Goal: Task Accomplishment & Management: Use online tool/utility

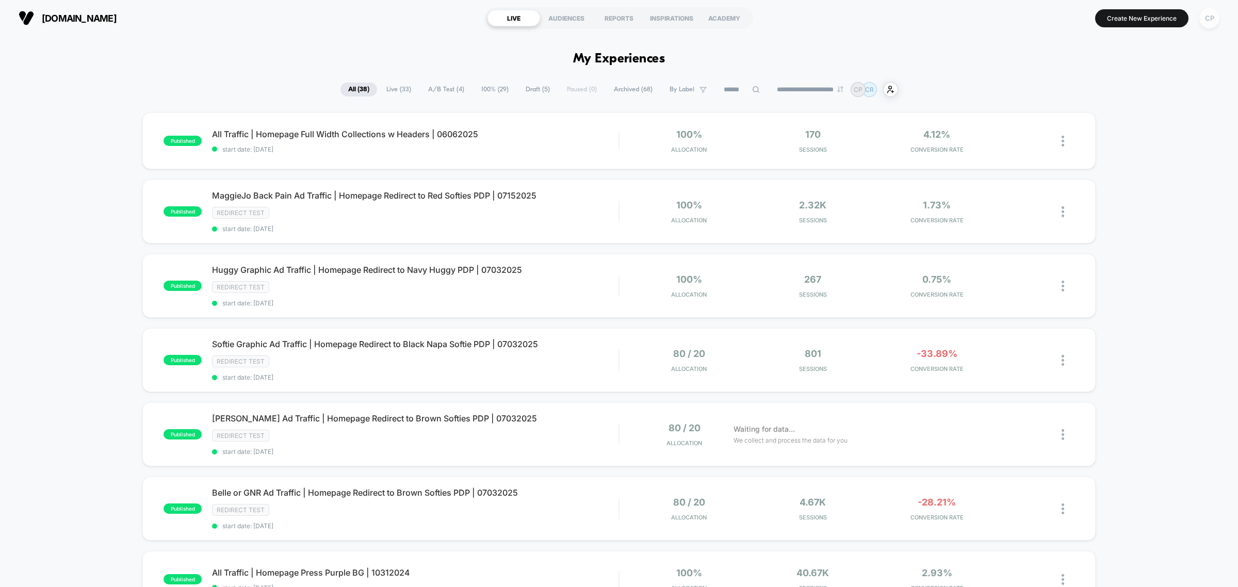
click at [1206, 19] on div "CP" at bounding box center [1210, 18] width 20 height 20
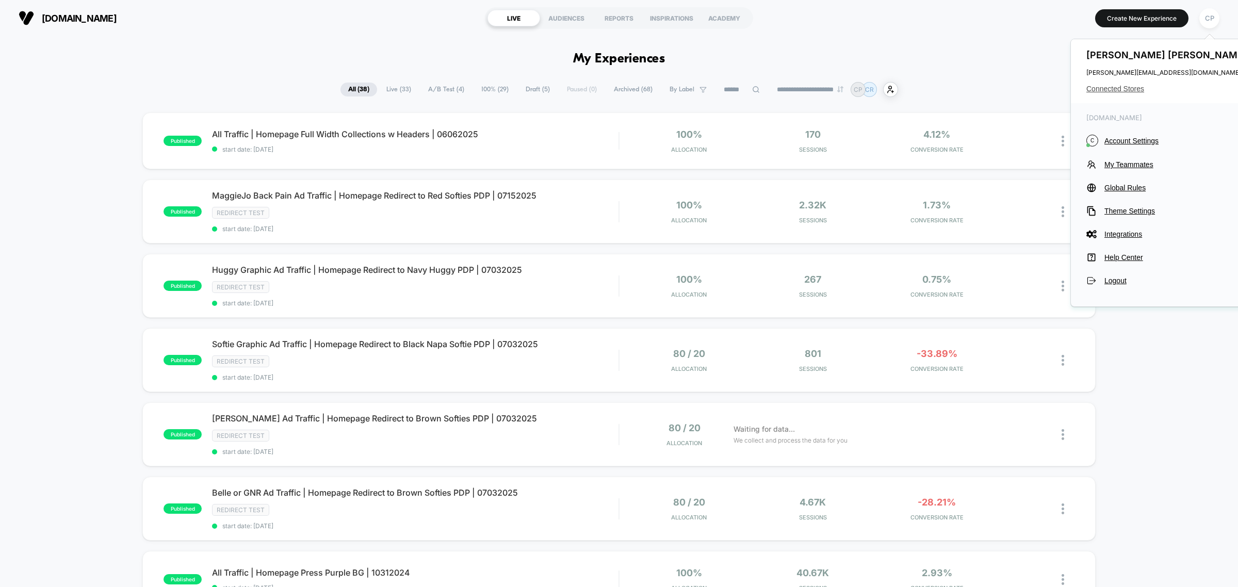
click at [1133, 85] on span "Connected Stores" at bounding box center [1168, 89] width 163 height 8
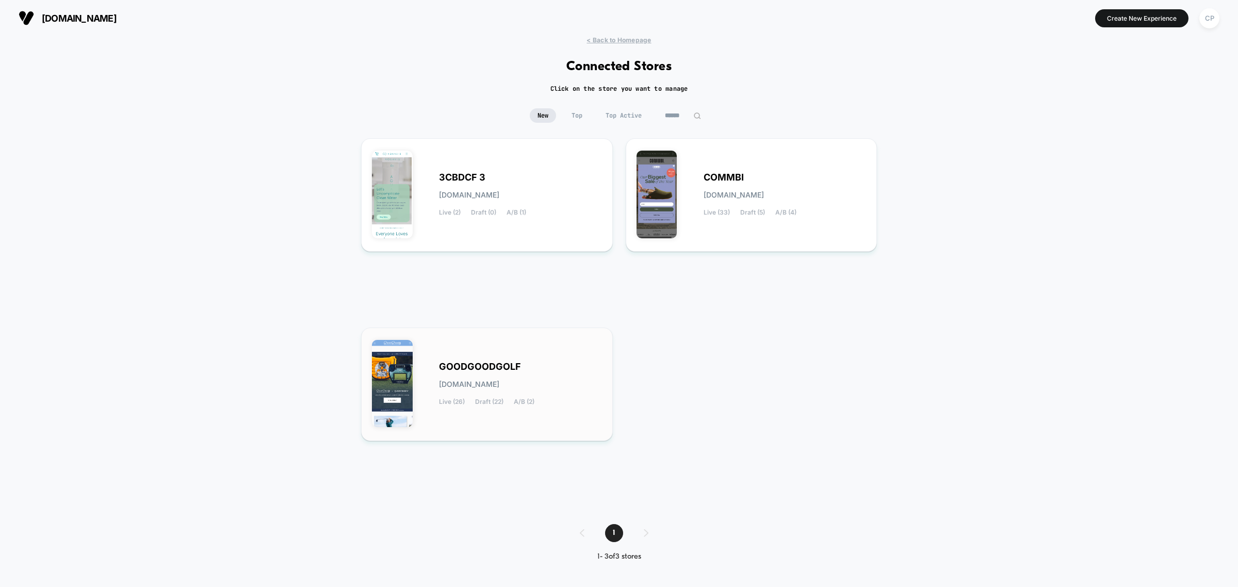
click at [522, 372] on div "GOODGOODGOLF goodgoodgolf.myshopify.com Live (26) Draft (22) A/B (2)" at bounding box center [520, 384] width 163 height 42
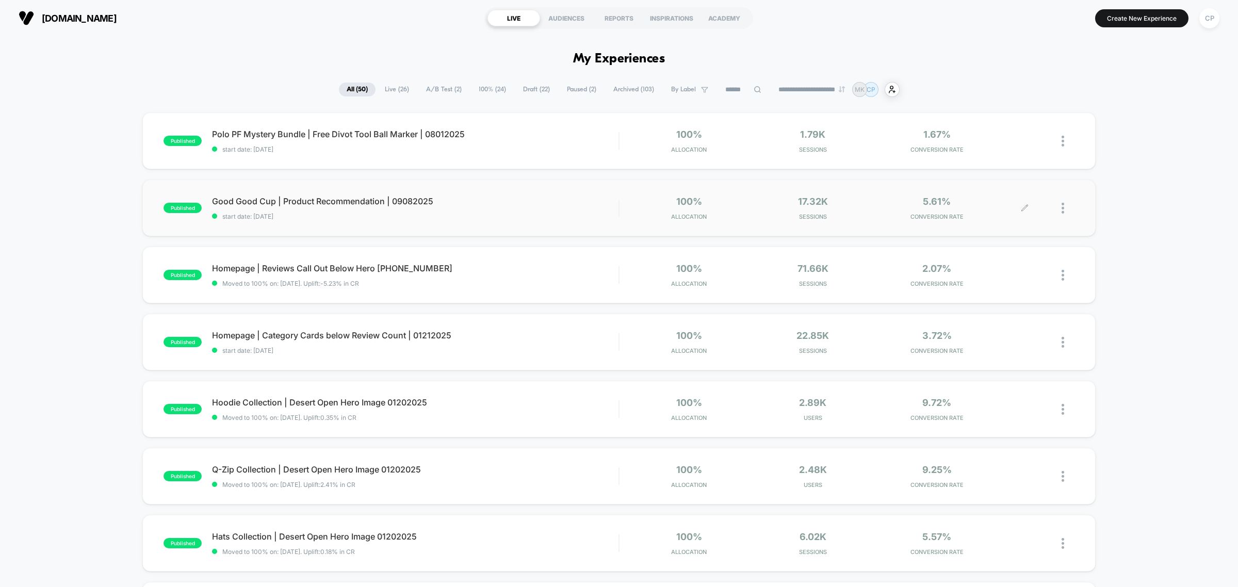
click at [1064, 206] on img at bounding box center [1063, 208] width 3 height 11
click at [1017, 172] on div "Duplicate" at bounding box center [1010, 173] width 93 height 23
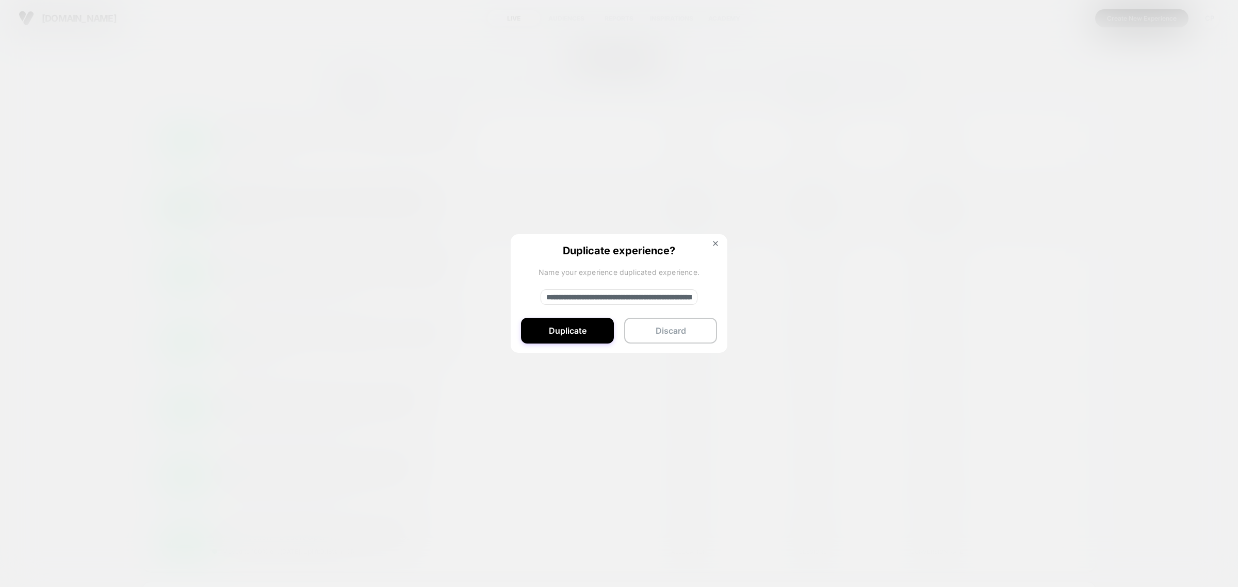
drag, startPoint x: 637, startPoint y: 295, endPoint x: 481, endPoint y: 297, distance: 155.8
click at [1062, 220] on div "**********" at bounding box center [1068, 208] width 13 height 24
type input "**********"
click at [547, 327] on button "Duplicate" at bounding box center [567, 331] width 93 height 26
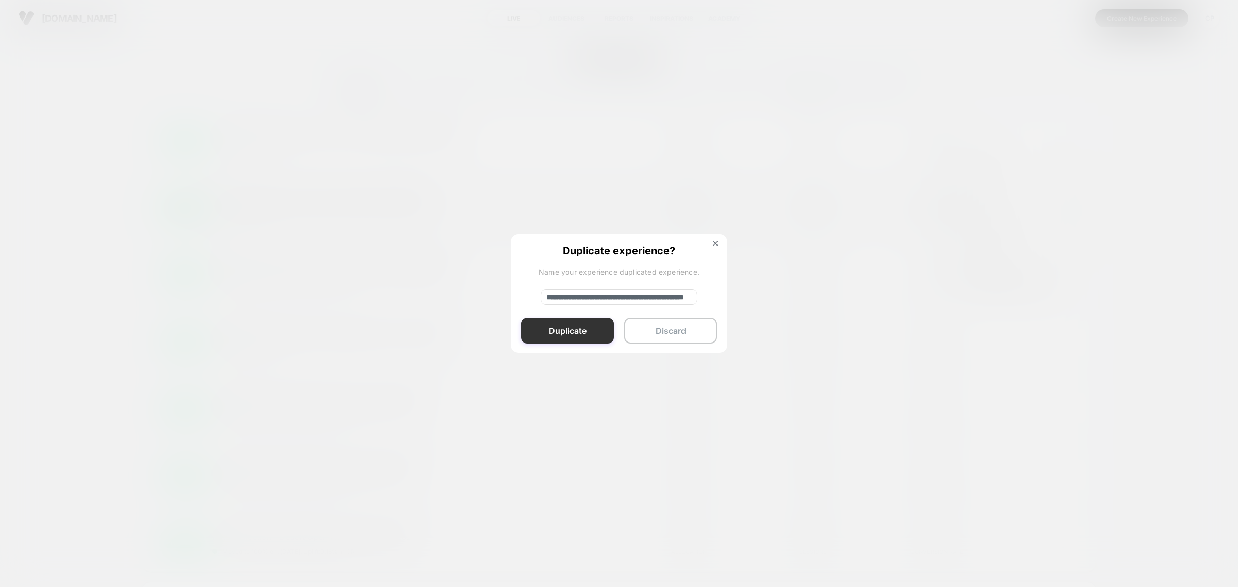
scroll to position [0, 0]
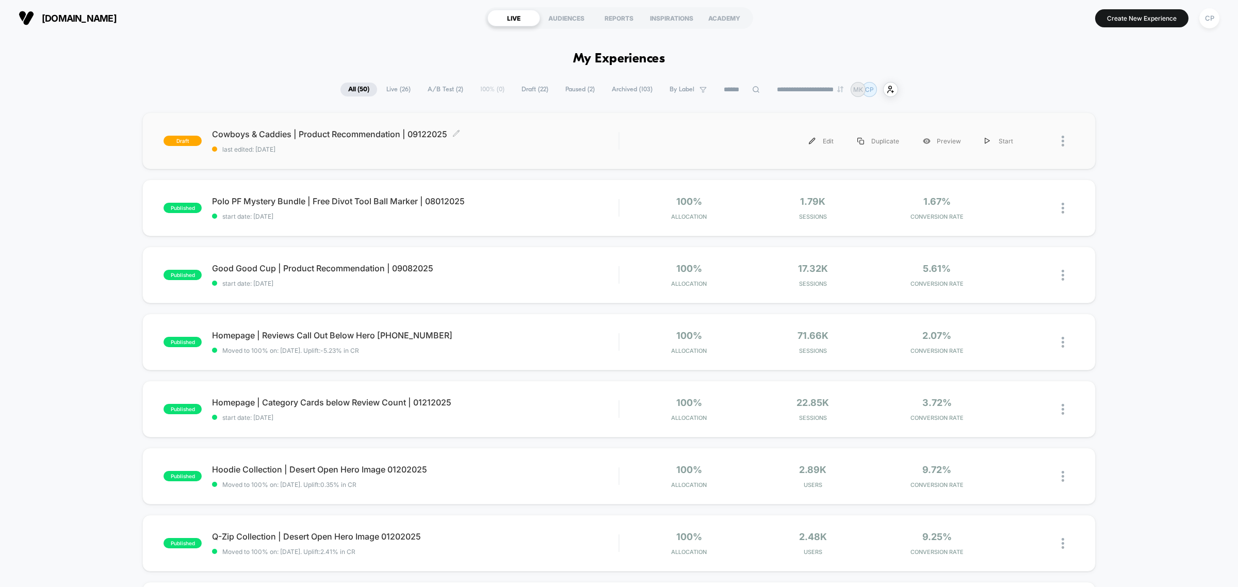
click at [369, 135] on span "Cowboys & Caddies | Product Recommendation | 09122025 Click to edit experience …" at bounding box center [415, 134] width 407 height 10
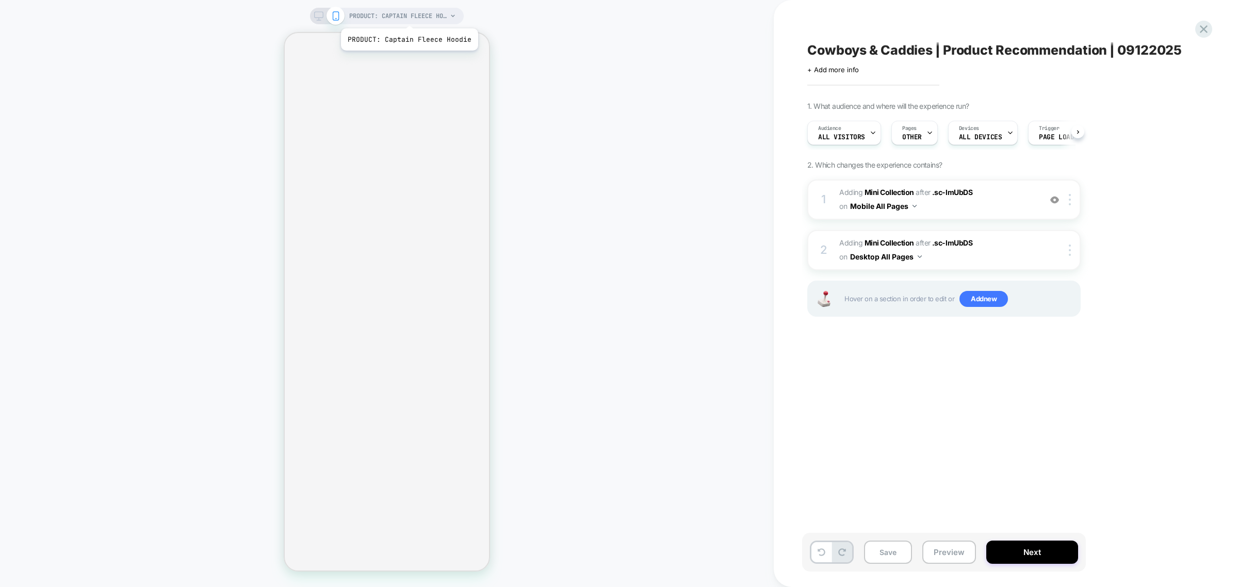
scroll to position [0, 1]
click at [430, 17] on span "PRODUCT: Captain Fleece Hoodie" at bounding box center [398, 16] width 98 height 17
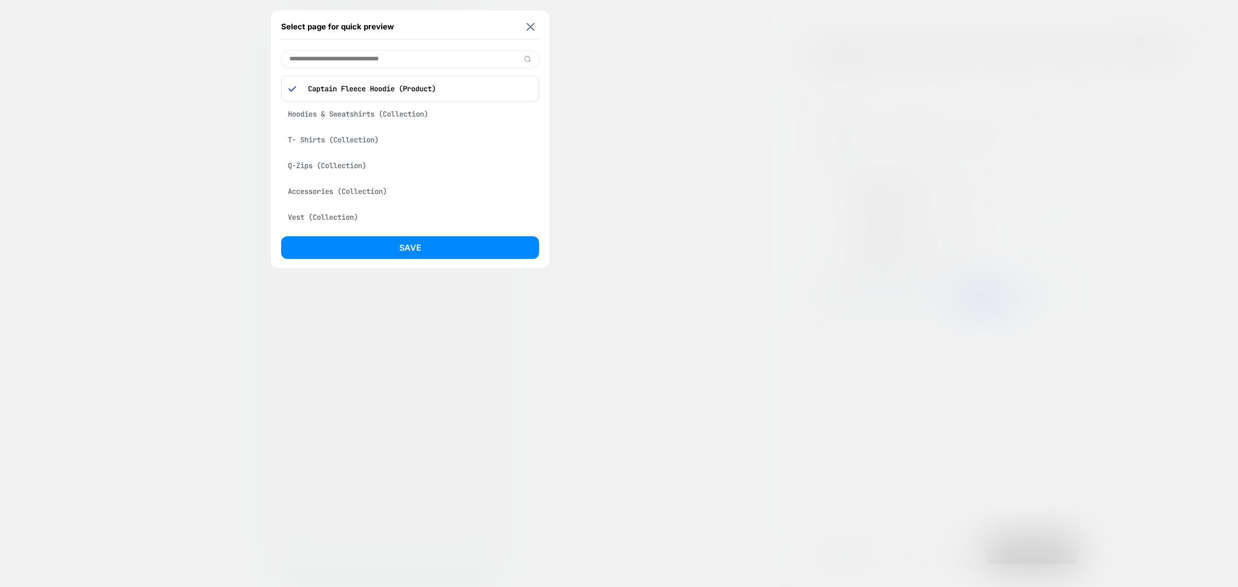
click at [403, 60] on input at bounding box center [410, 59] width 258 height 18
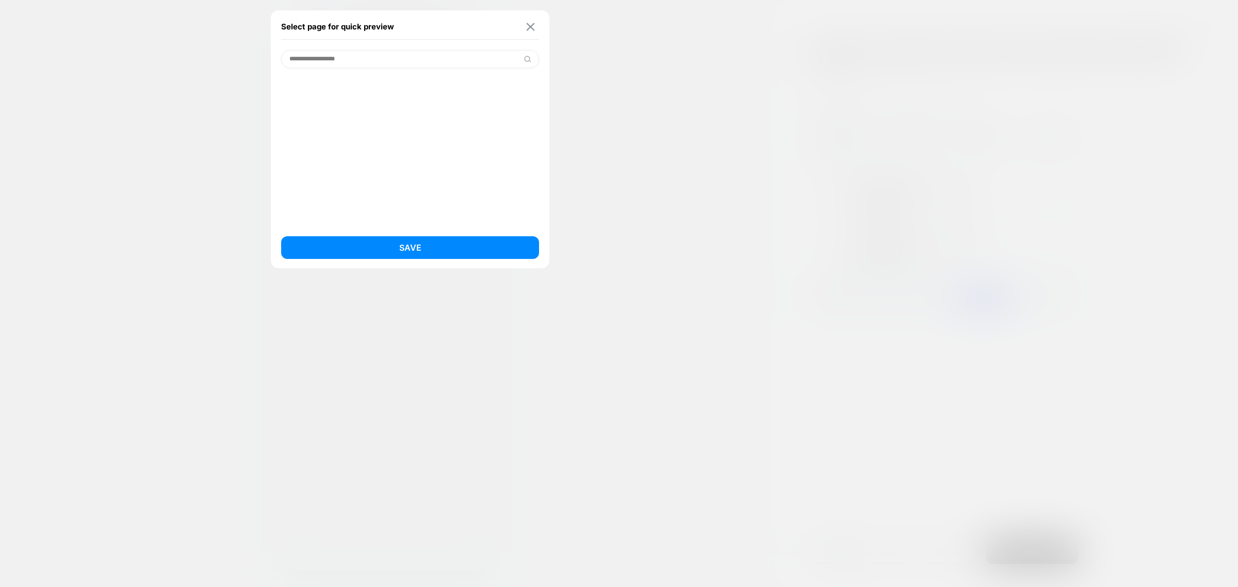
type input "**********"
click at [530, 27] on img at bounding box center [531, 27] width 8 height 8
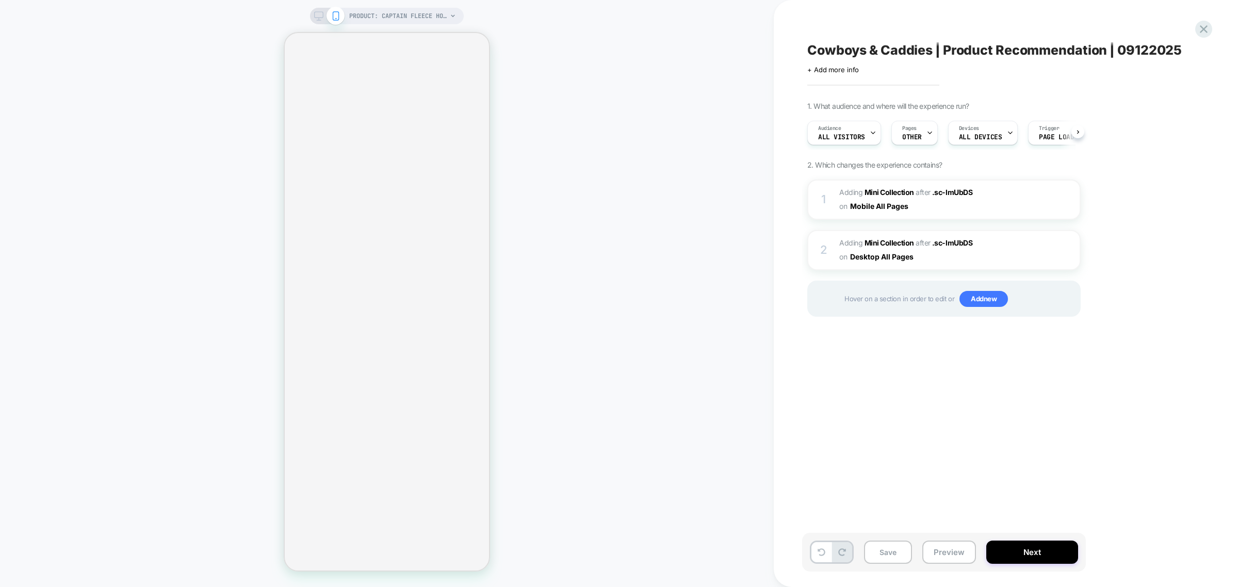
scroll to position [0, 1]
click at [431, 20] on span "PRODUCT: Captain Fleece Hoodie" at bounding box center [398, 16] width 98 height 17
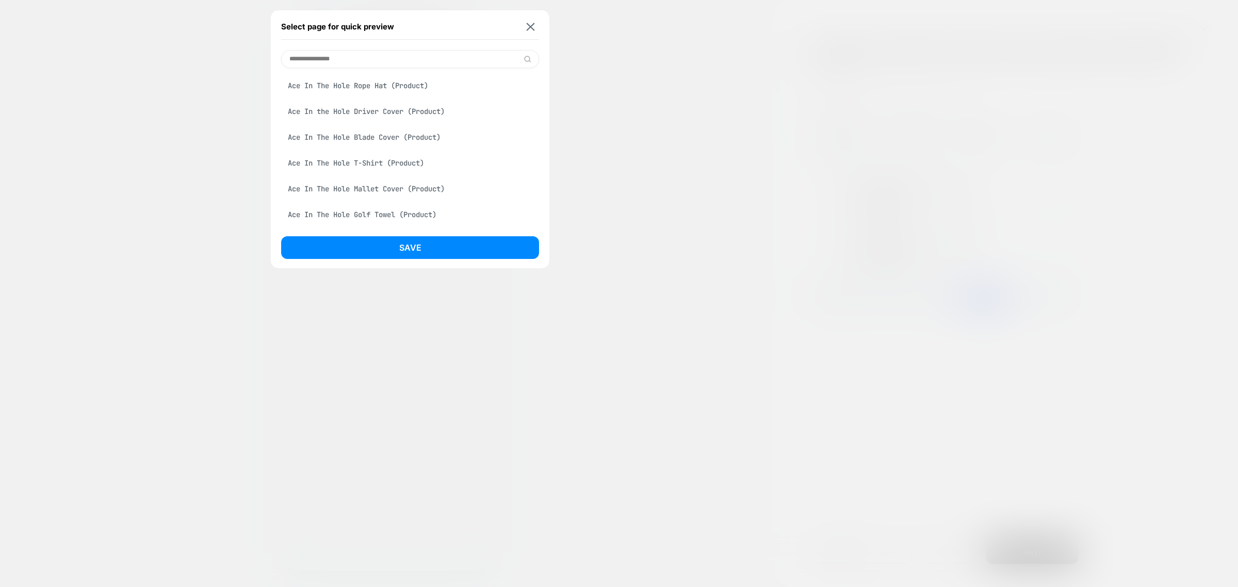
type input "**********"
click at [534, 24] on img at bounding box center [531, 27] width 8 height 8
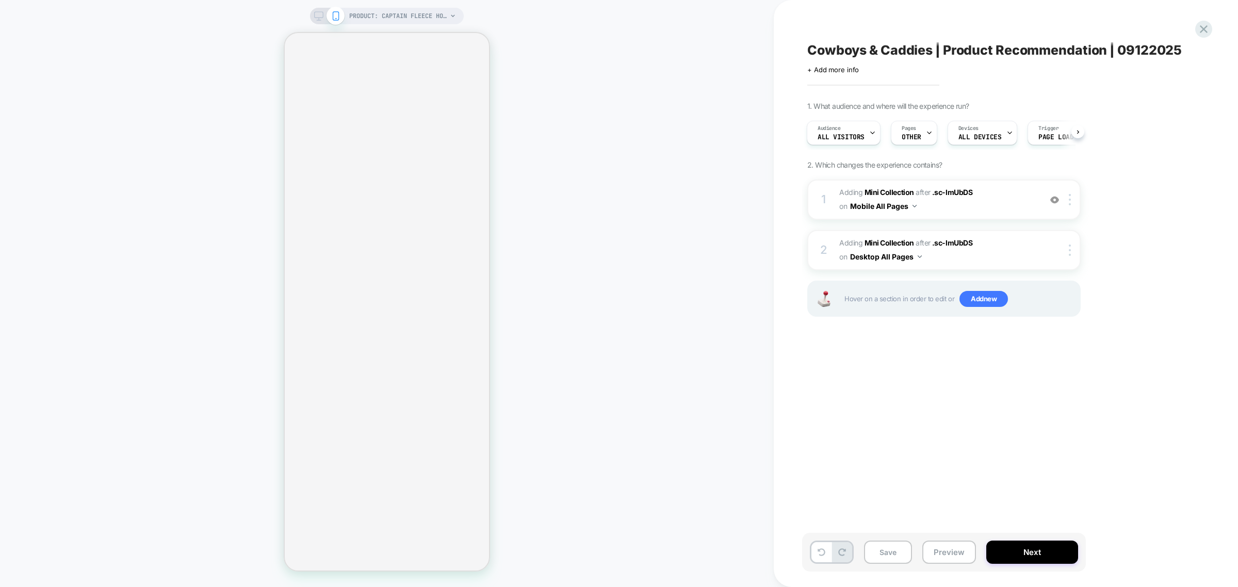
click at [388, 19] on span "PRODUCT: Captain Fleece Hoodie" at bounding box center [398, 16] width 98 height 17
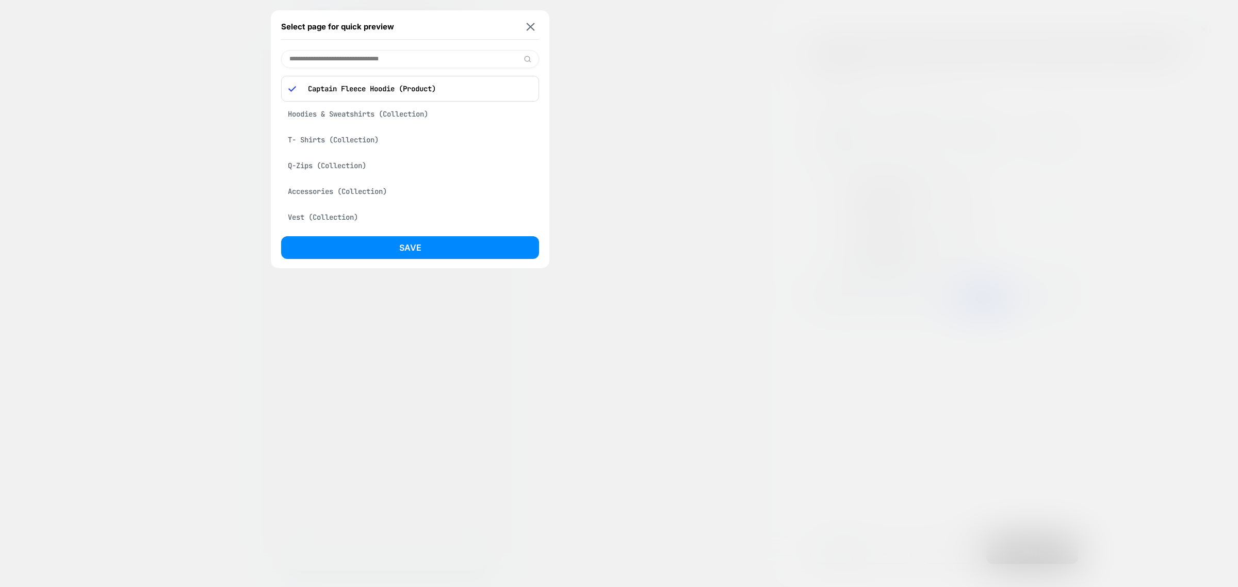
click at [360, 114] on div "Hoodies & Sweatshirts (Collection)" at bounding box center [410, 114] width 258 height 20
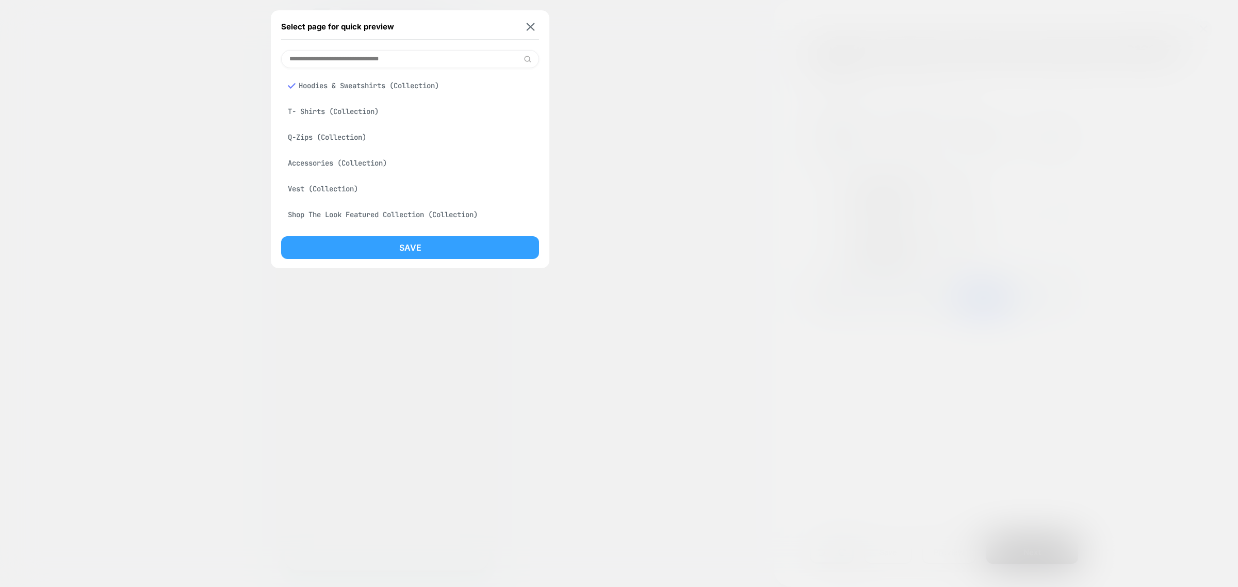
click at [395, 250] on button "Save" at bounding box center [410, 247] width 258 height 23
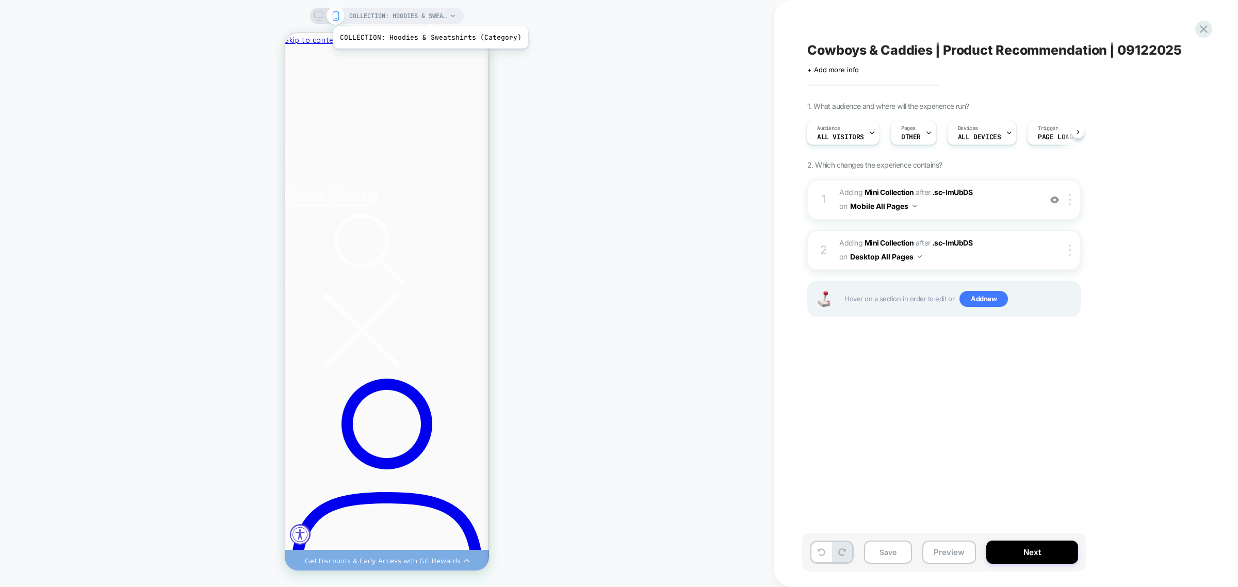
scroll to position [0, 0]
click at [429, 13] on span "COLLECTION: Hoodies & Sweatshirts (Category)" at bounding box center [398, 16] width 98 height 17
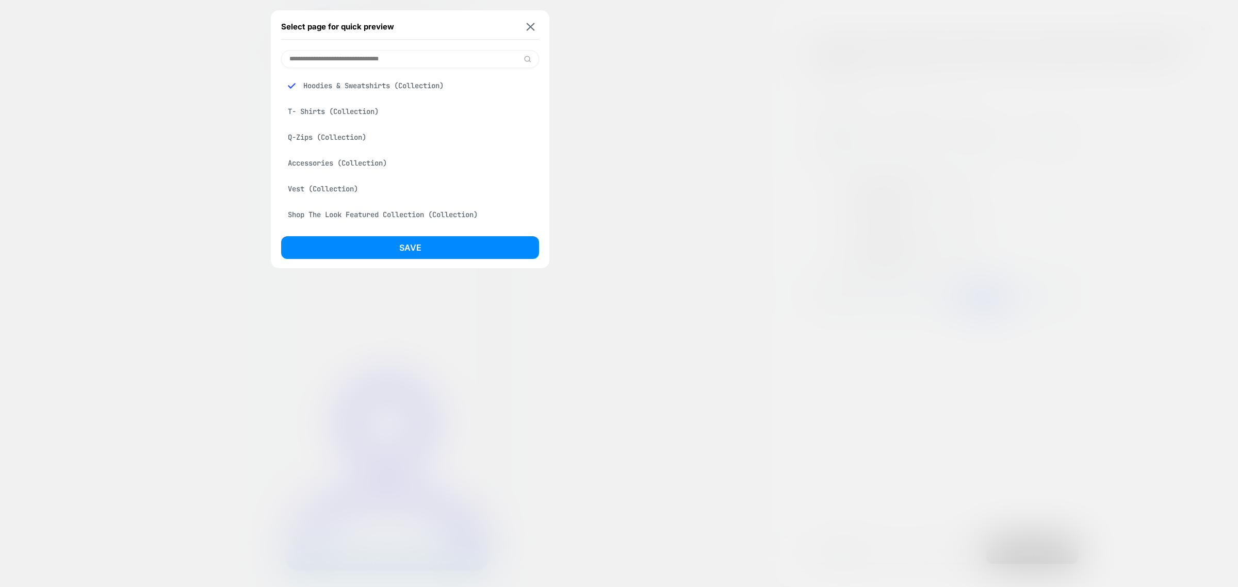
click at [387, 57] on input at bounding box center [410, 59] width 258 height 18
type input "*****"
click at [529, 20] on div "Select page for quick preview" at bounding box center [410, 27] width 258 height 26
click at [530, 23] on img at bounding box center [531, 27] width 8 height 8
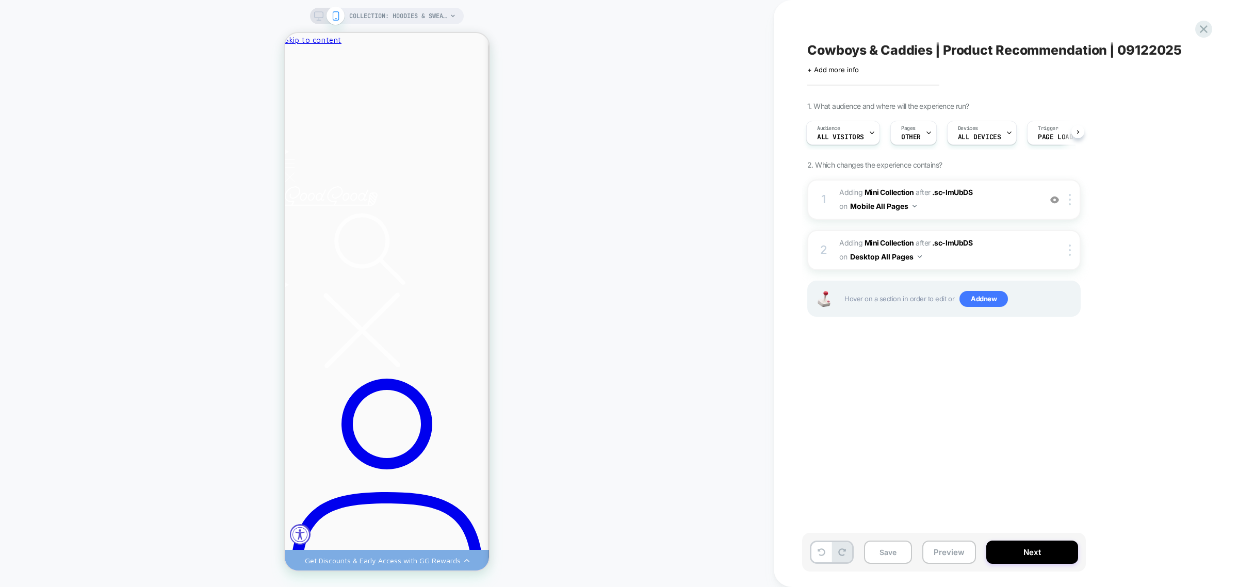
click at [1030, 50] on span "Cowboys & Caddies | Product Recommendation | 09122025" at bounding box center [994, 49] width 375 height 15
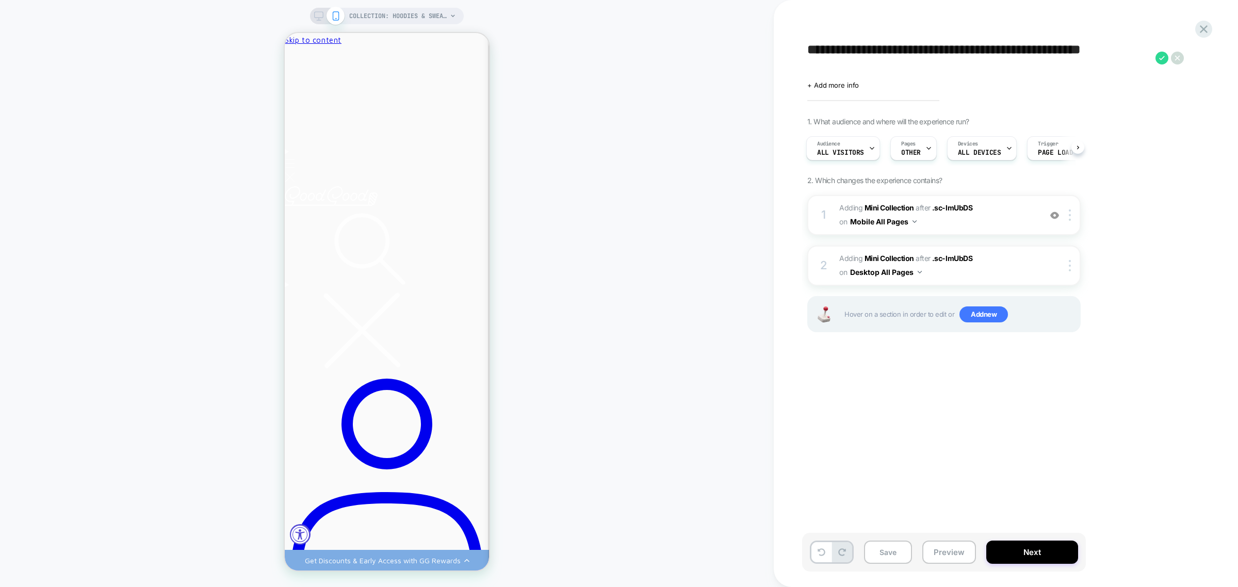
click at [1030, 50] on textarea "**********" at bounding box center [978, 57] width 343 height 31
click at [1200, 29] on icon at bounding box center [1204, 29] width 14 height 14
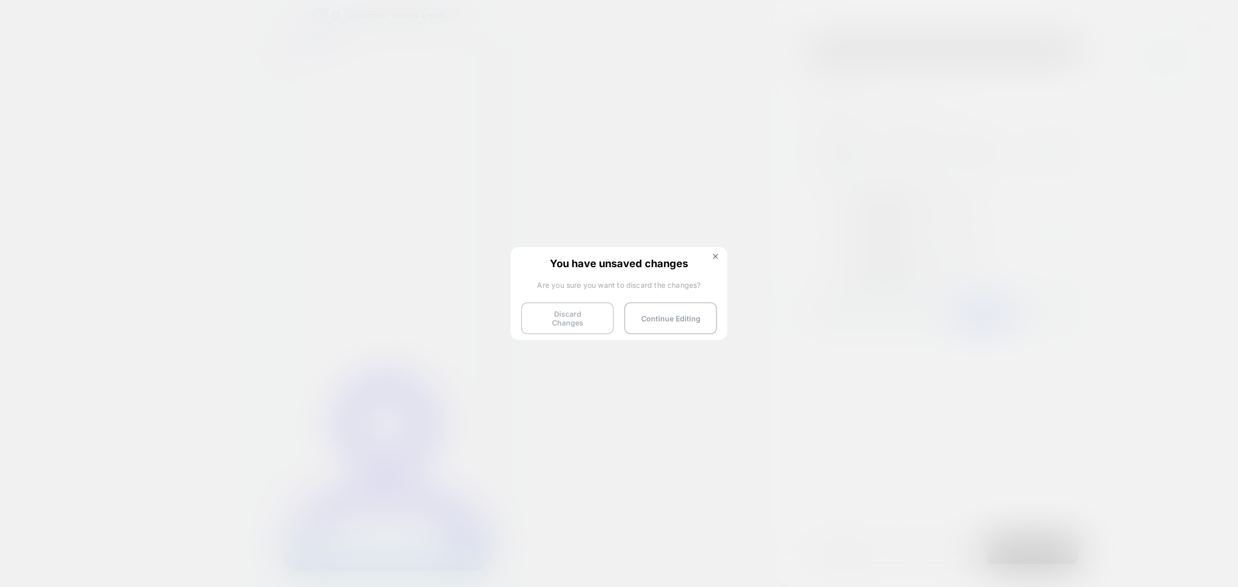
click at [591, 312] on button "Discard Changes" at bounding box center [567, 318] width 93 height 32
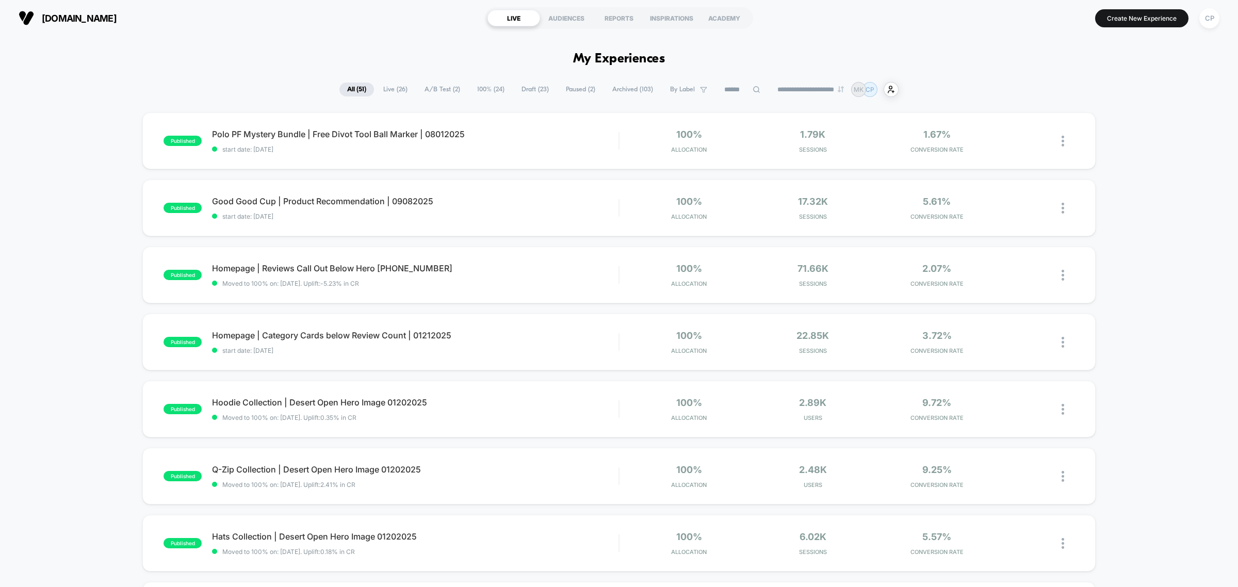
click at [527, 84] on span "Draft ( 23 )" at bounding box center [535, 90] width 43 height 14
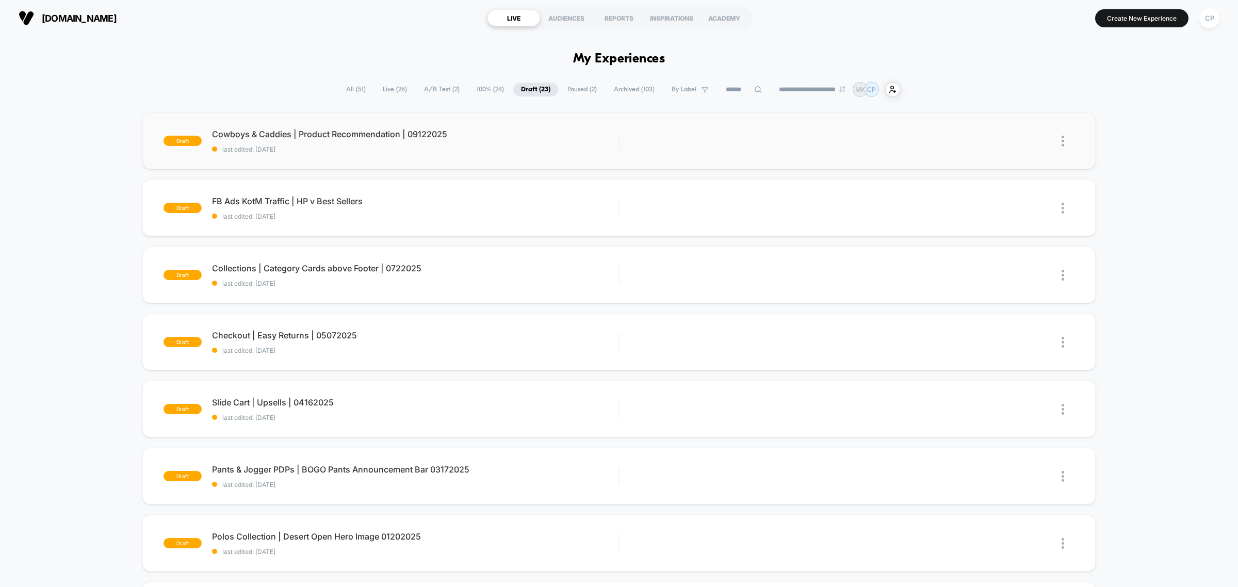
click at [1071, 139] on div at bounding box center [1068, 140] width 13 height 23
click at [1010, 182] on div "Delete" at bounding box center [1010, 189] width 93 height 23
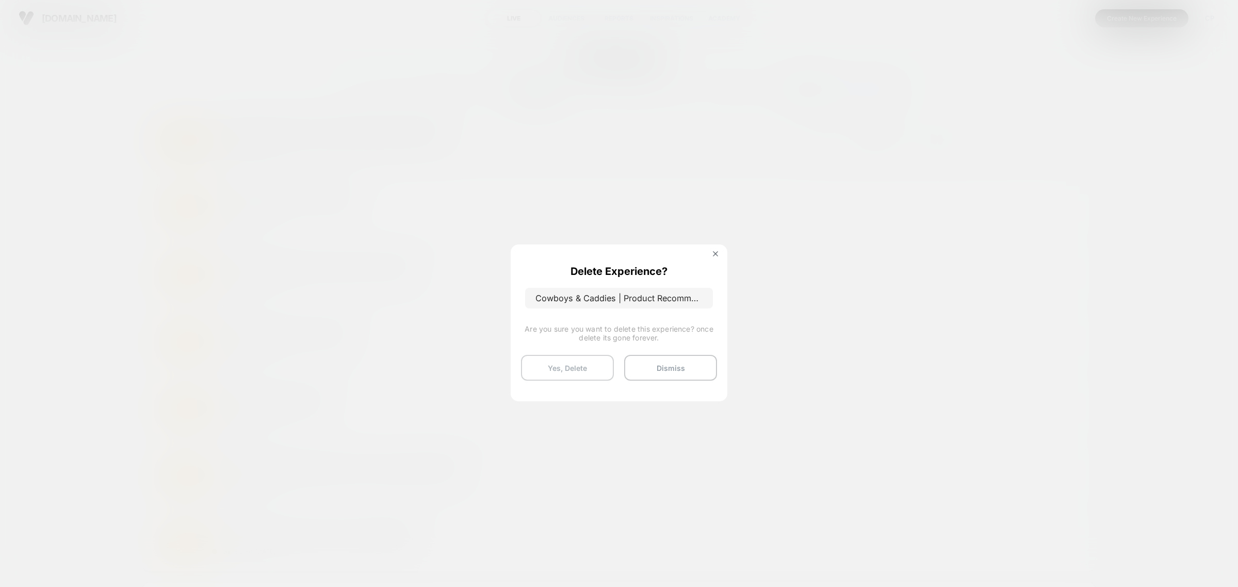
click at [565, 369] on button "Yes, Delete" at bounding box center [567, 368] width 93 height 26
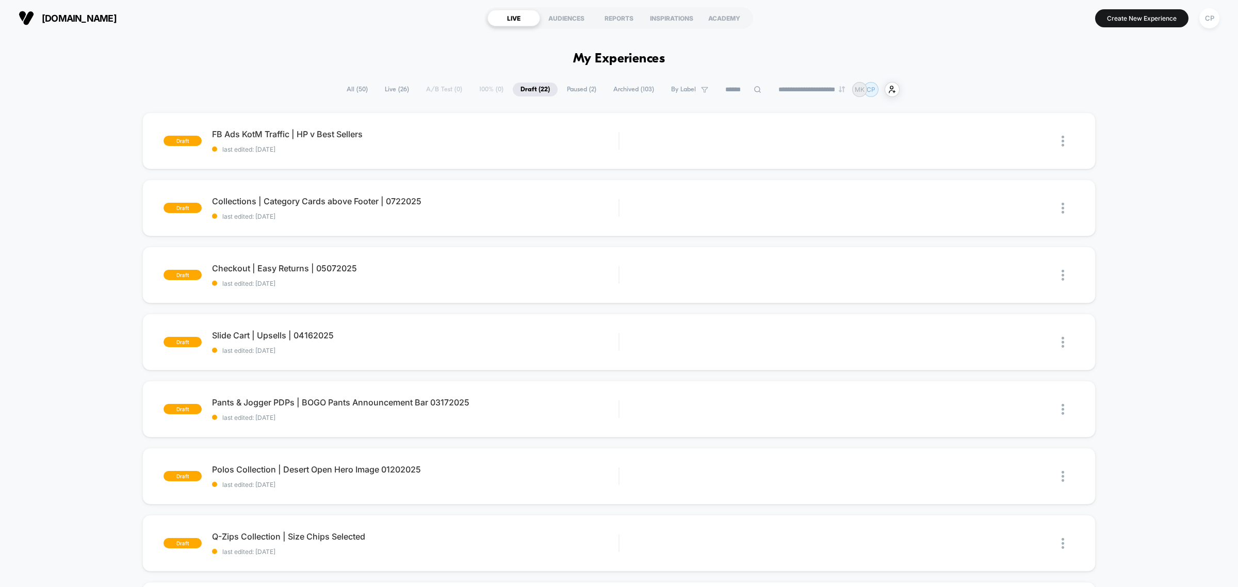
click at [348, 86] on span "All ( 50 )" at bounding box center [357, 90] width 37 height 14
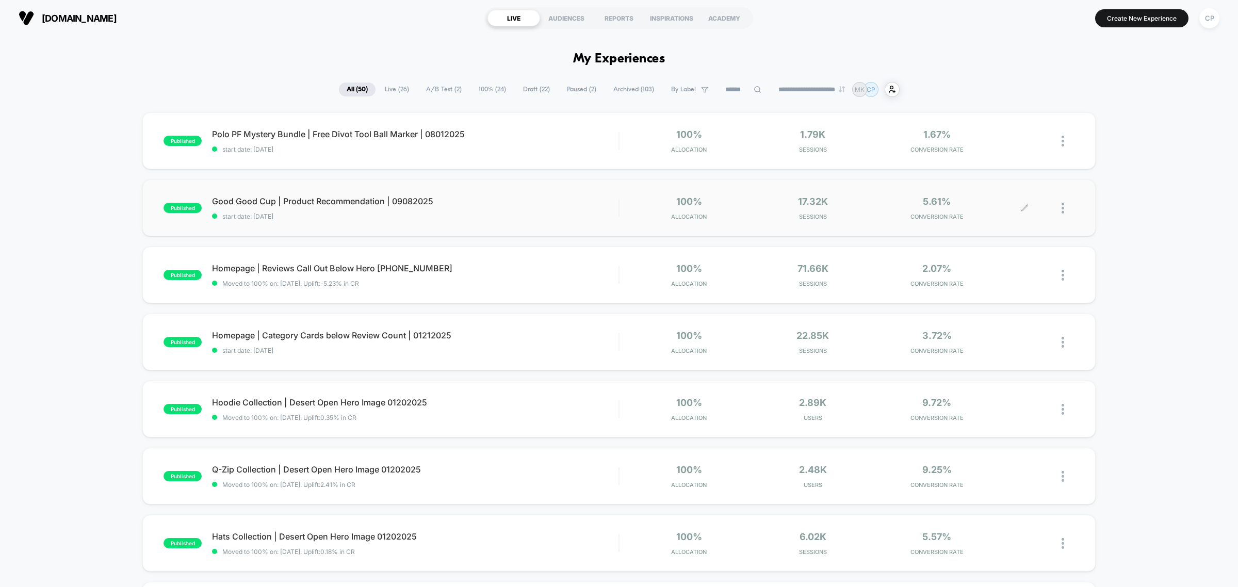
click at [1065, 205] on div at bounding box center [1068, 208] width 13 height 24
click at [1018, 172] on div "Duplicate" at bounding box center [1010, 173] width 93 height 23
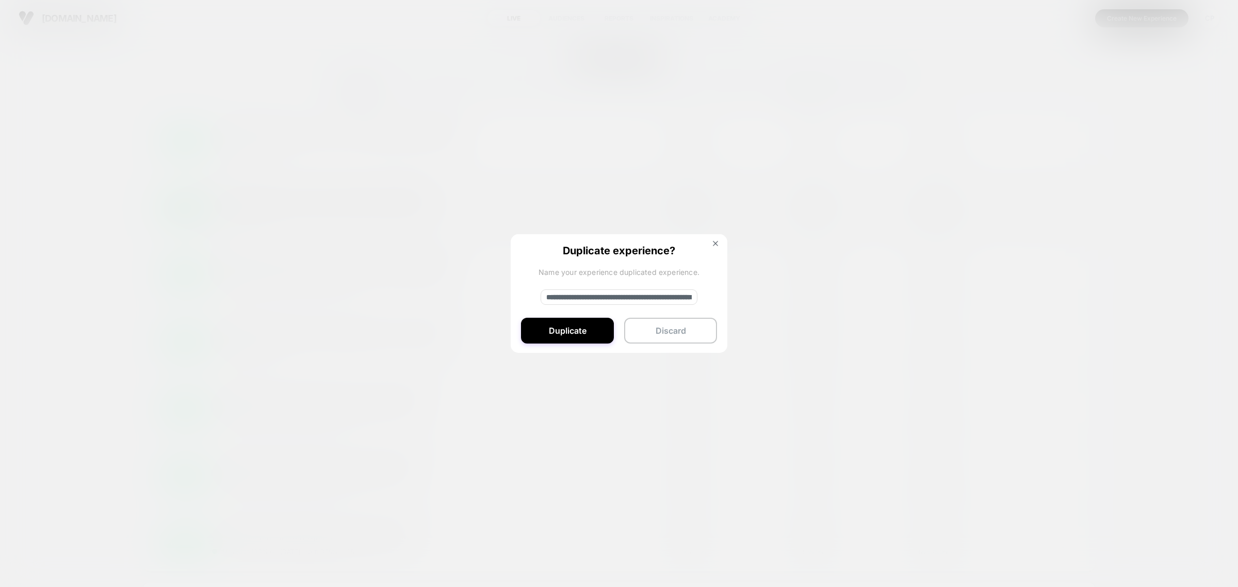
click at [612, 301] on input "**********" at bounding box center [619, 296] width 157 height 15
paste input
type input "**********"
click at [578, 331] on button "Duplicate" at bounding box center [567, 331] width 93 height 26
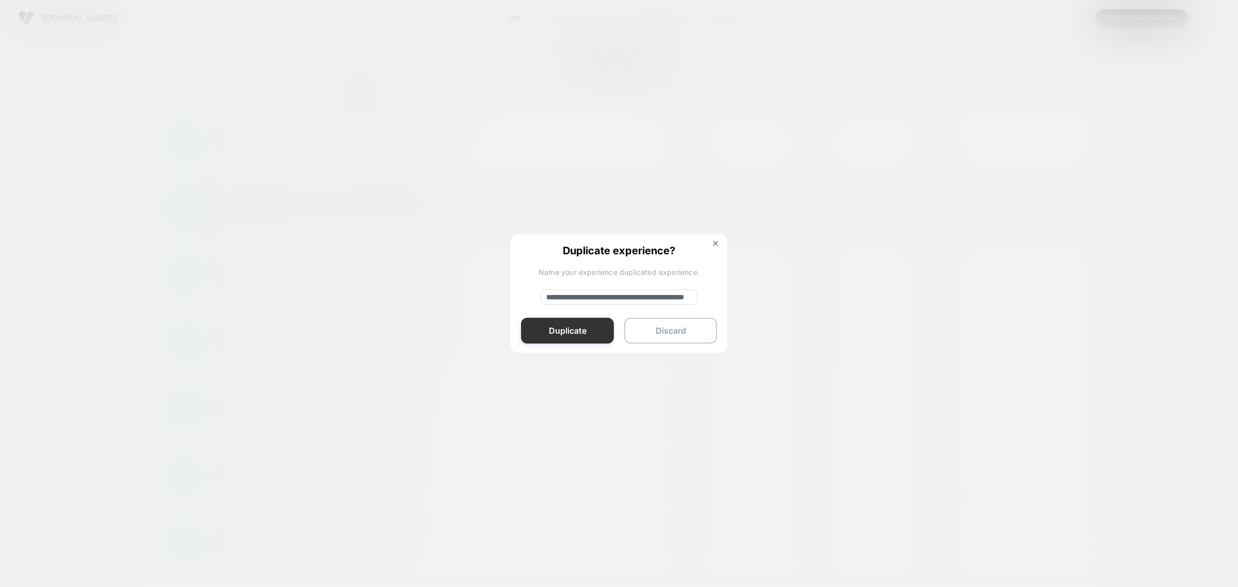
scroll to position [0, 0]
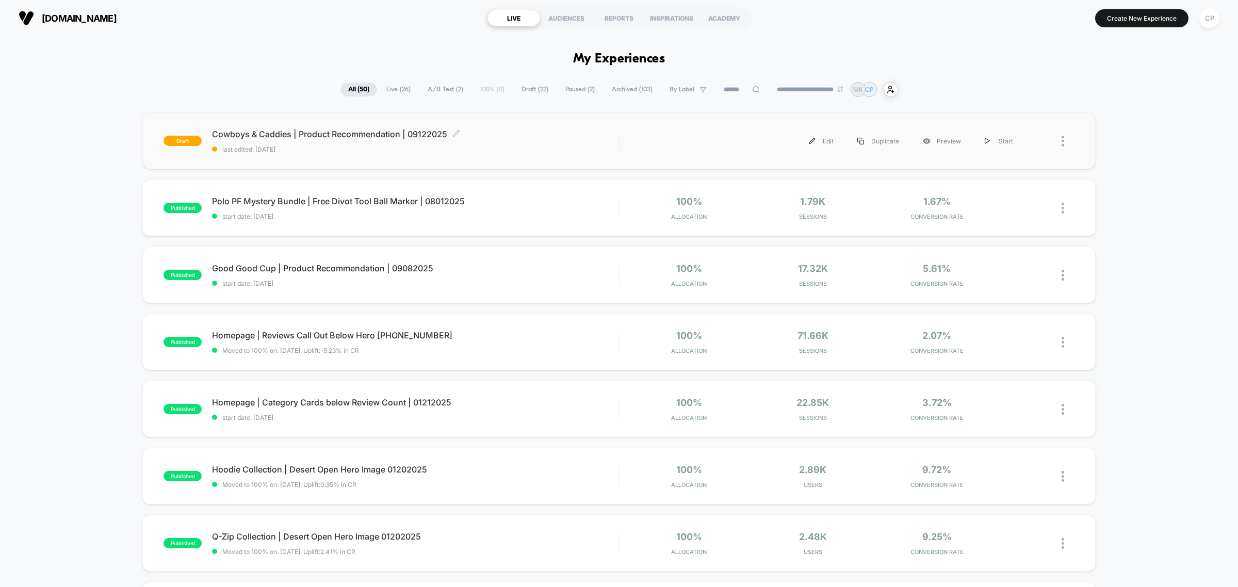
click at [247, 129] on span "Cowboys & Caddies | Product Recommendation | 09122025 Click to edit experience …" at bounding box center [415, 134] width 407 height 10
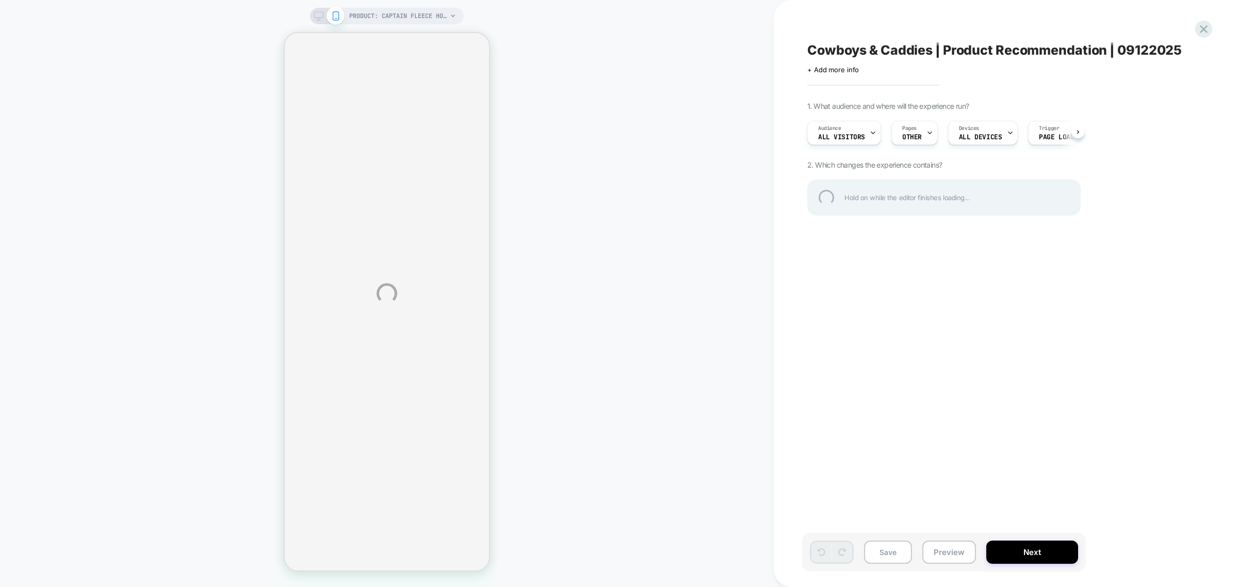
click at [417, 15] on div "PRODUCT: Captain Fleece Hoodie PRODUCT: Captain Fleece Hoodie Cowboys & Caddies…" at bounding box center [619, 293] width 1238 height 587
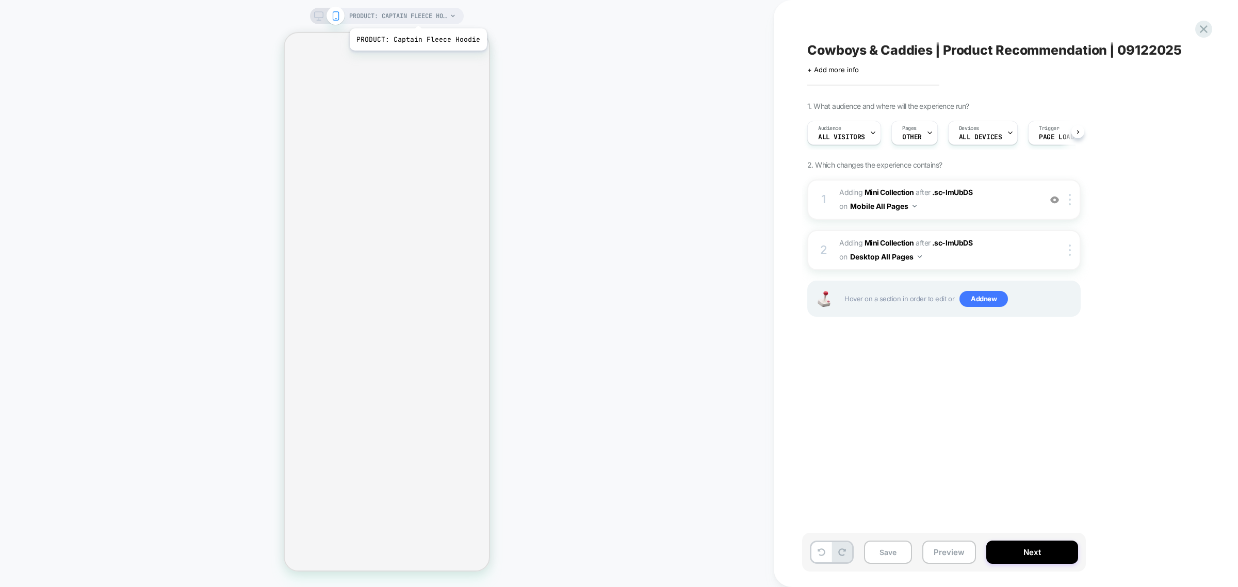
scroll to position [0, 1]
click at [417, 15] on span "PRODUCT: Captain Fleece Hoodie" at bounding box center [398, 16] width 98 height 17
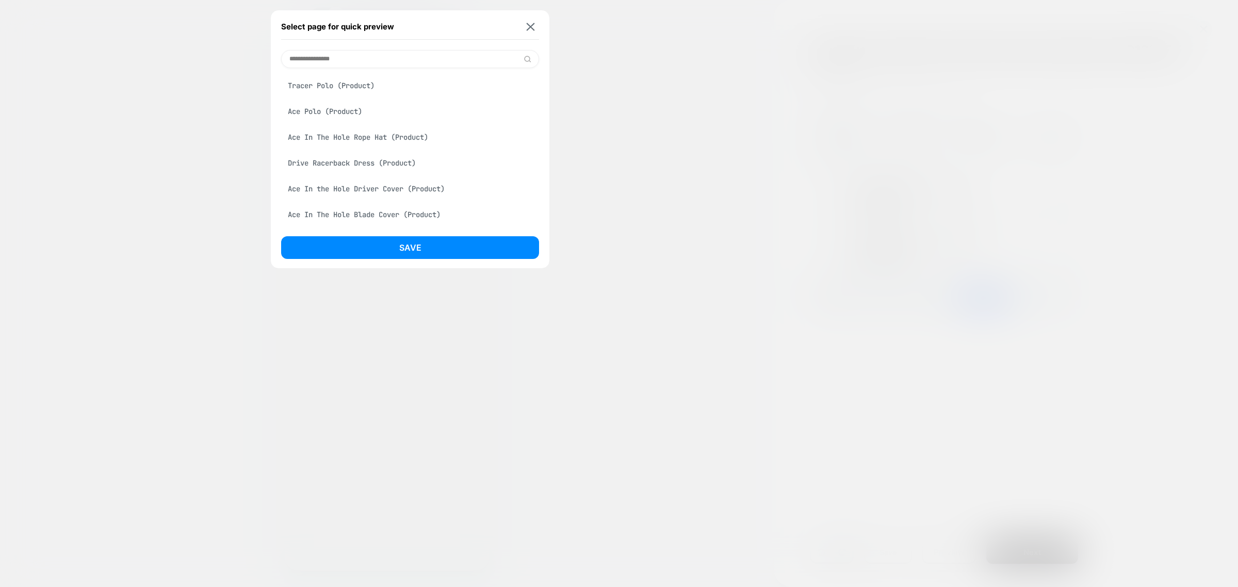
type input "**********"
click at [537, 23] on button at bounding box center [530, 26] width 13 height 9
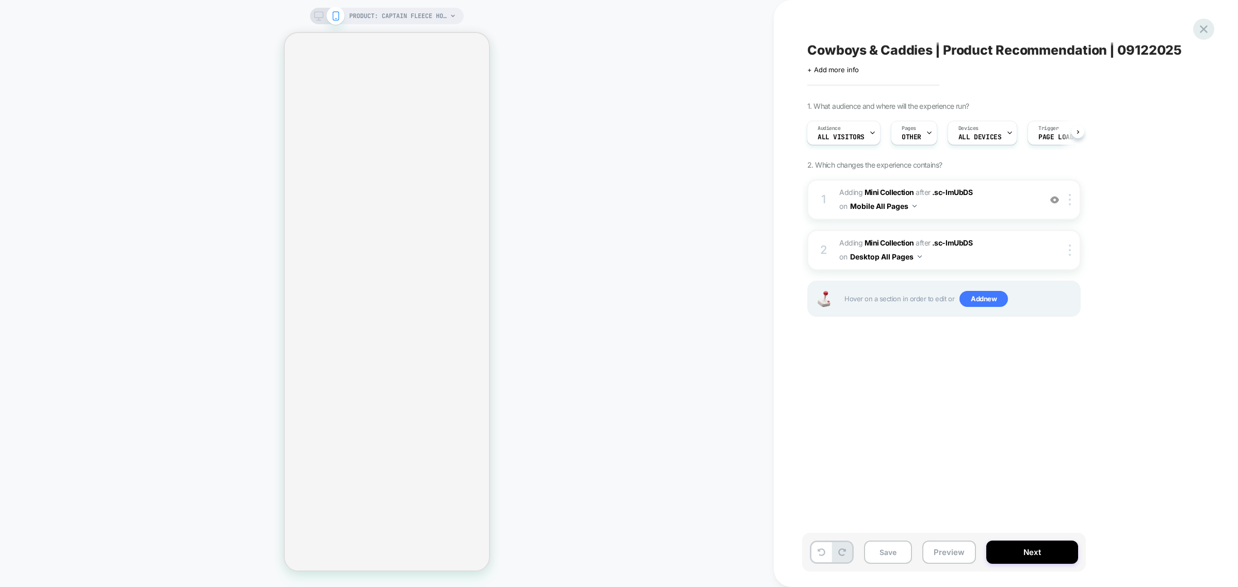
click at [1208, 31] on icon at bounding box center [1204, 29] width 14 height 14
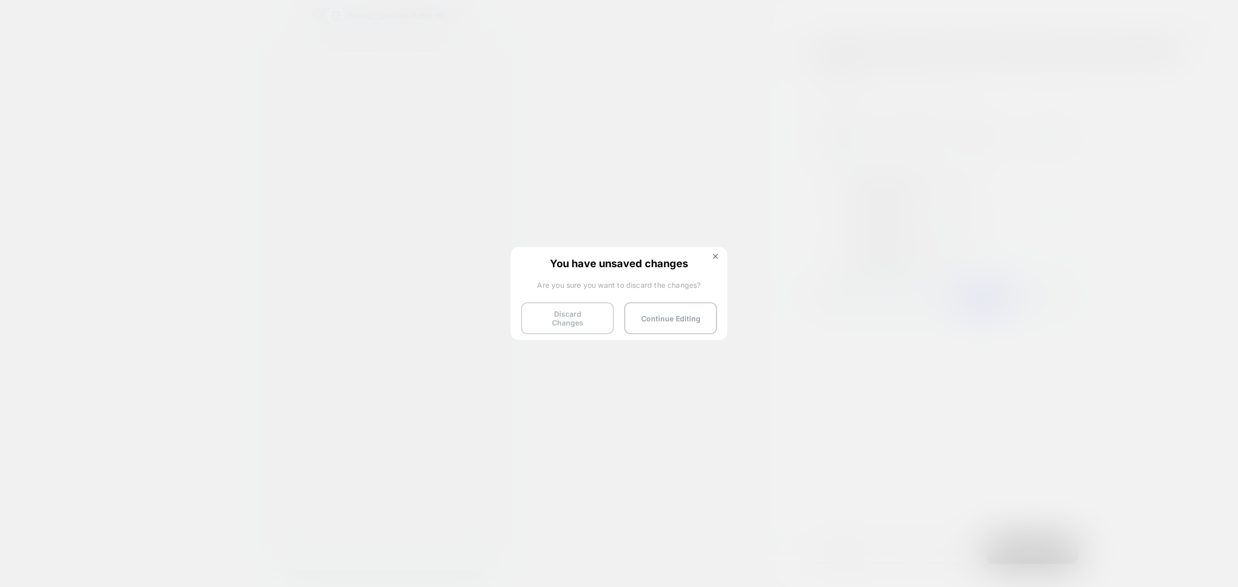
click at [585, 319] on button "Discard Changes" at bounding box center [567, 318] width 93 height 32
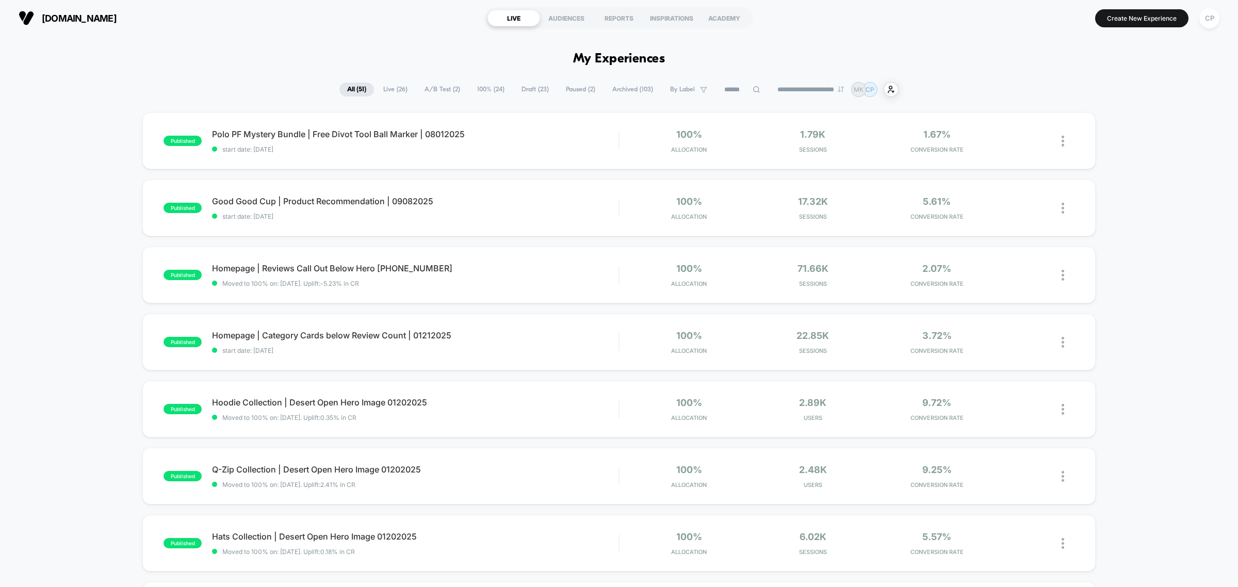
click at [532, 86] on span "Draft ( 23 )" at bounding box center [535, 90] width 43 height 14
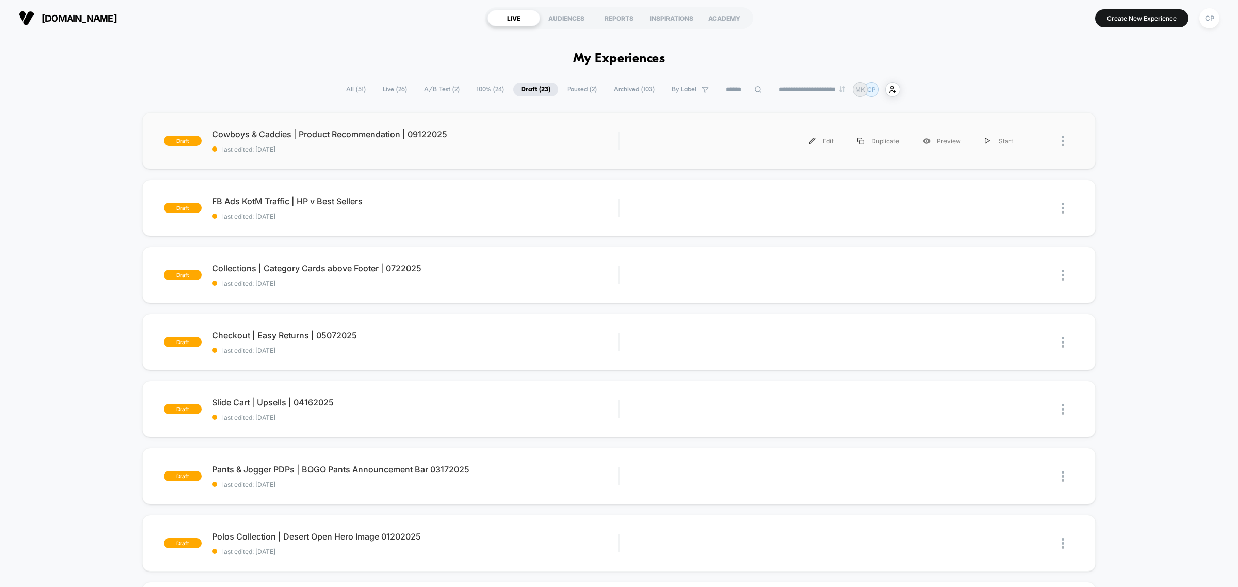
click at [1063, 143] on img at bounding box center [1063, 141] width 3 height 11
click at [997, 183] on div "Delete" at bounding box center [1010, 189] width 93 height 23
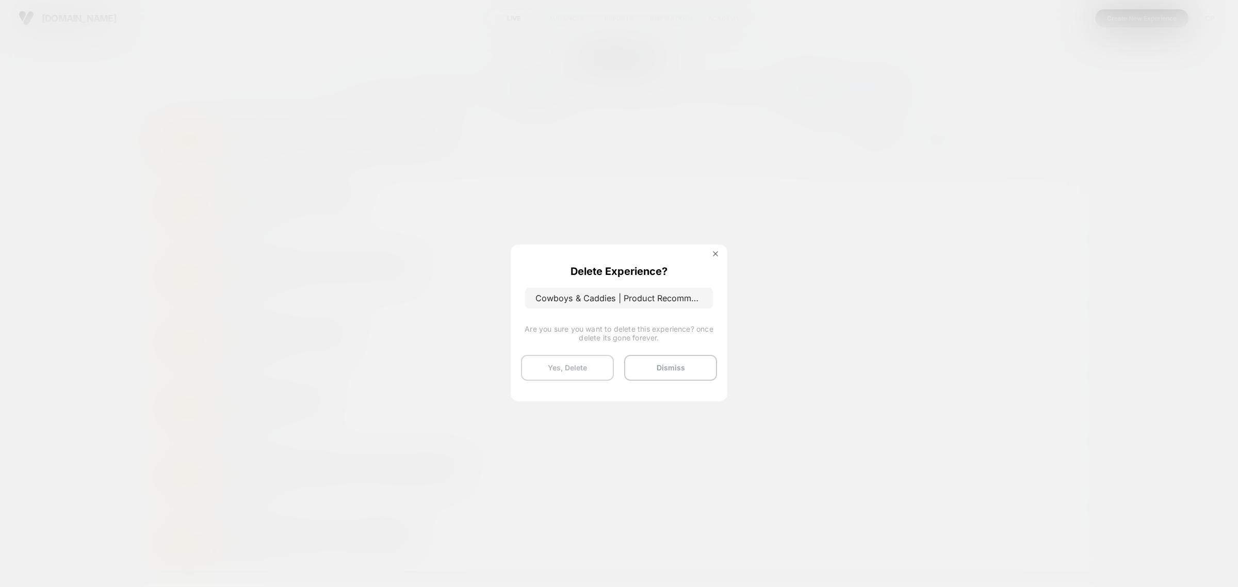
click at [592, 361] on button "Yes, Delete" at bounding box center [567, 368] width 93 height 26
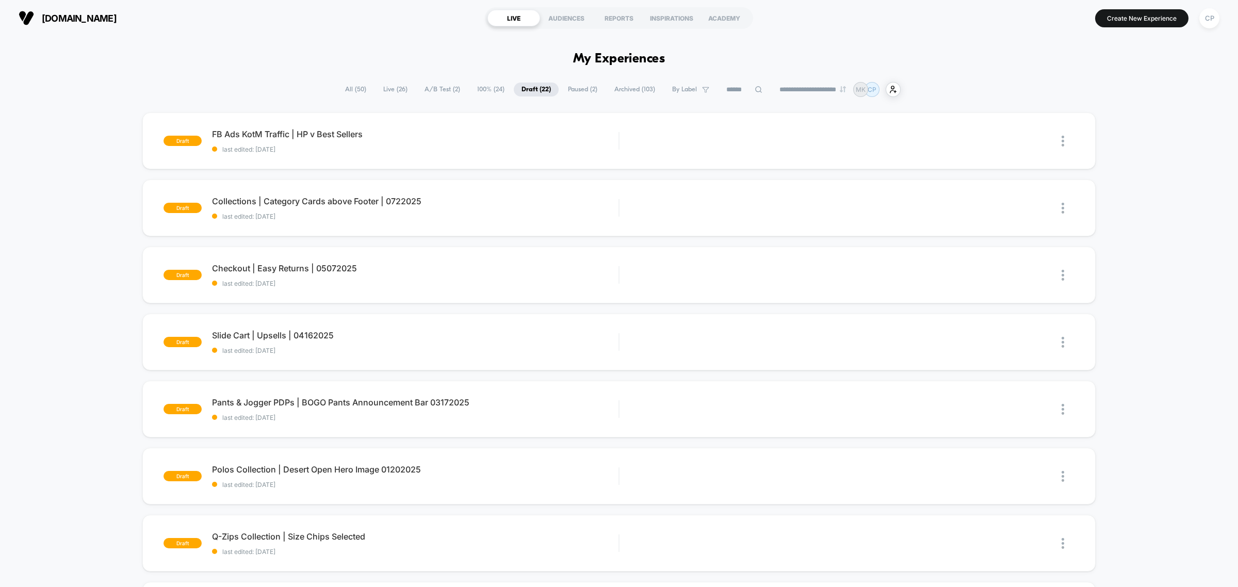
click at [346, 90] on span "All ( 50 )" at bounding box center [355, 90] width 37 height 14
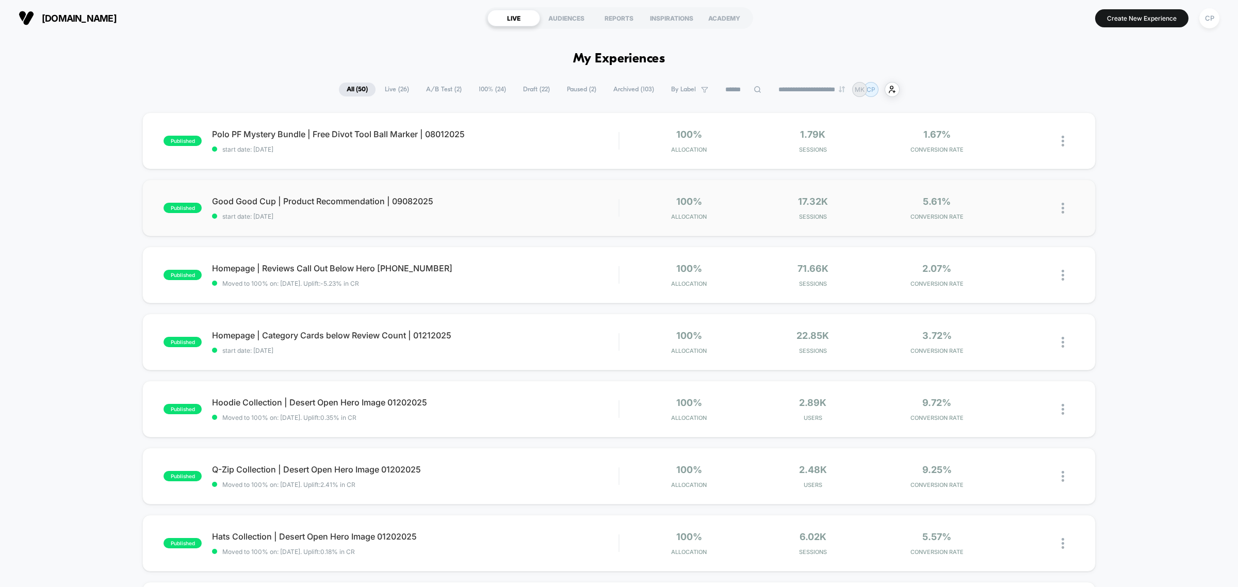
click at [1062, 210] on img at bounding box center [1063, 208] width 3 height 11
click at [998, 176] on div "Duplicate" at bounding box center [1010, 173] width 93 height 23
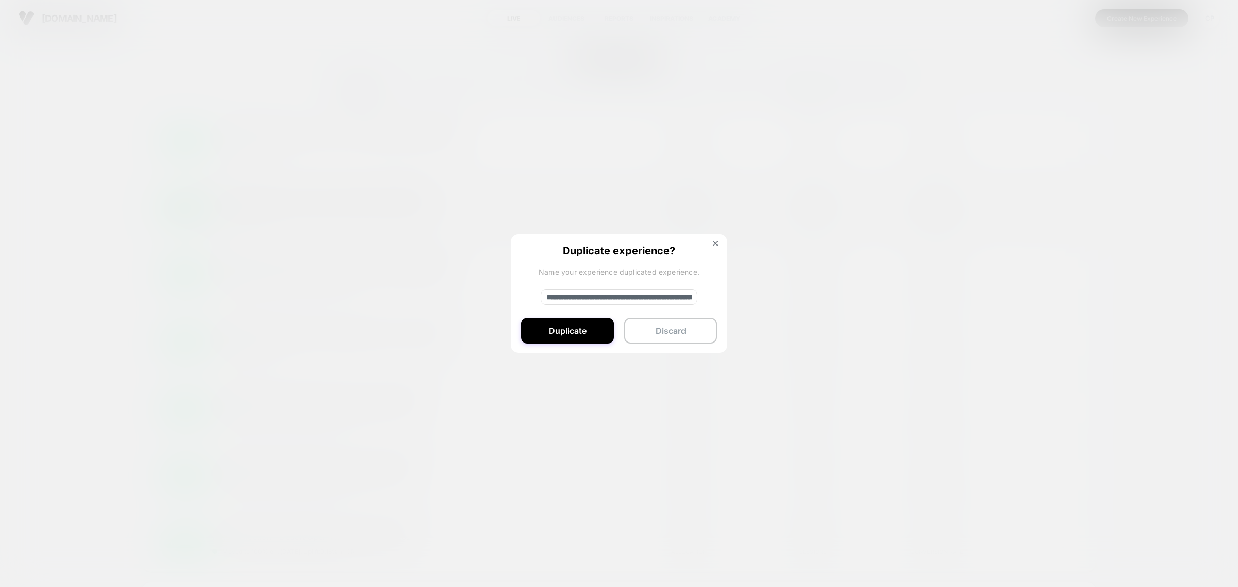
click at [618, 299] on input "**********" at bounding box center [619, 296] width 157 height 15
paste input
type input "**********"
click at [601, 330] on button "Duplicate" at bounding box center [567, 331] width 93 height 26
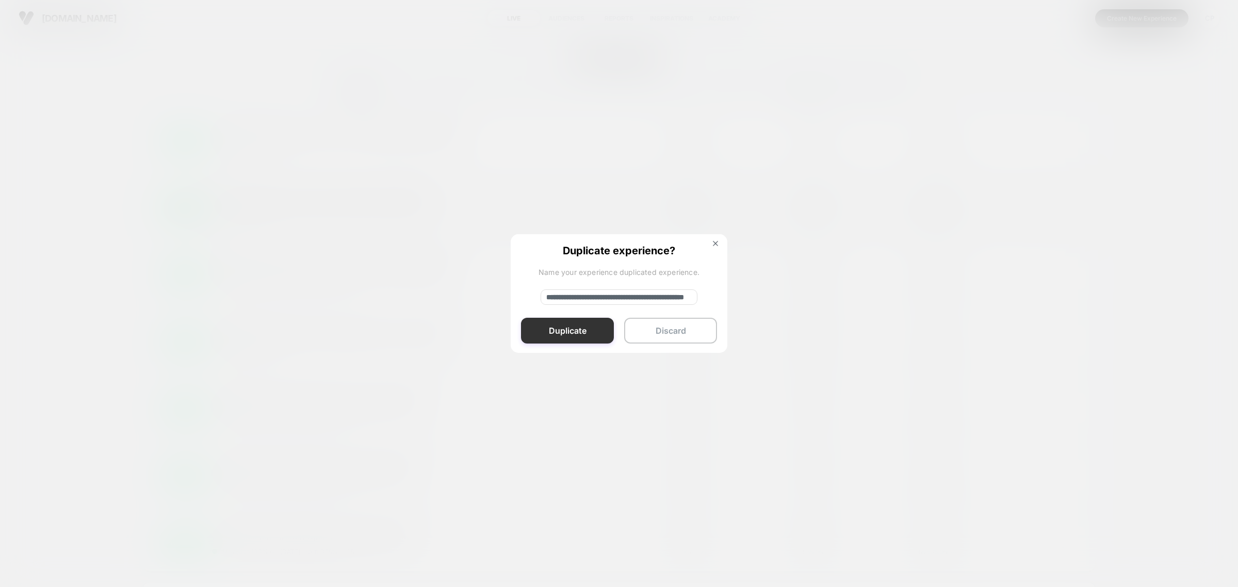
scroll to position [0, 0]
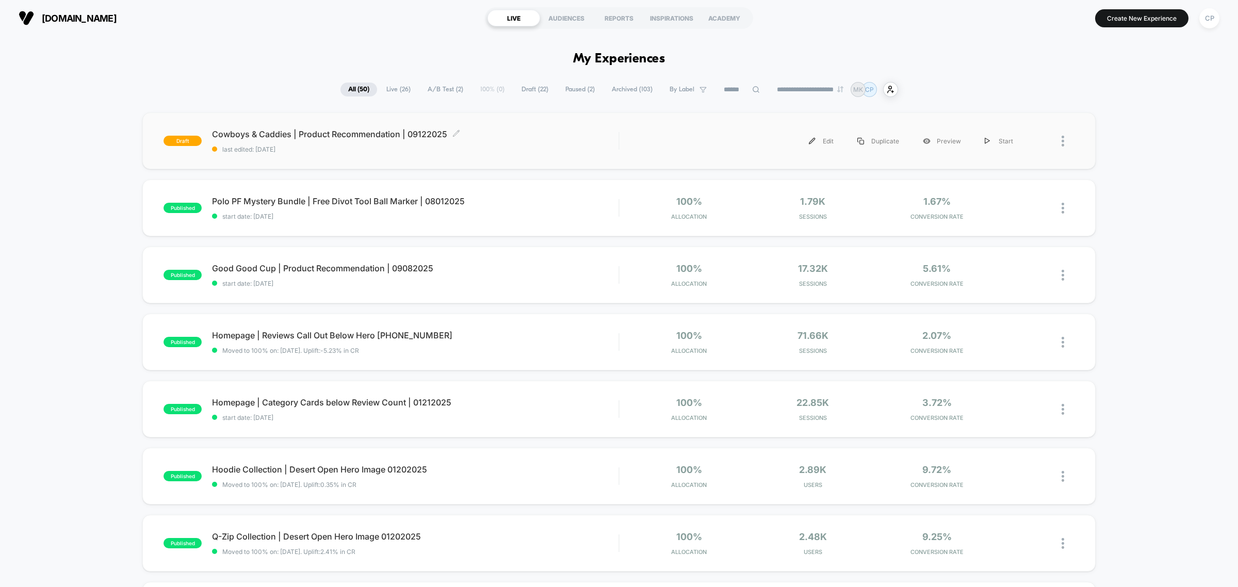
click at [339, 131] on span "Cowboys & Caddies | Product Recommendation | 09122025 Click to edit experience …" at bounding box center [415, 134] width 407 height 10
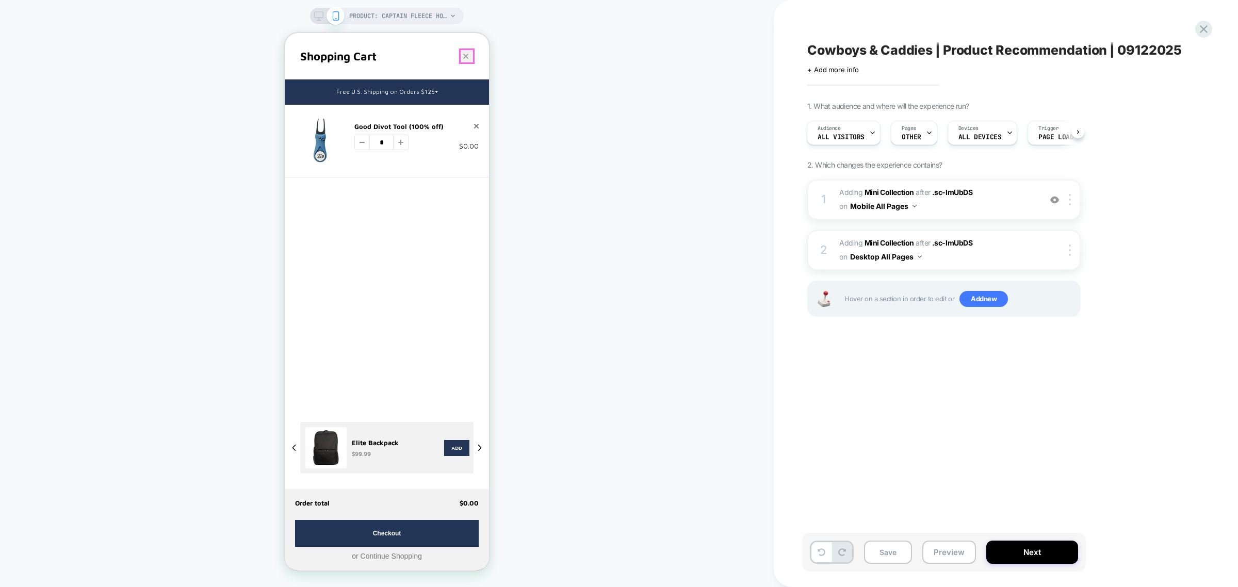
drag, startPoint x: 460, startPoint y: 50, endPoint x: 443, endPoint y: 44, distance: 18.4
click at [460, 50] on button "close cart" at bounding box center [465, 55] width 15 height 15
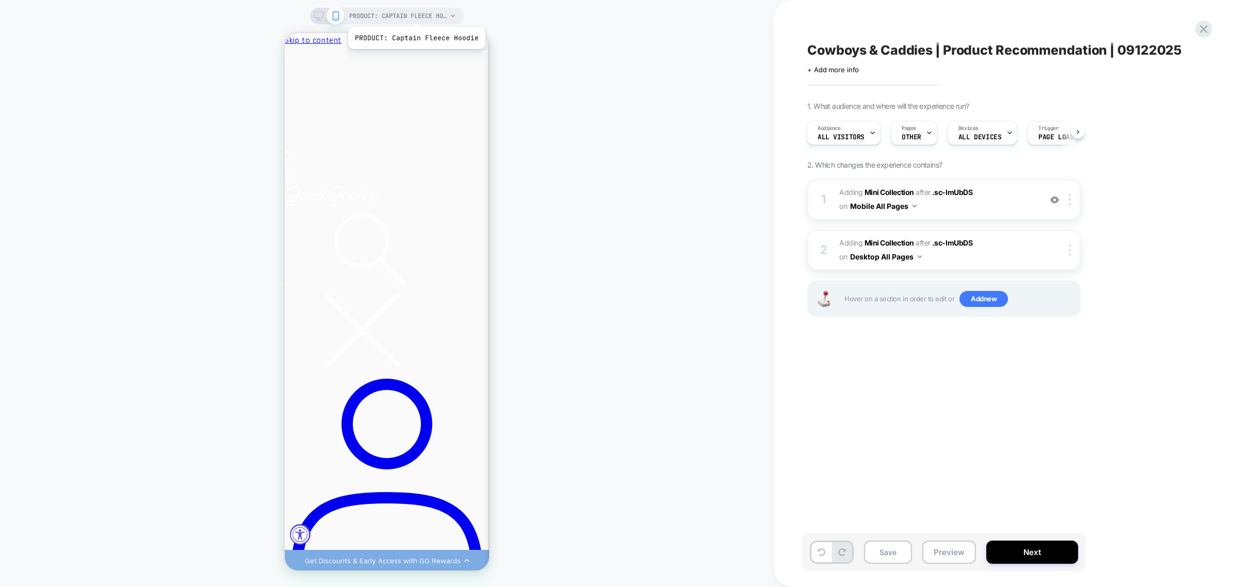
click at [415, 14] on span "PRODUCT: Captain Fleece Hoodie" at bounding box center [398, 16] width 98 height 17
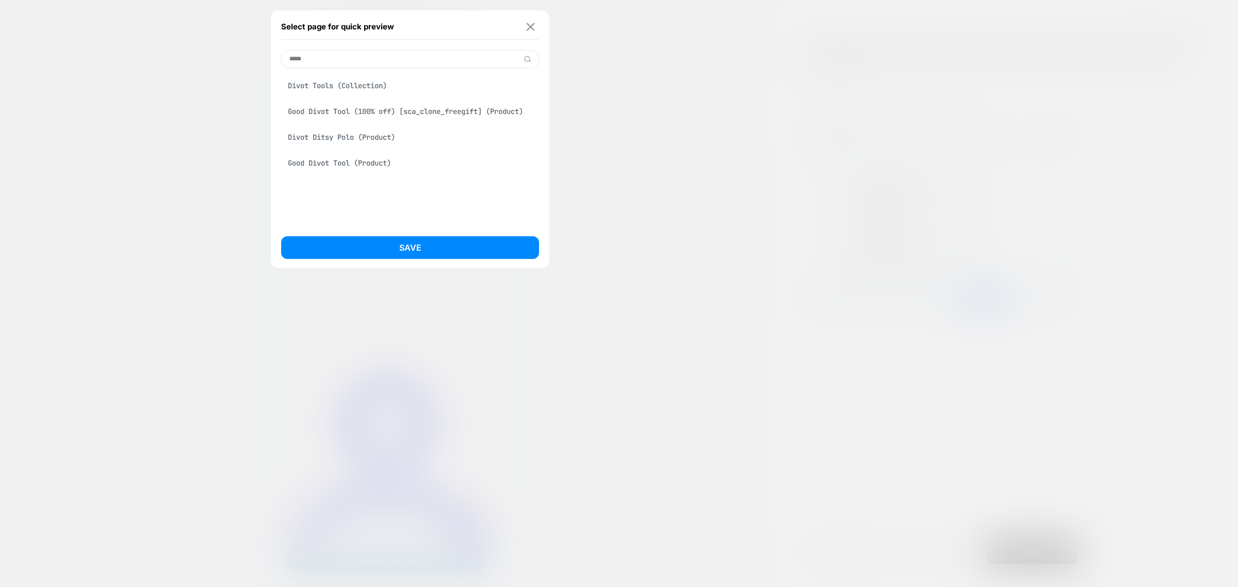
type input "*****"
click at [527, 28] on img at bounding box center [531, 27] width 8 height 8
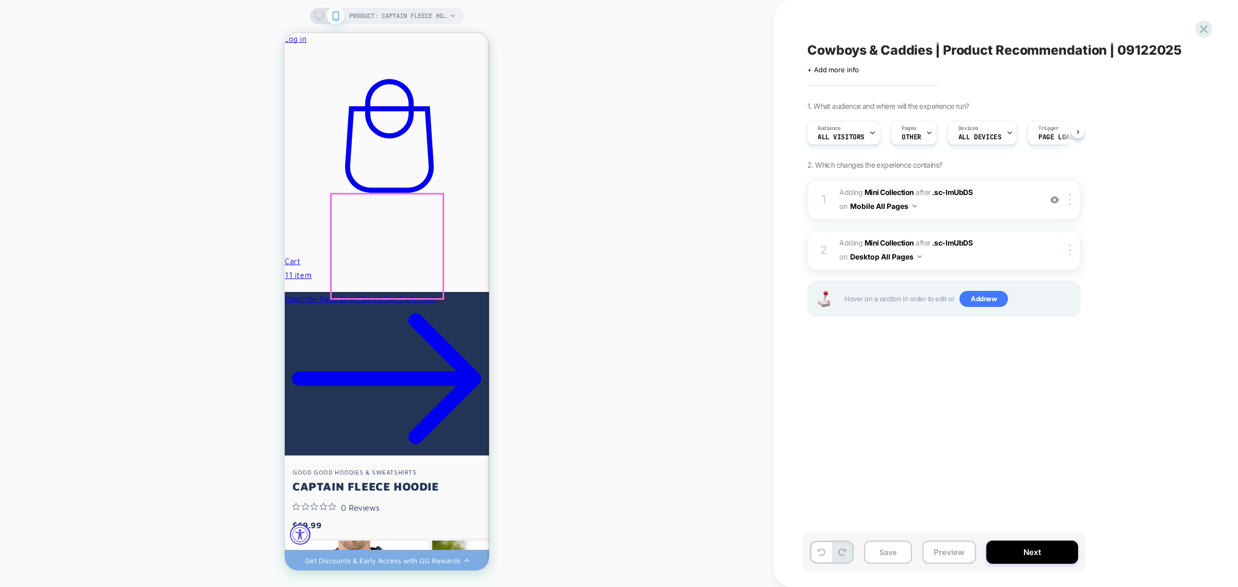
scroll to position [645, 0]
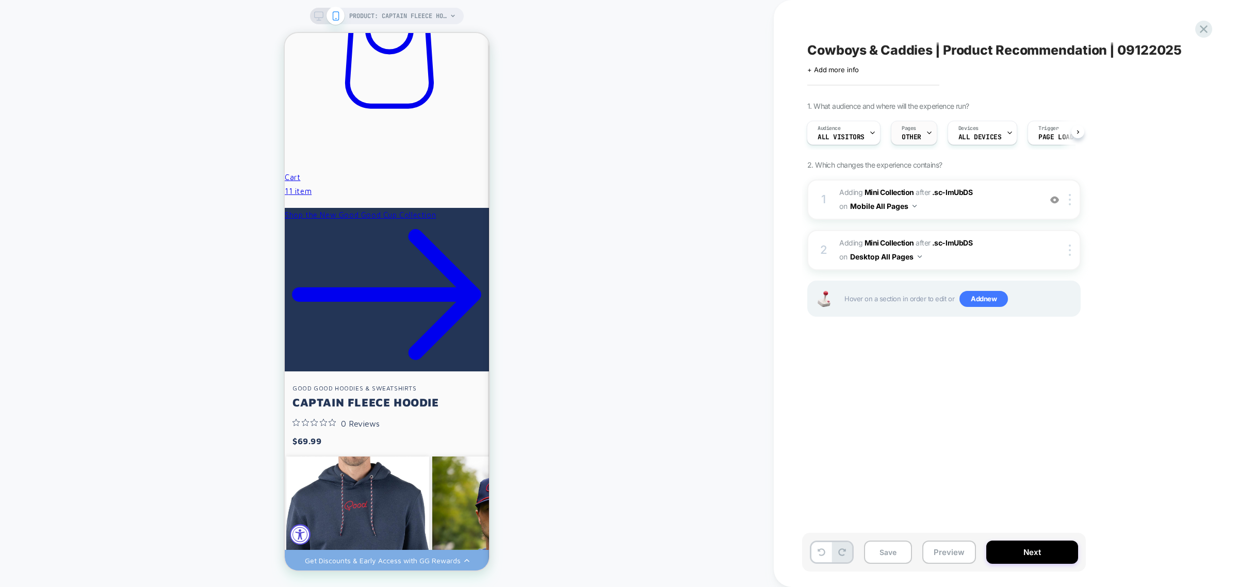
click at [919, 131] on div "Pages OTHER" at bounding box center [912, 132] width 40 height 23
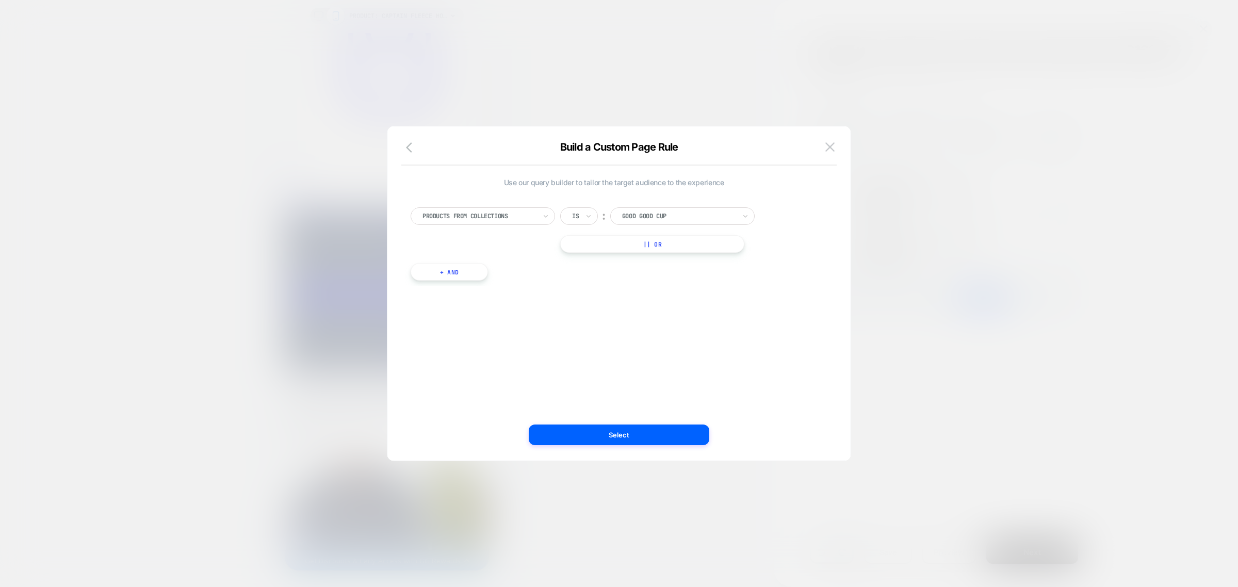
click at [667, 218] on div at bounding box center [679, 216] width 114 height 9
type input "***"
click at [678, 240] on div "Cowboys & Caddies" at bounding box center [689, 245] width 134 height 17
click at [612, 424] on div "Use our query builder to tailor the target audience to the experience Products …" at bounding box center [614, 293] width 432 height 293
click at [612, 432] on button "Select" at bounding box center [619, 435] width 181 height 21
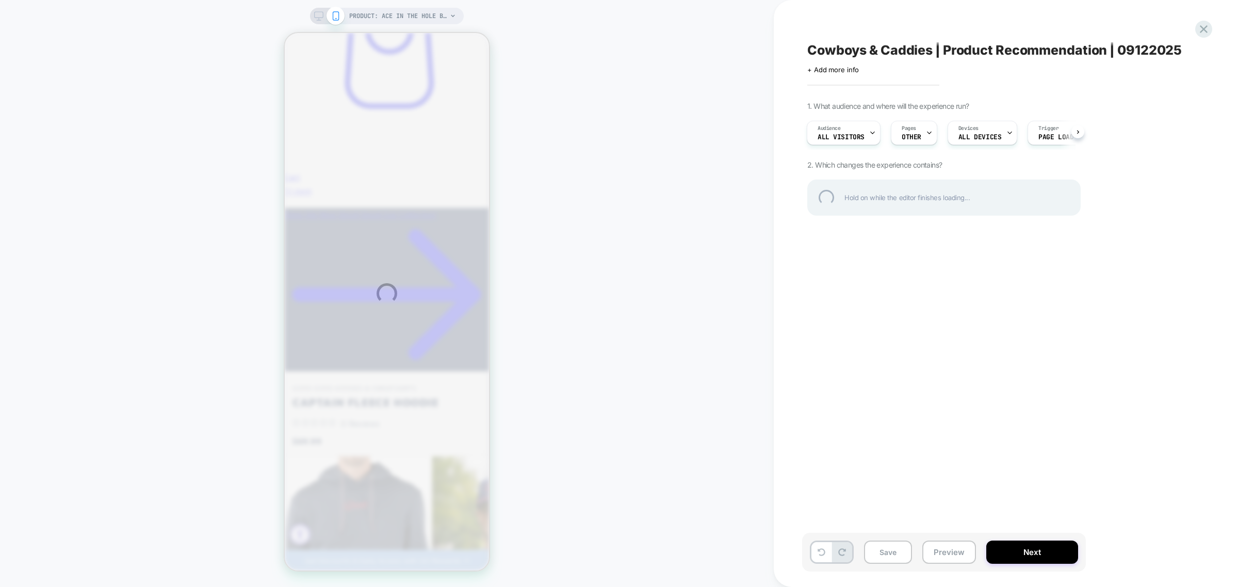
click at [1045, 549] on div "PRODUCT: Ace In The Hole Blade Cover PRODUCT: Ace In The Hole Blade Cover Cowbo…" at bounding box center [619, 293] width 1238 height 587
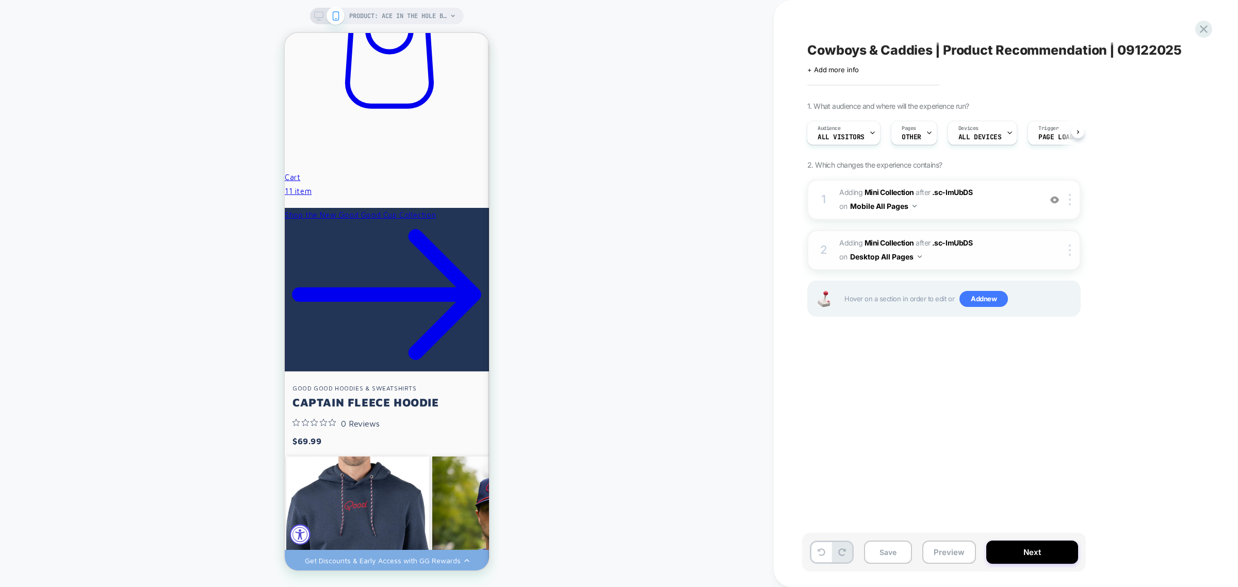
scroll to position [0, 1]
click at [892, 192] on b "Mini Collection" at bounding box center [890, 192] width 50 height 9
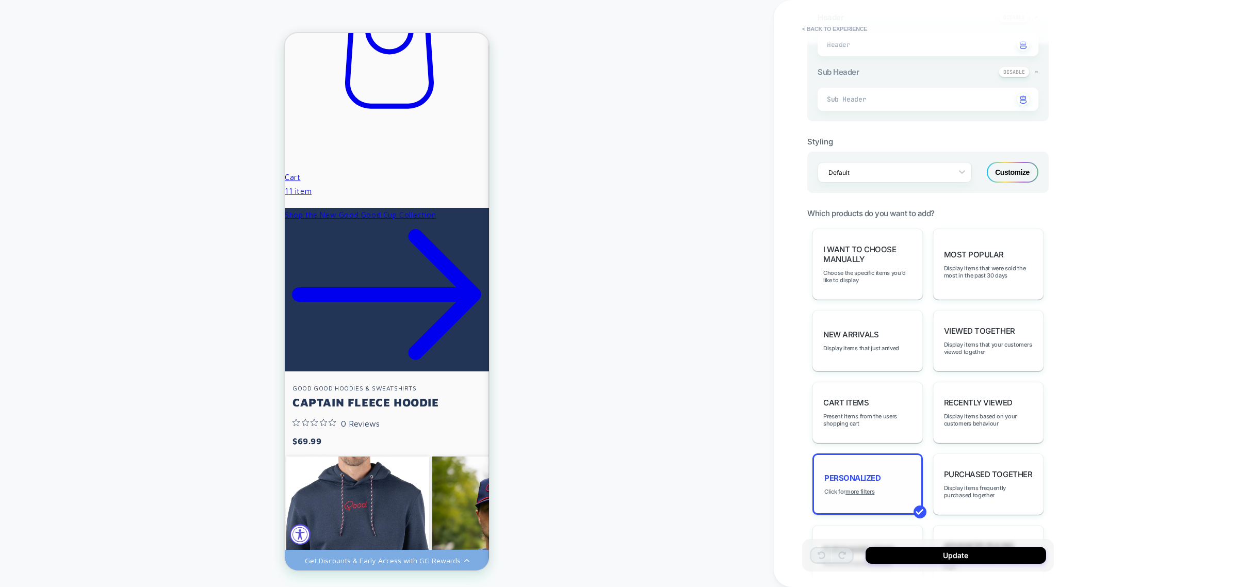
scroll to position [323, 0]
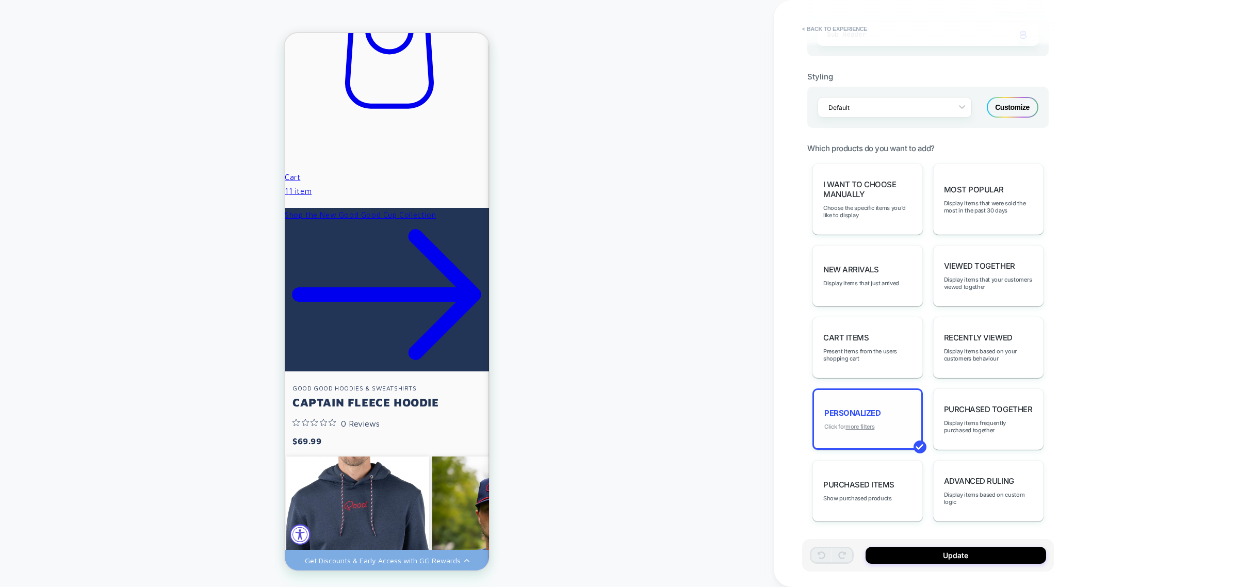
click at [862, 427] on u "more filters" at bounding box center [860, 426] width 29 height 7
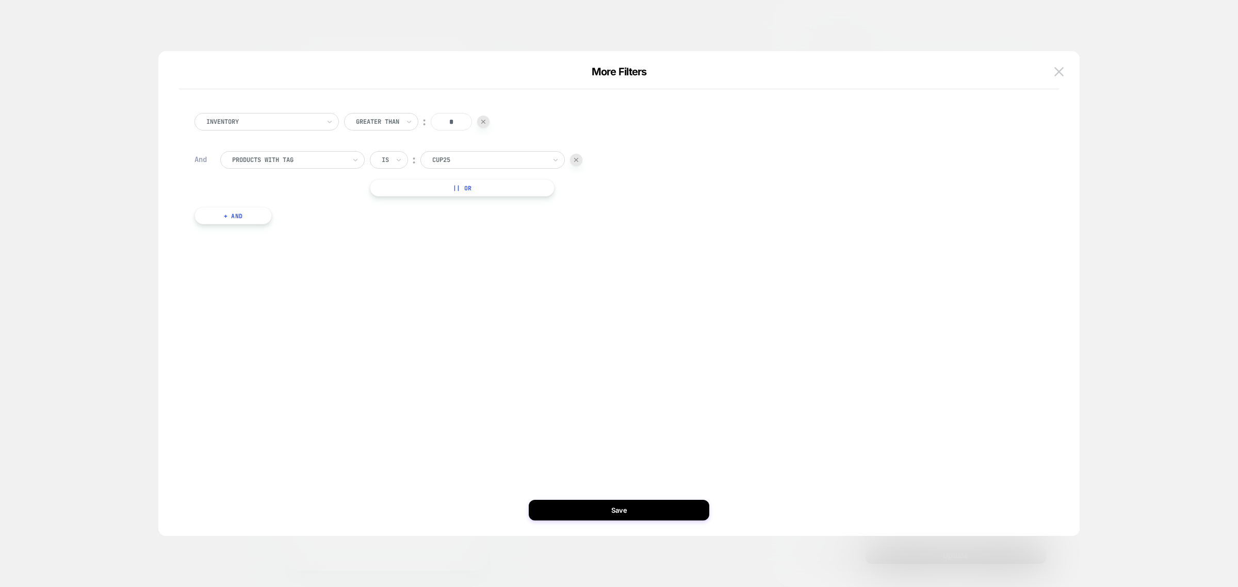
scroll to position [0, 0]
click at [485, 160] on div at bounding box center [489, 159] width 114 height 9
type input "**"
click at [449, 223] on div "cc25" at bounding box center [499, 221] width 134 height 17
click at [615, 506] on button "Save" at bounding box center [619, 510] width 181 height 21
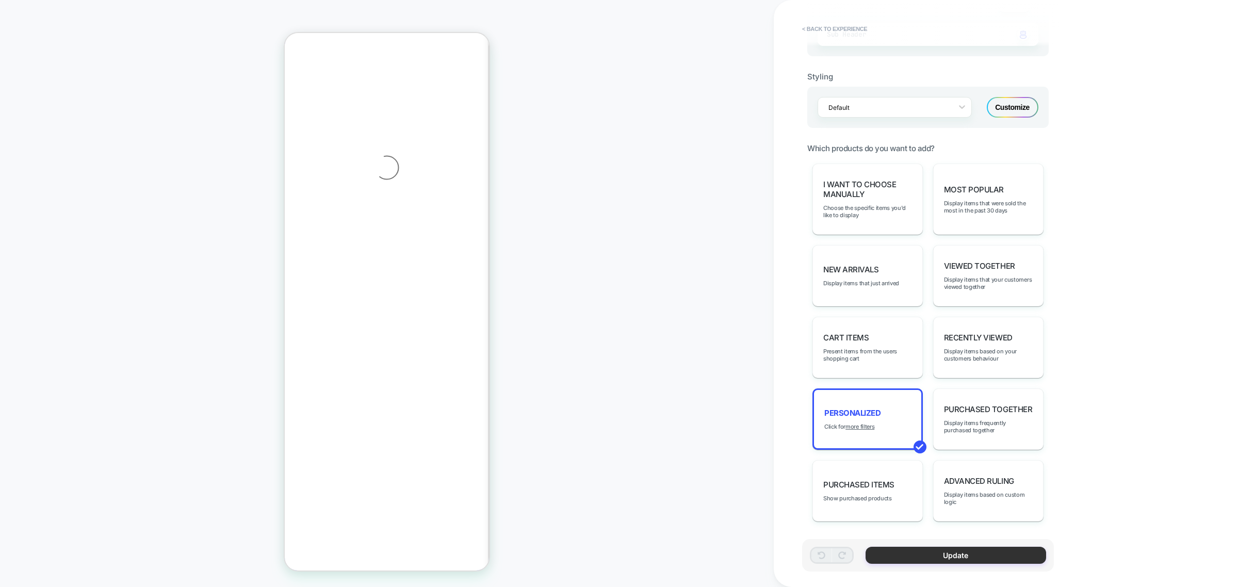
click at [973, 557] on button "Update" at bounding box center [956, 555] width 181 height 17
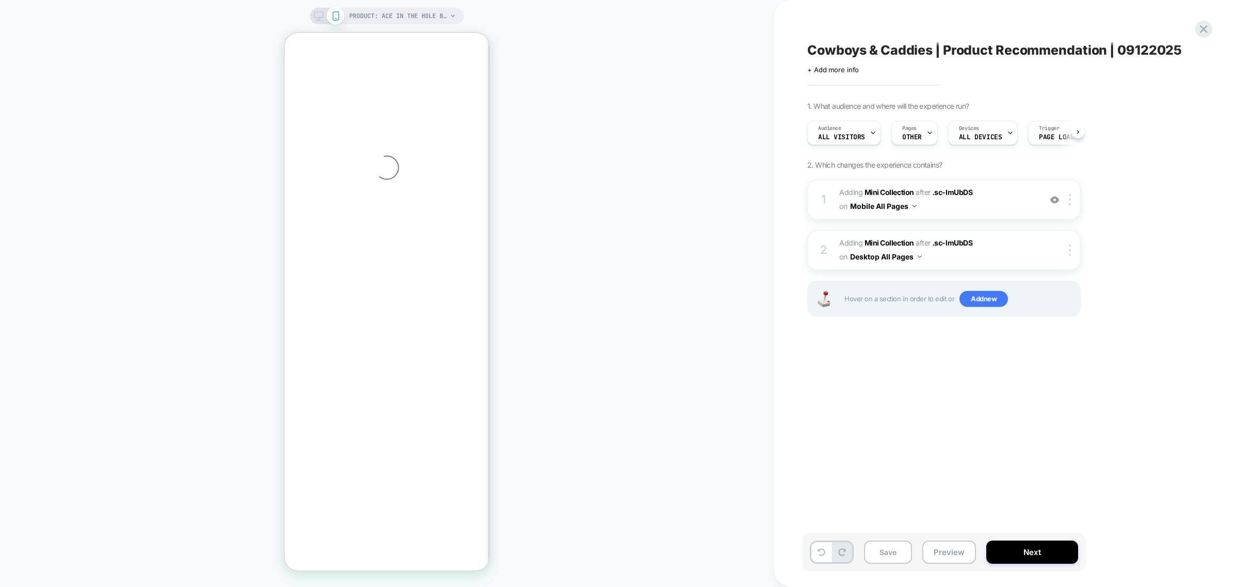
scroll to position [0, 1]
click at [315, 21] on icon at bounding box center [318, 15] width 9 height 9
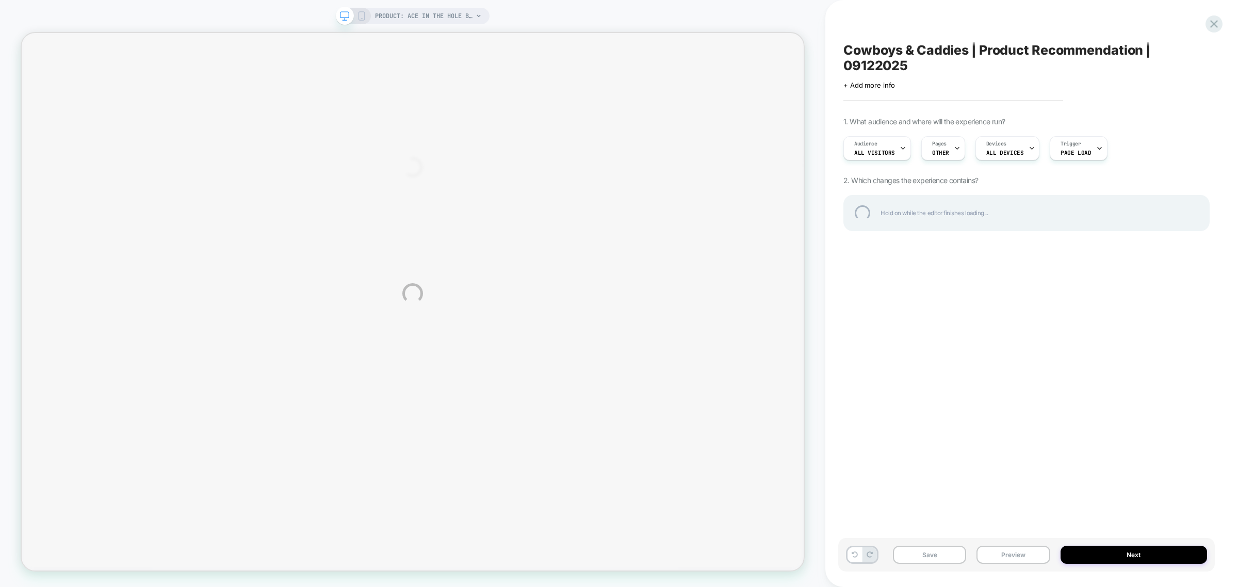
click at [442, 17] on div "PRODUCT: Ace In The Hole Blade Cover PRODUCT: Ace In The Hole Blade Cover Cowbo…" at bounding box center [619, 293] width 1238 height 587
click at [936, 558] on div "PRODUCT: Ace In The Hole Blade Cover PRODUCT: Ace In The Hole Blade Cover Cowbo…" at bounding box center [619, 293] width 1238 height 587
click at [1214, 24] on div at bounding box center [1214, 23] width 21 height 21
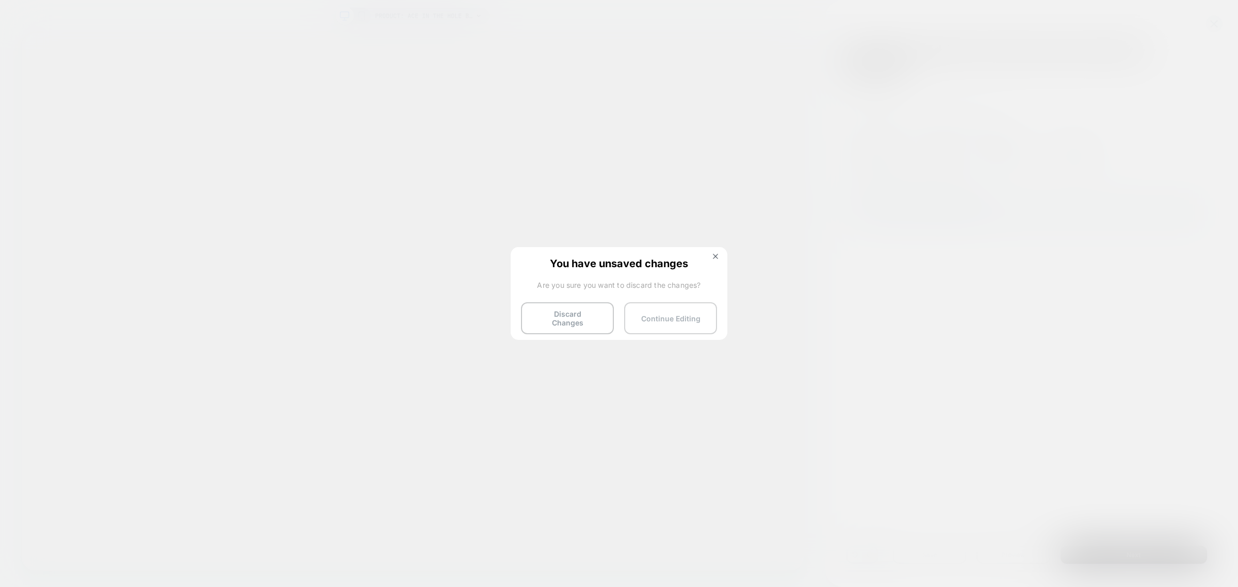
click at [679, 311] on button "Continue Editing" at bounding box center [670, 318] width 93 height 32
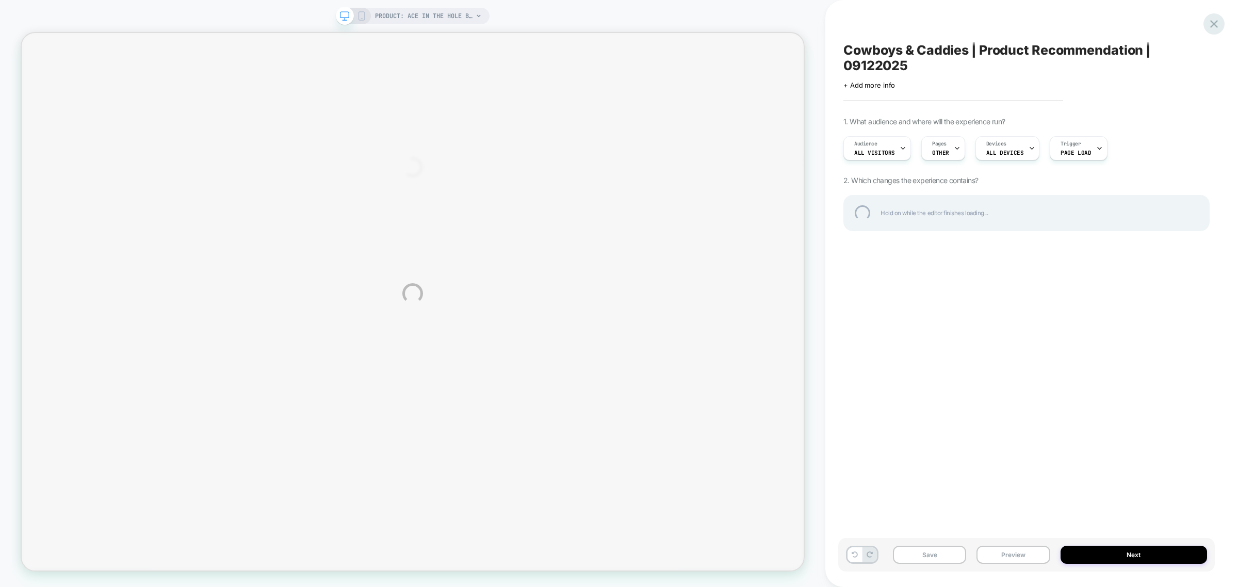
click at [1216, 22] on div at bounding box center [1214, 23] width 21 height 21
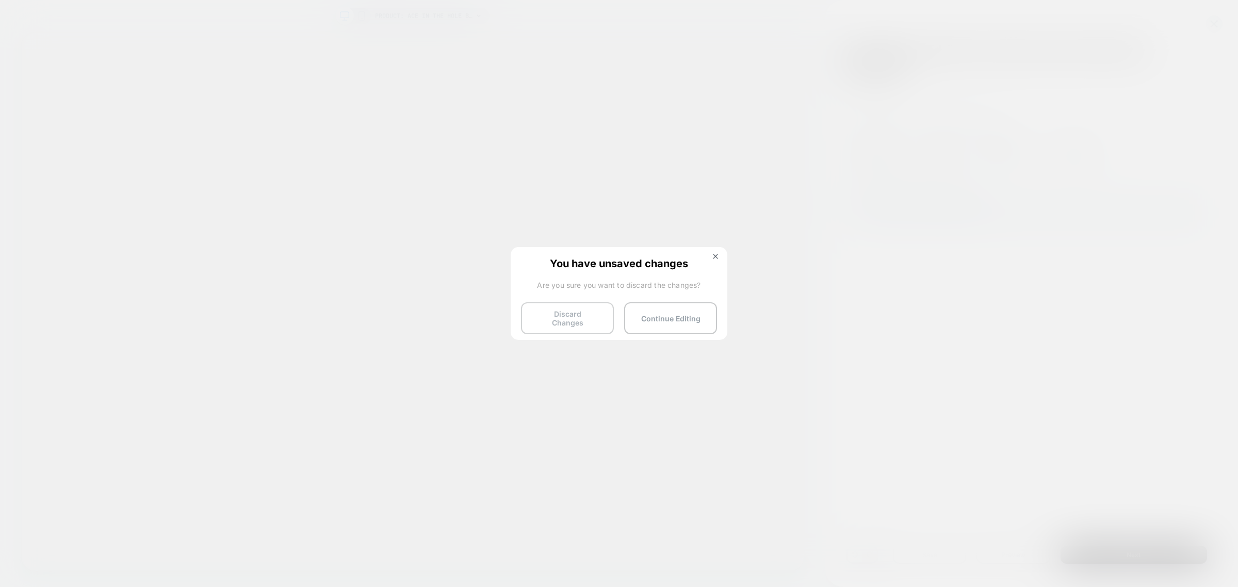
click at [578, 317] on button "Discard Changes" at bounding box center [567, 318] width 93 height 32
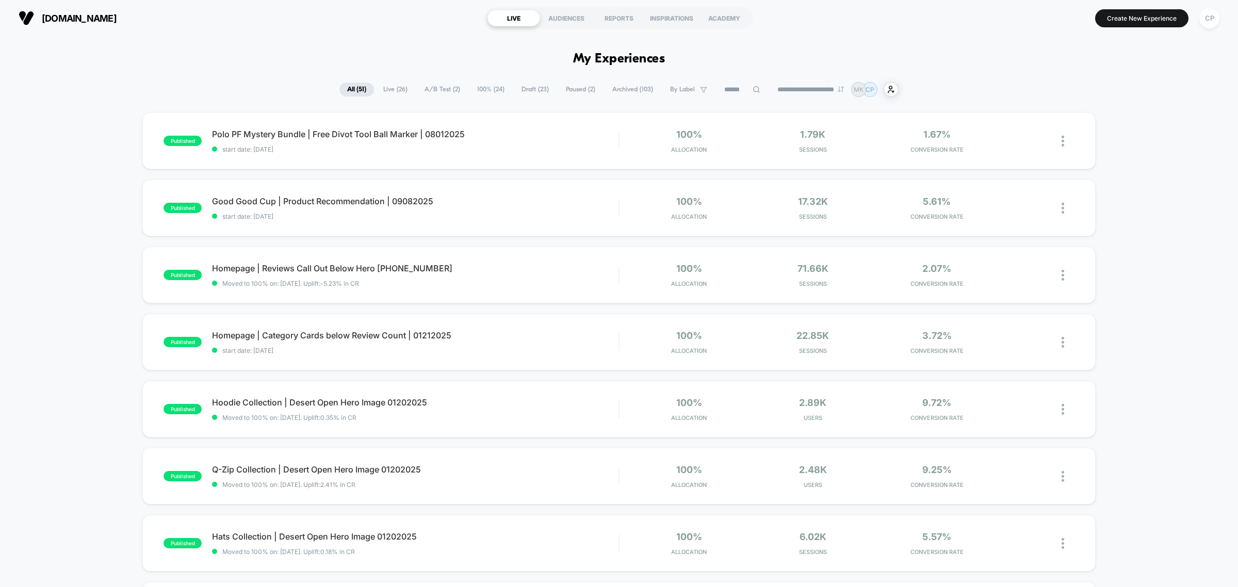
click at [547, 89] on span "Draft ( 23 )" at bounding box center [535, 90] width 43 height 14
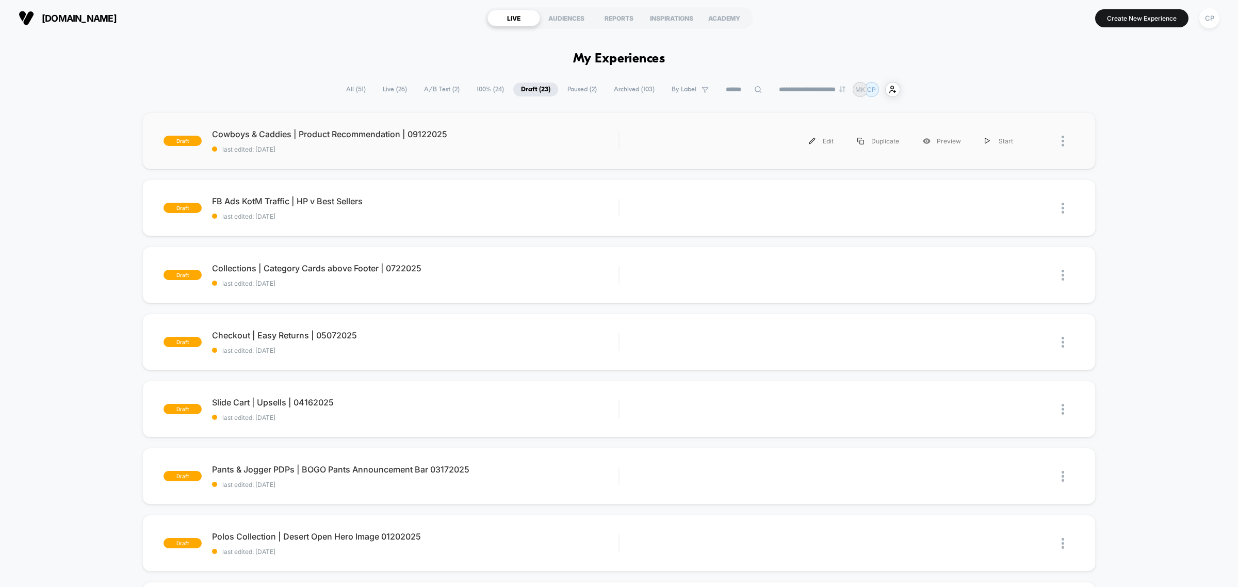
click at [1063, 140] on img at bounding box center [1063, 141] width 3 height 11
click at [1022, 189] on div "Delete" at bounding box center [1010, 189] width 93 height 23
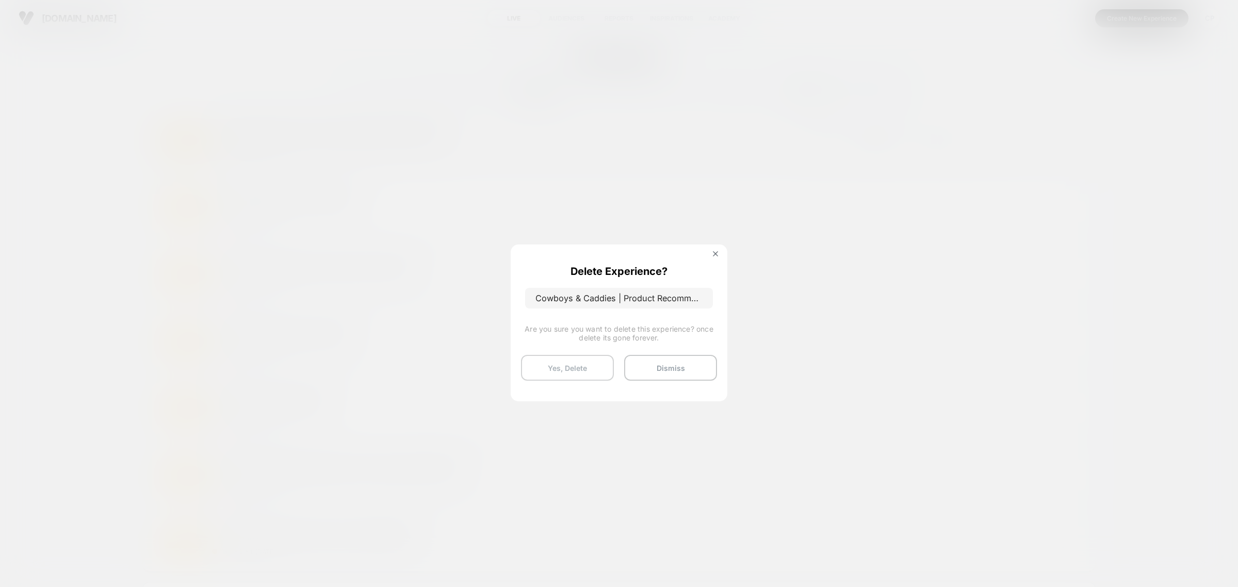
click at [579, 372] on button "Yes, Delete" at bounding box center [567, 368] width 93 height 26
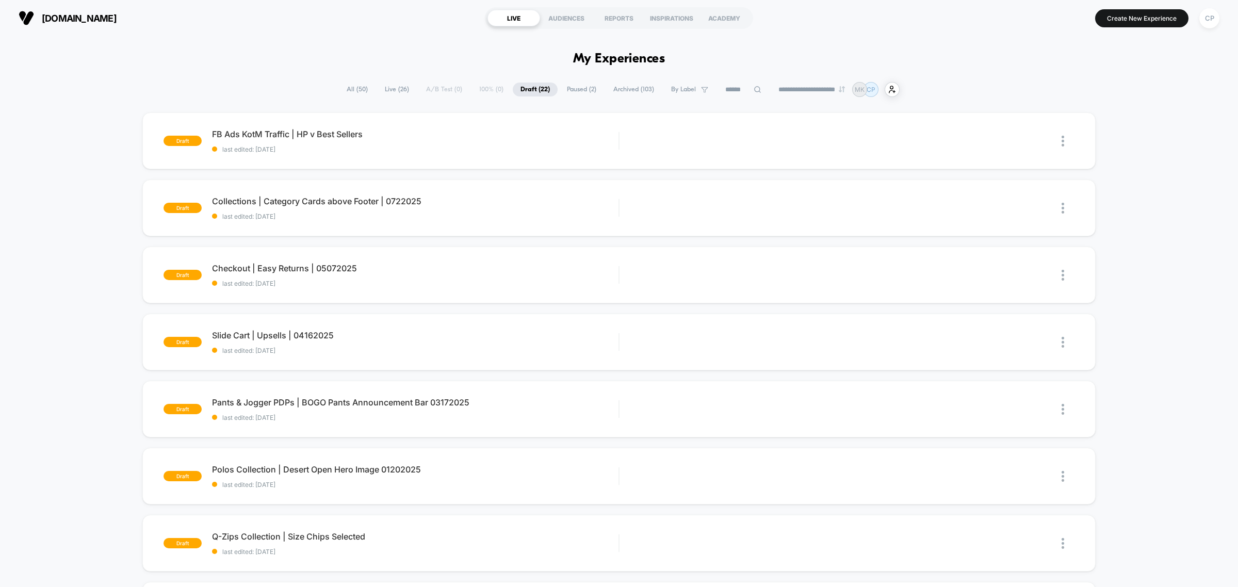
click at [342, 86] on span "All ( 50 )" at bounding box center [357, 90] width 37 height 14
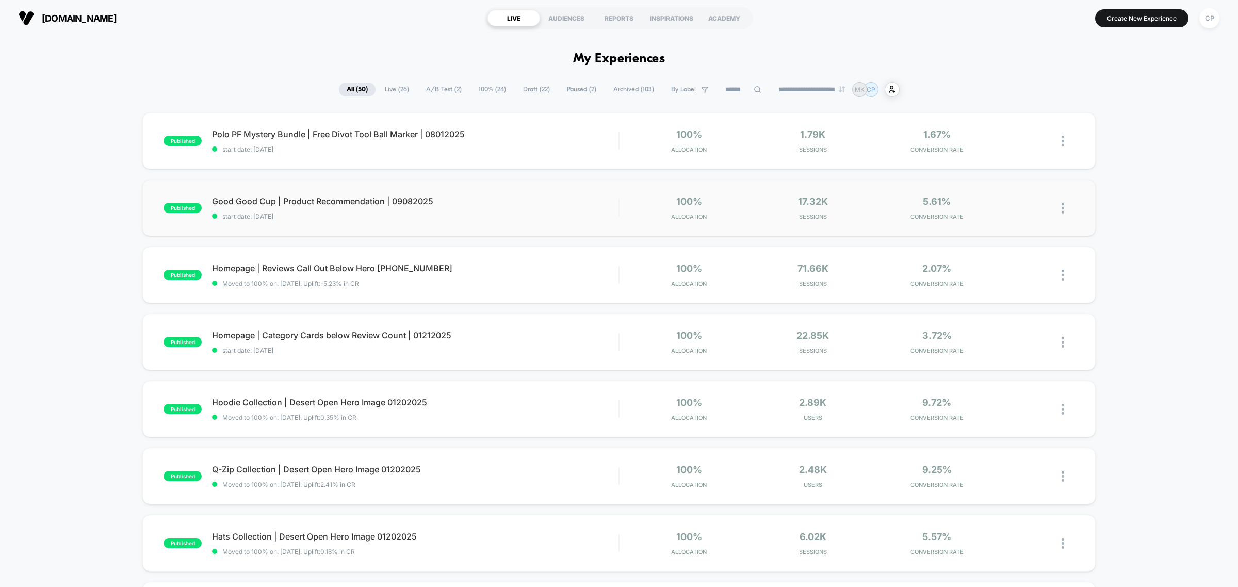
click at [1064, 210] on div at bounding box center [1068, 208] width 13 height 24
click at [1007, 173] on div "Duplicate" at bounding box center [1010, 173] width 93 height 23
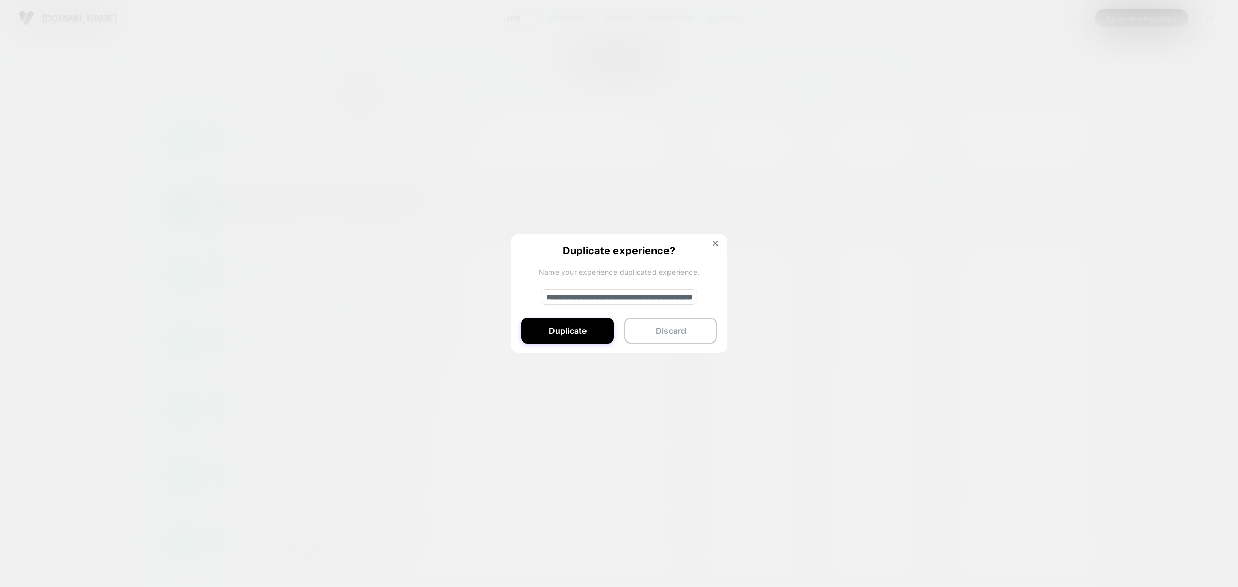
click at [592, 298] on input "**********" at bounding box center [619, 296] width 157 height 15
paste input
type input "**********"
click at [586, 333] on button "Duplicate" at bounding box center [567, 331] width 93 height 26
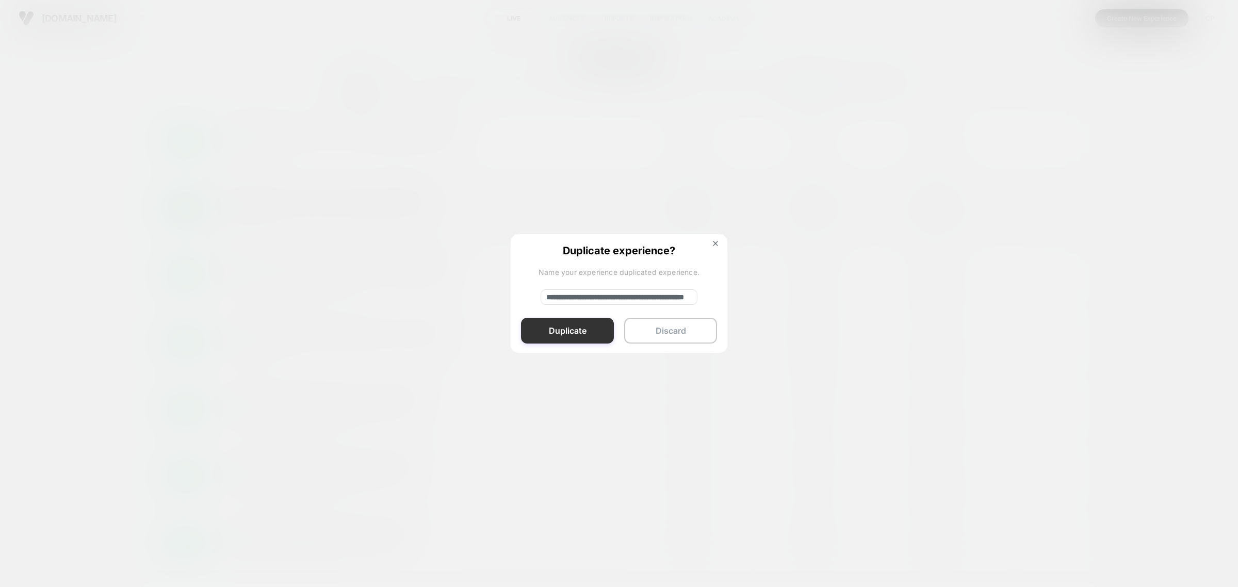
scroll to position [0, 0]
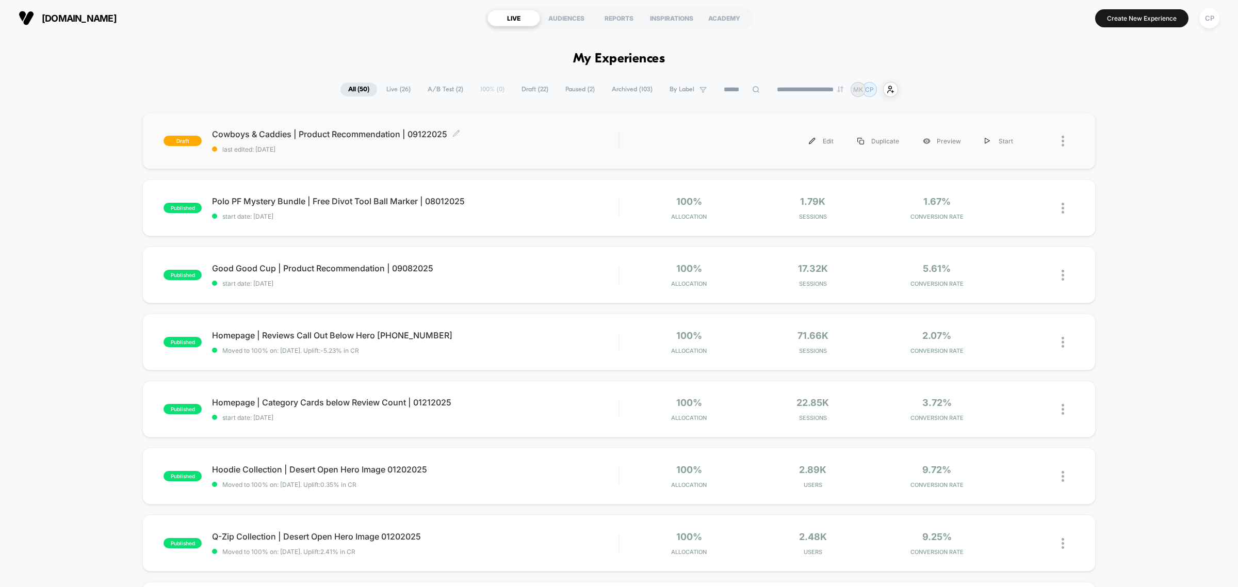
click at [411, 138] on span "Cowboys & Caddies | Product Recommendation | 09122025 Click to edit experience …" at bounding box center [415, 134] width 407 height 10
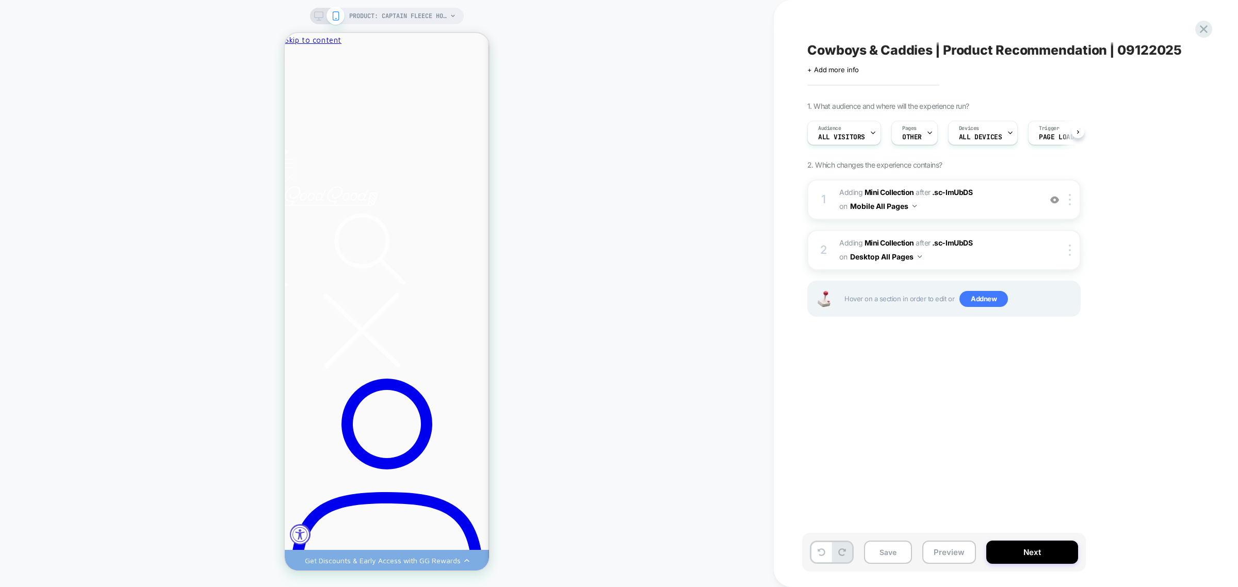
scroll to position [0, 1]
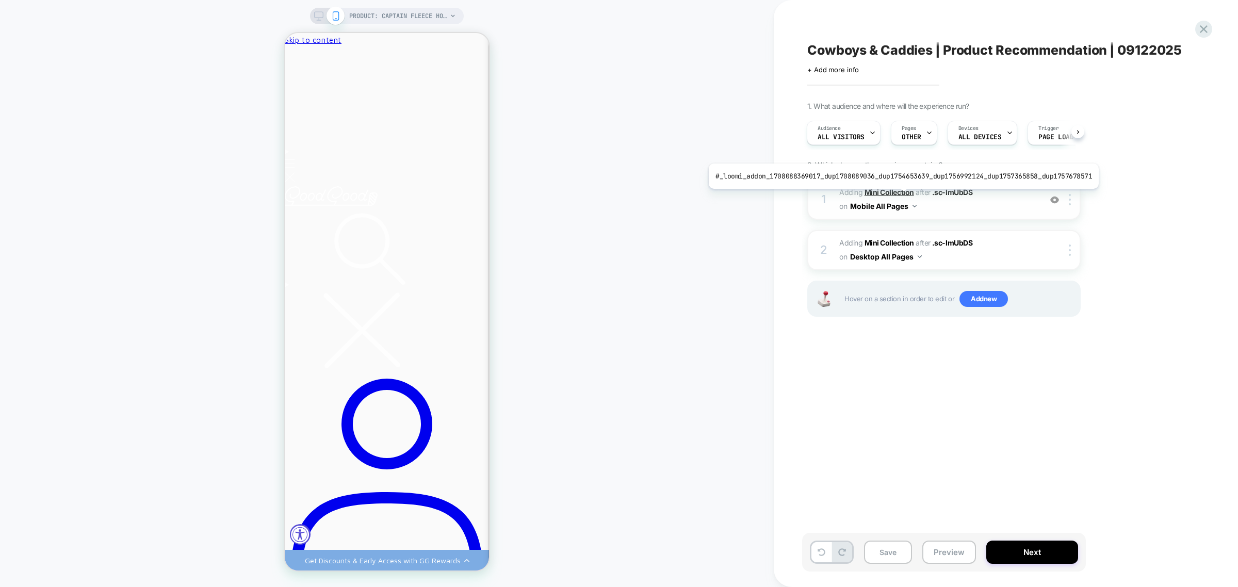
click at [899, 197] on b "Mini Collection" at bounding box center [890, 192] width 50 height 9
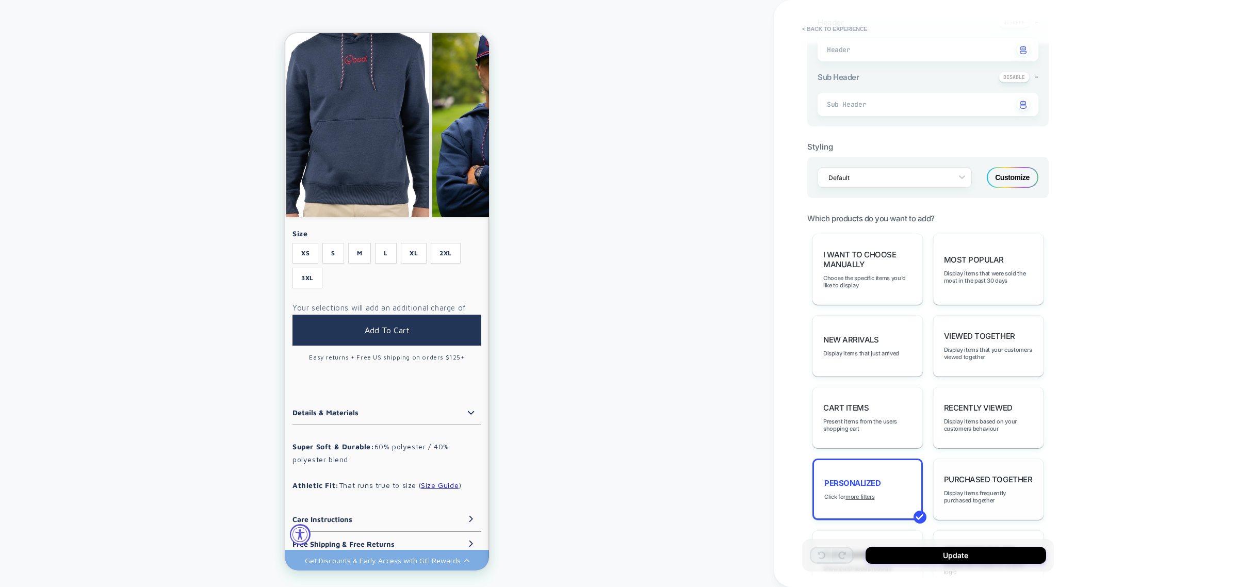
scroll to position [322, 0]
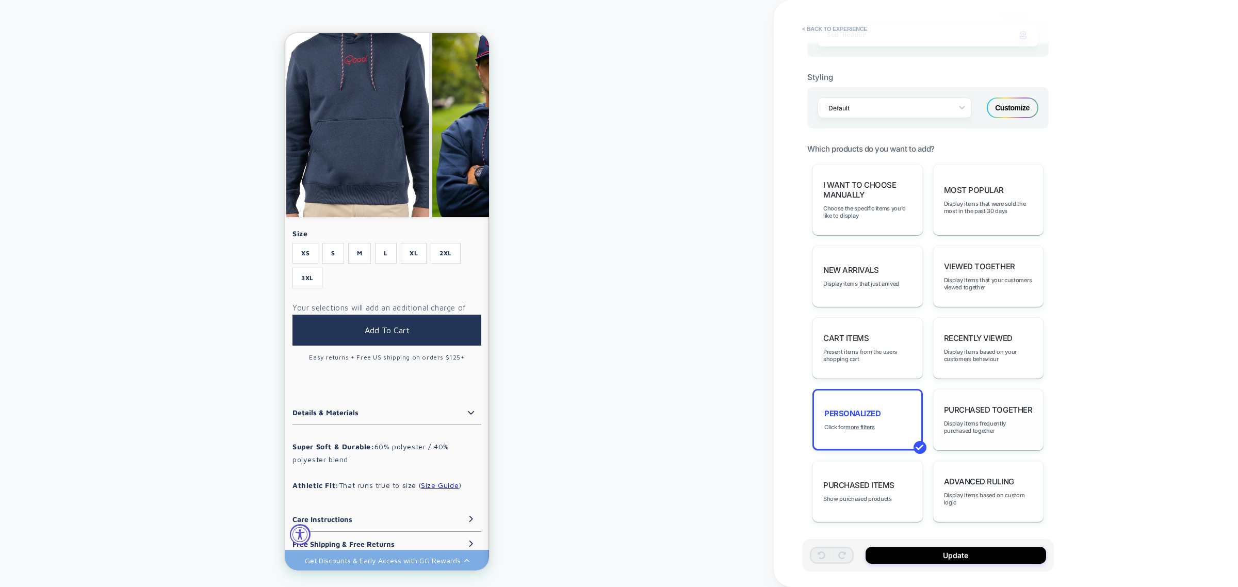
click at [990, 416] on div "Purchased Together Display items frequently purchased together" at bounding box center [988, 419] width 110 height 61
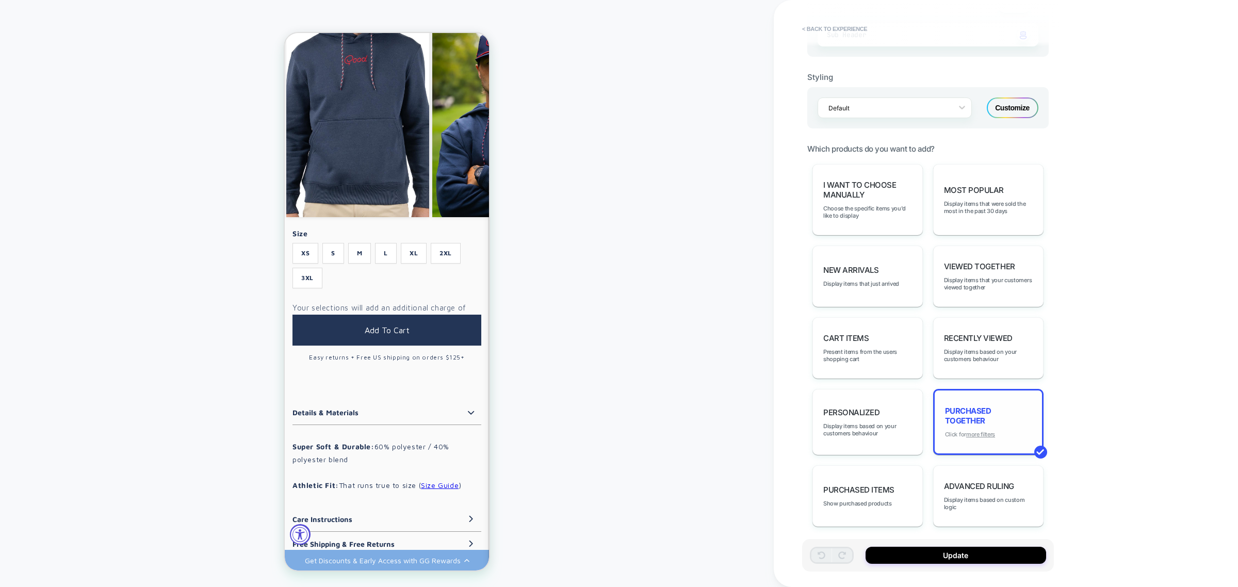
click at [986, 434] on u "more filters" at bounding box center [980, 434] width 29 height 7
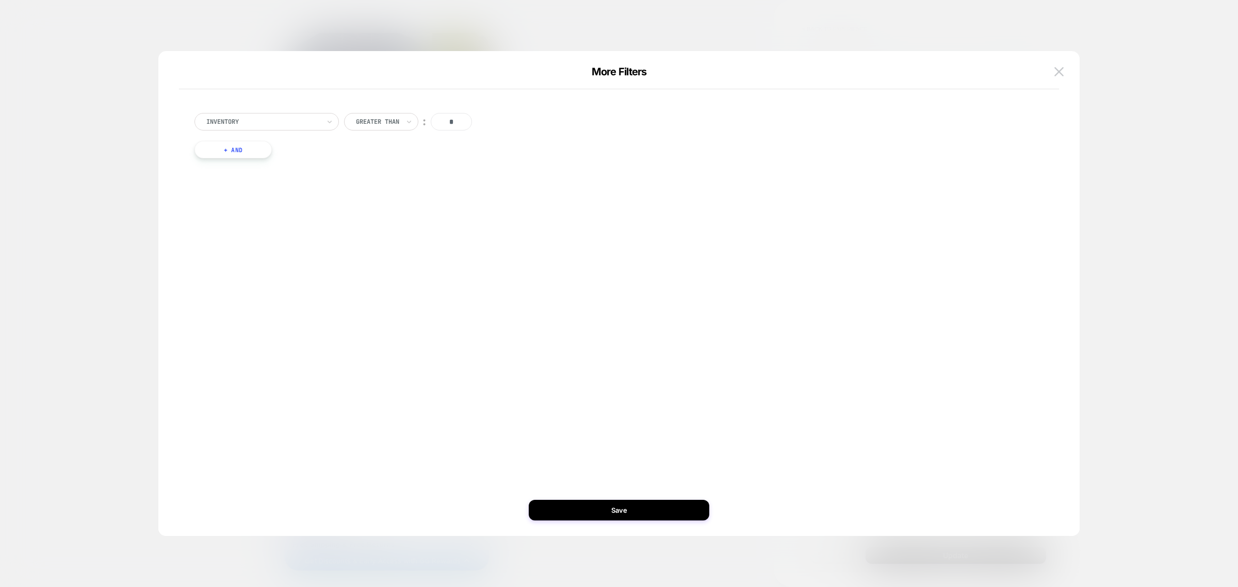
drag, startPoint x: 255, startPoint y: 143, endPoint x: 262, endPoint y: 145, distance: 7.2
click at [254, 143] on button "+ And" at bounding box center [233, 150] width 77 height 18
click at [484, 164] on div "29.99" at bounding box center [489, 159] width 116 height 11
type input "****"
click at [449, 192] on div "cc25" at bounding box center [499, 188] width 134 height 17
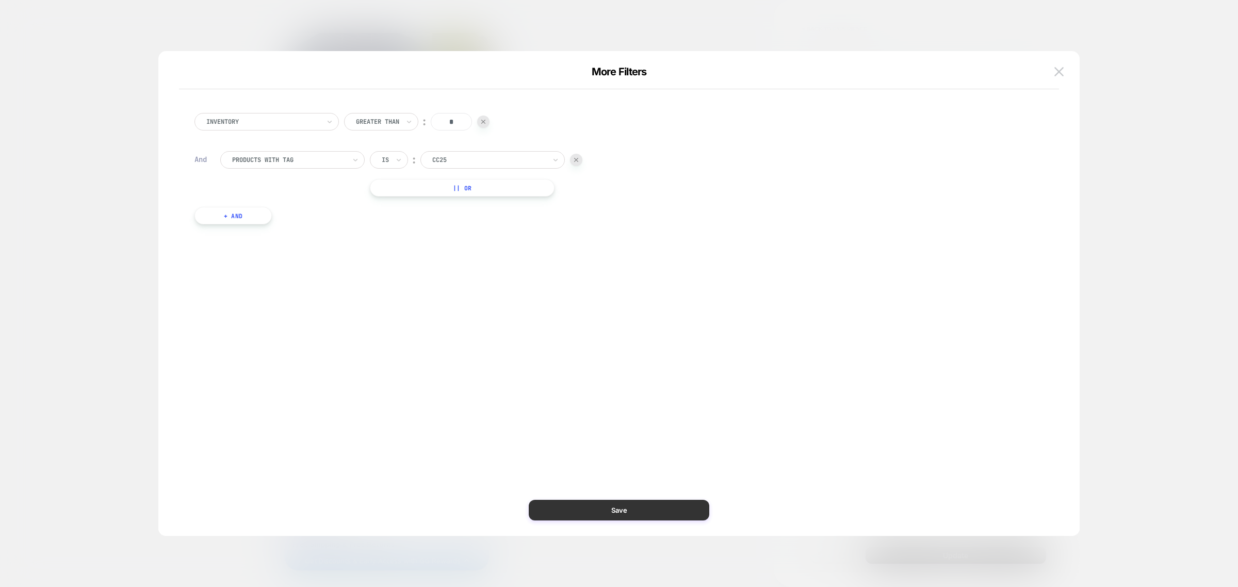
click at [625, 511] on button "Save" at bounding box center [619, 510] width 181 height 21
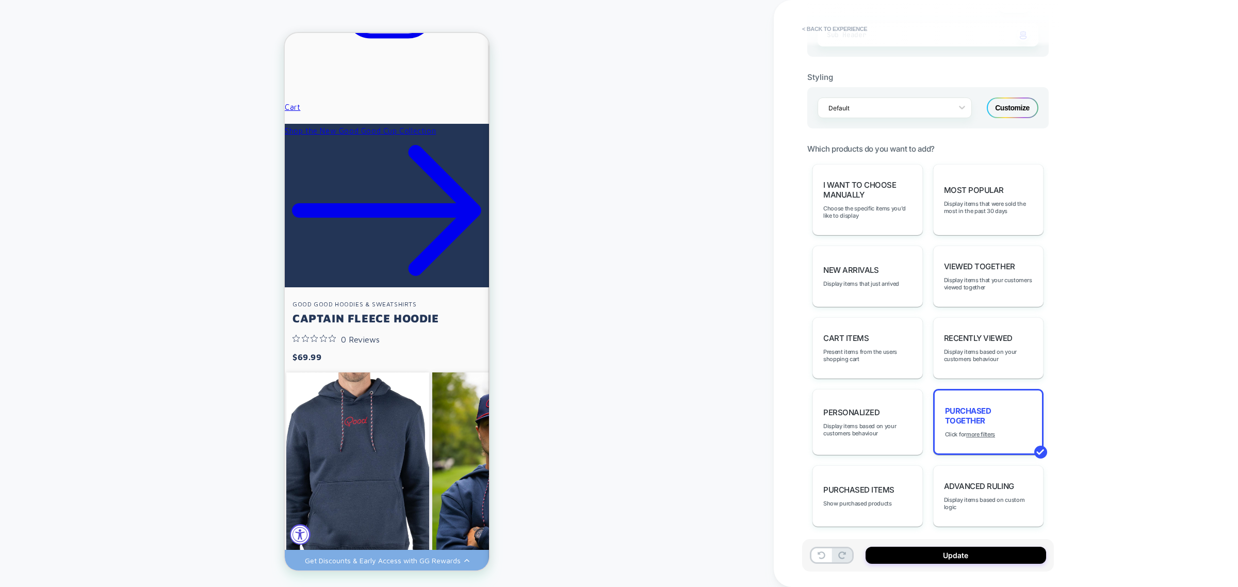
scroll to position [690, 0]
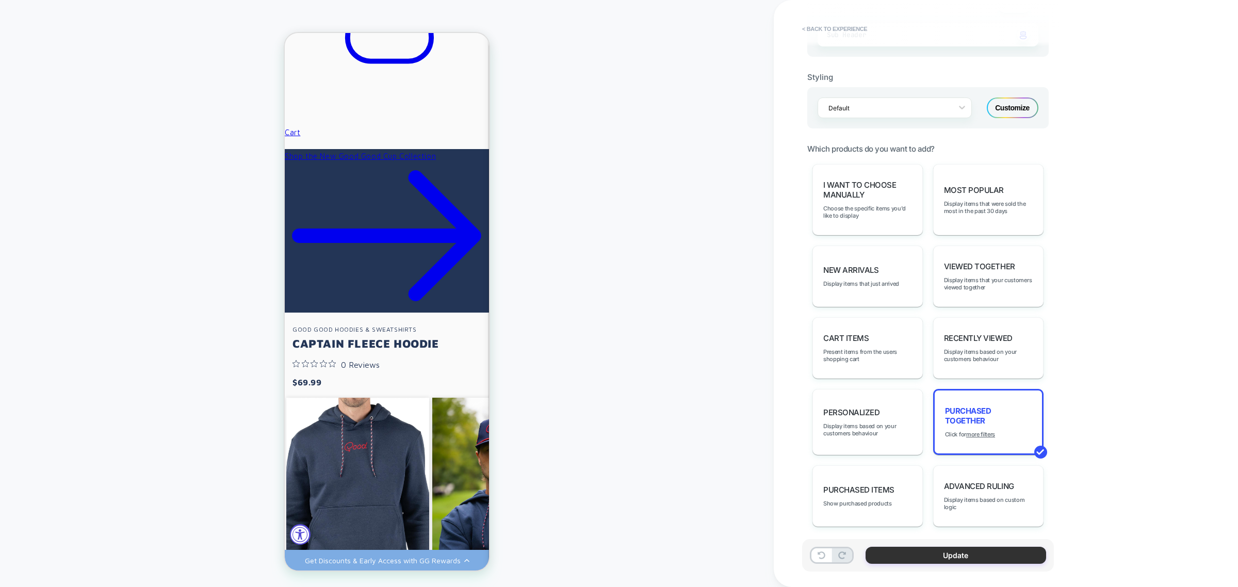
click at [940, 559] on button "Update" at bounding box center [956, 555] width 181 height 17
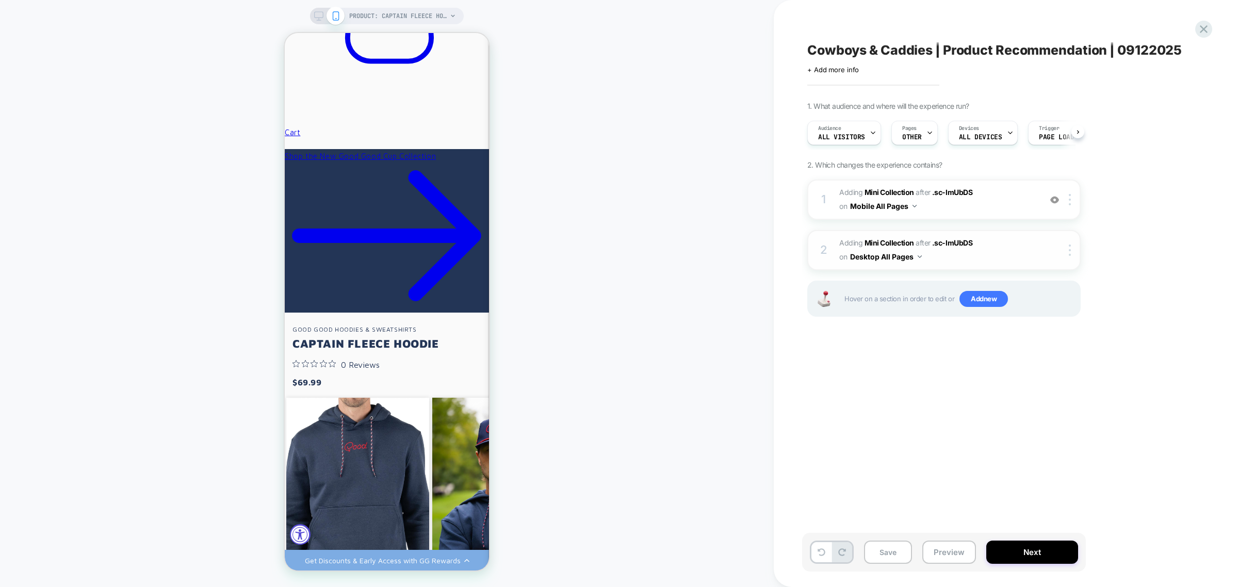
scroll to position [0, 1]
click at [899, 243] on b "Mini Collection" at bounding box center [890, 242] width 50 height 9
click at [320, 11] on icon at bounding box center [318, 15] width 9 height 9
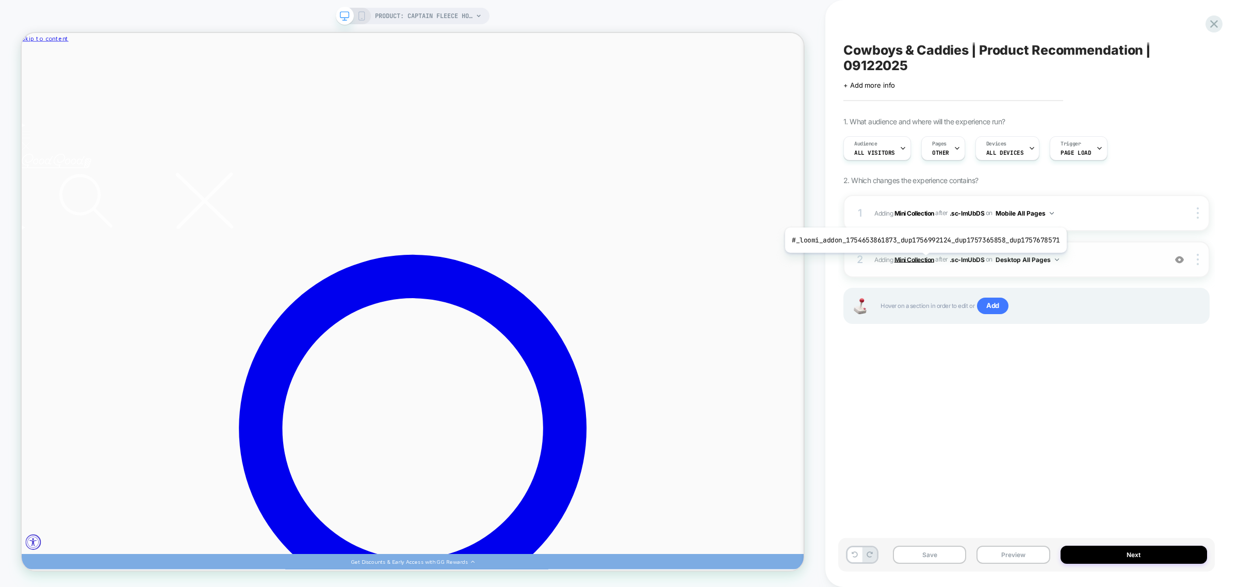
scroll to position [690, 0]
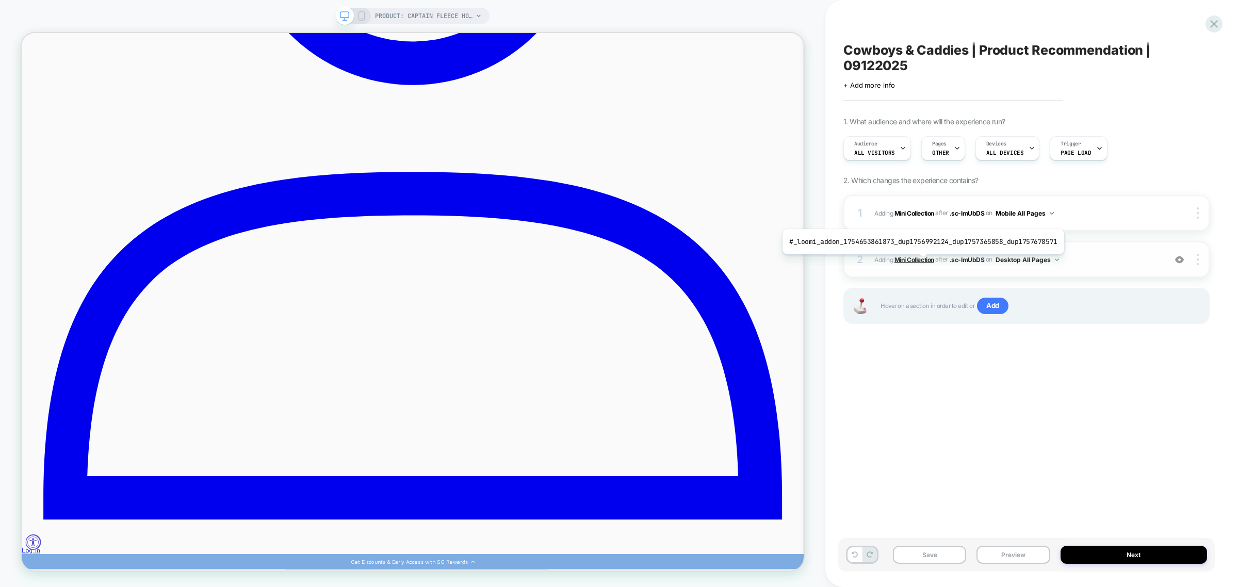
click at [920, 262] on b "Mini Collection" at bounding box center [915, 259] width 40 height 8
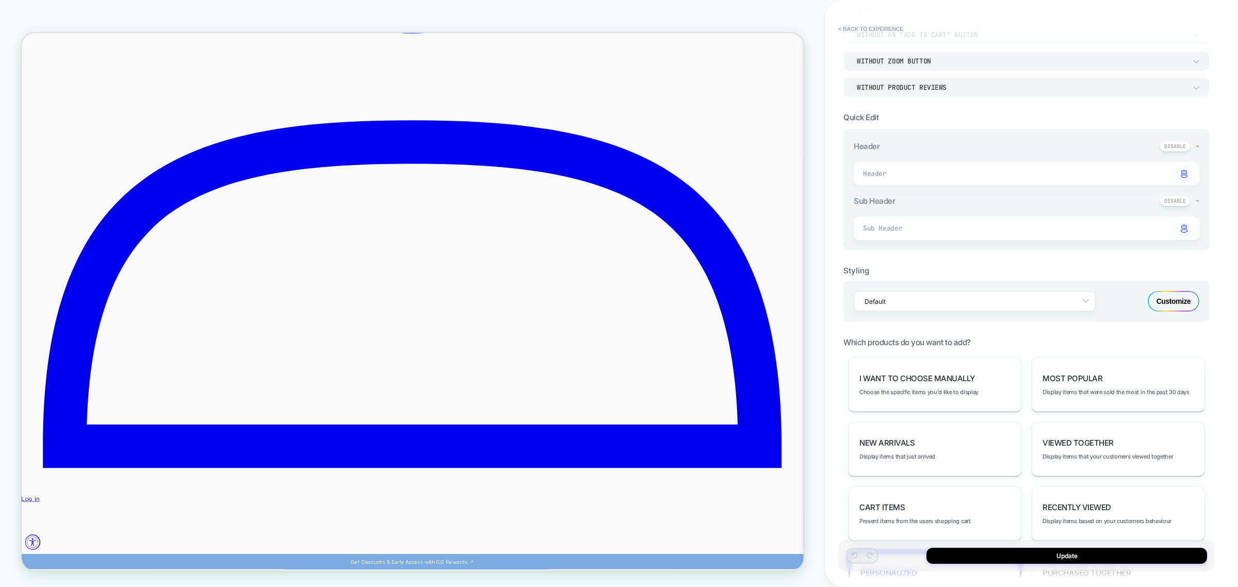
scroll to position [279, 0]
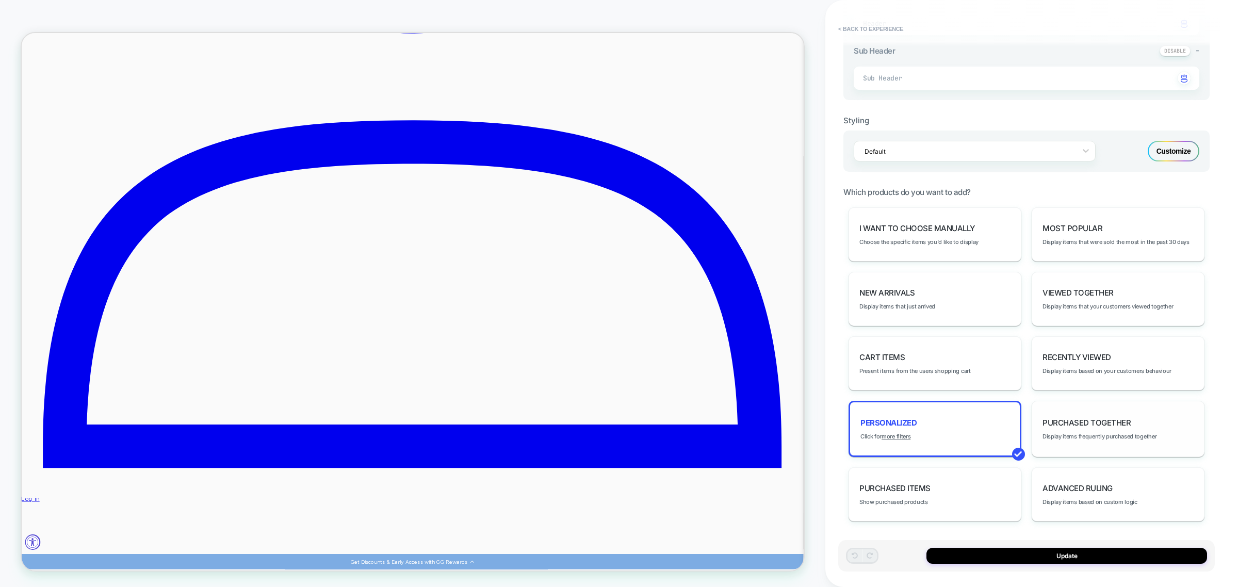
click at [1100, 433] on span "Display items frequently purchased together" at bounding box center [1100, 436] width 114 height 7
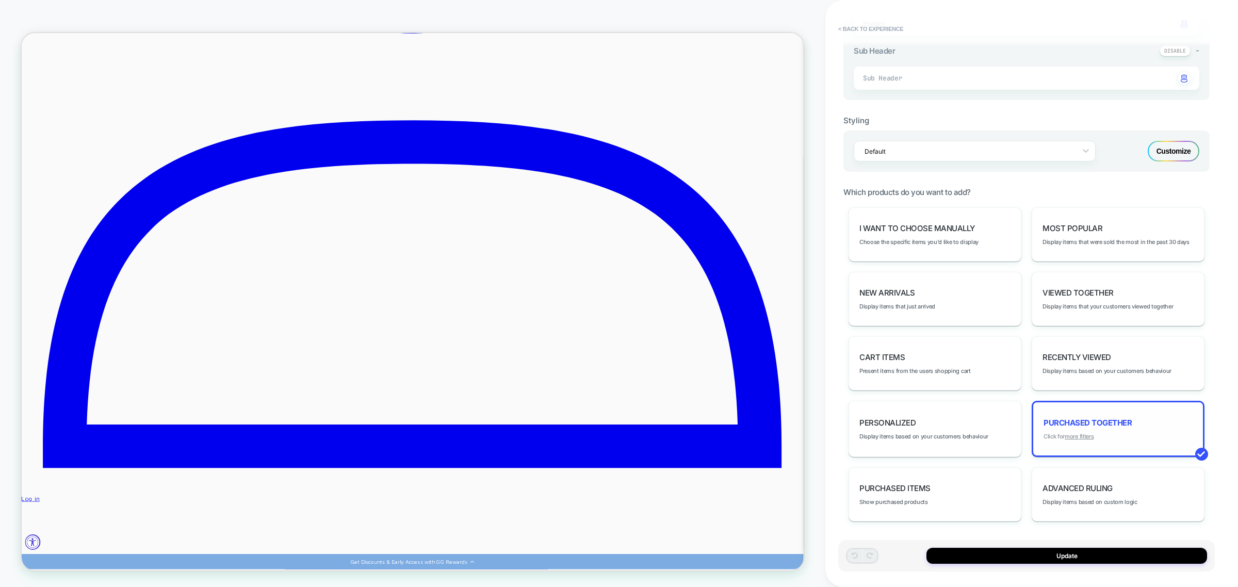
click at [1083, 436] on u "more filters" at bounding box center [1079, 436] width 29 height 7
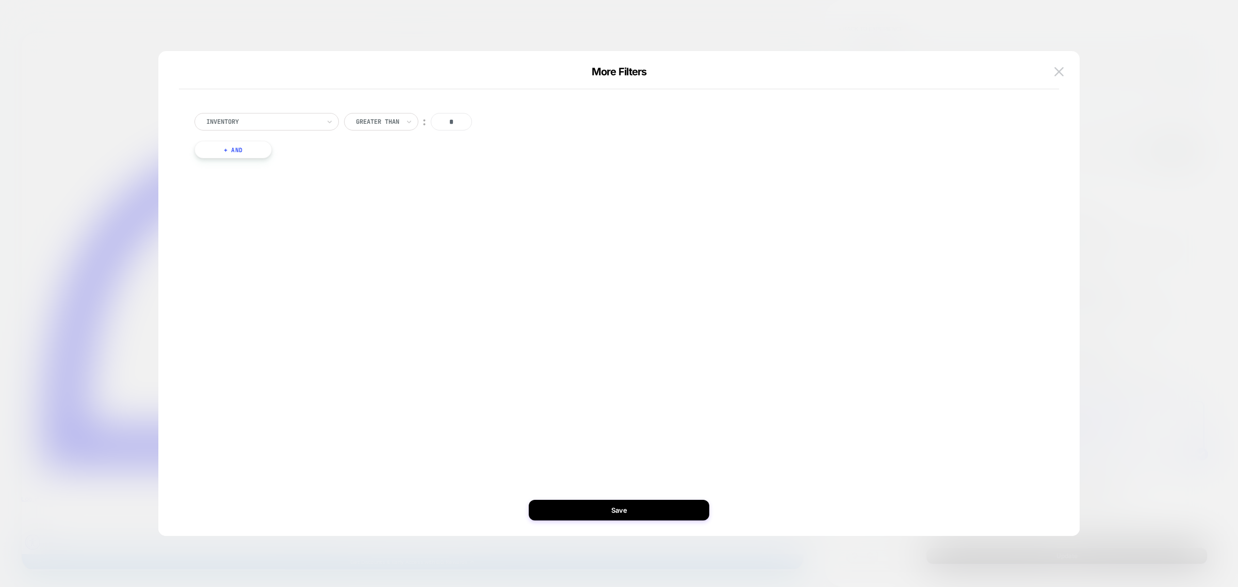
scroll to position [0, 0]
click at [225, 150] on button "+ And" at bounding box center [233, 150] width 77 height 18
click at [495, 160] on div at bounding box center [489, 159] width 114 height 9
type input "****"
drag, startPoint x: 450, startPoint y: 187, endPoint x: 510, endPoint y: 221, distance: 68.6
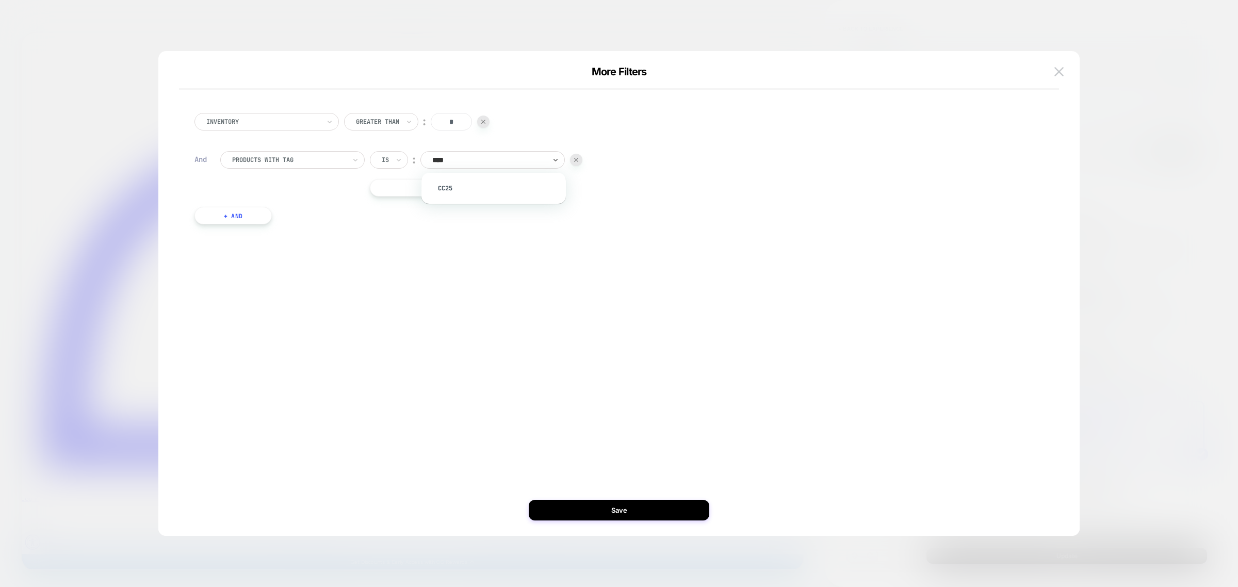
click at [450, 187] on div "cc25" at bounding box center [499, 188] width 134 height 17
drag, startPoint x: 638, startPoint y: 508, endPoint x: 834, endPoint y: 633, distance: 232.0
click at [638, 508] on button "Save" at bounding box center [619, 510] width 181 height 21
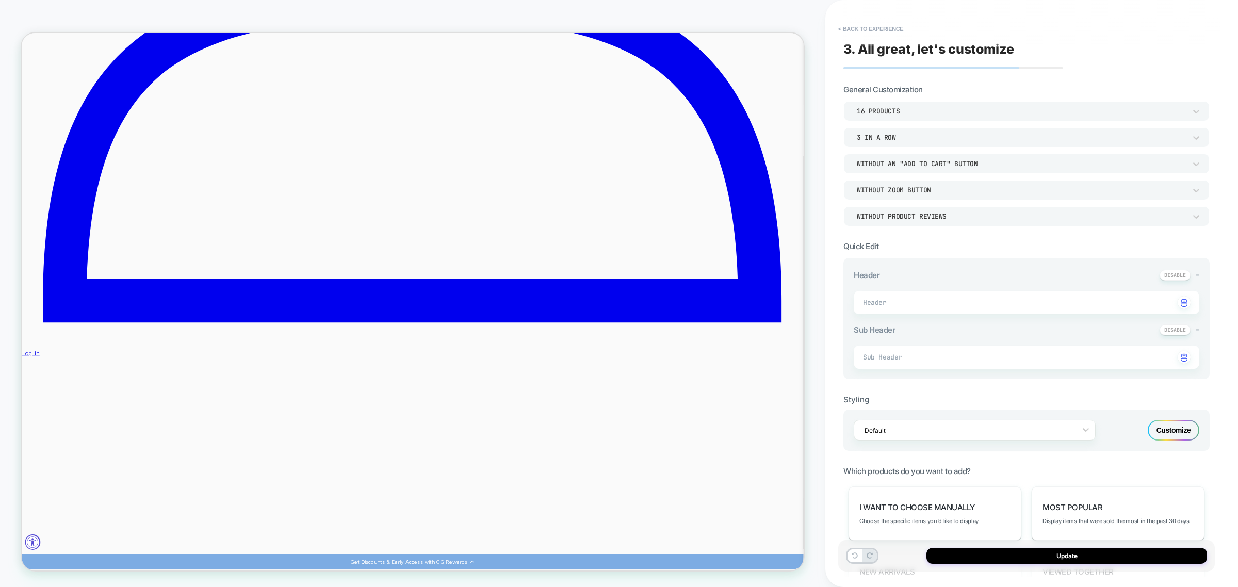
click at [902, 112] on div "16 Products" at bounding box center [1021, 111] width 329 height 9
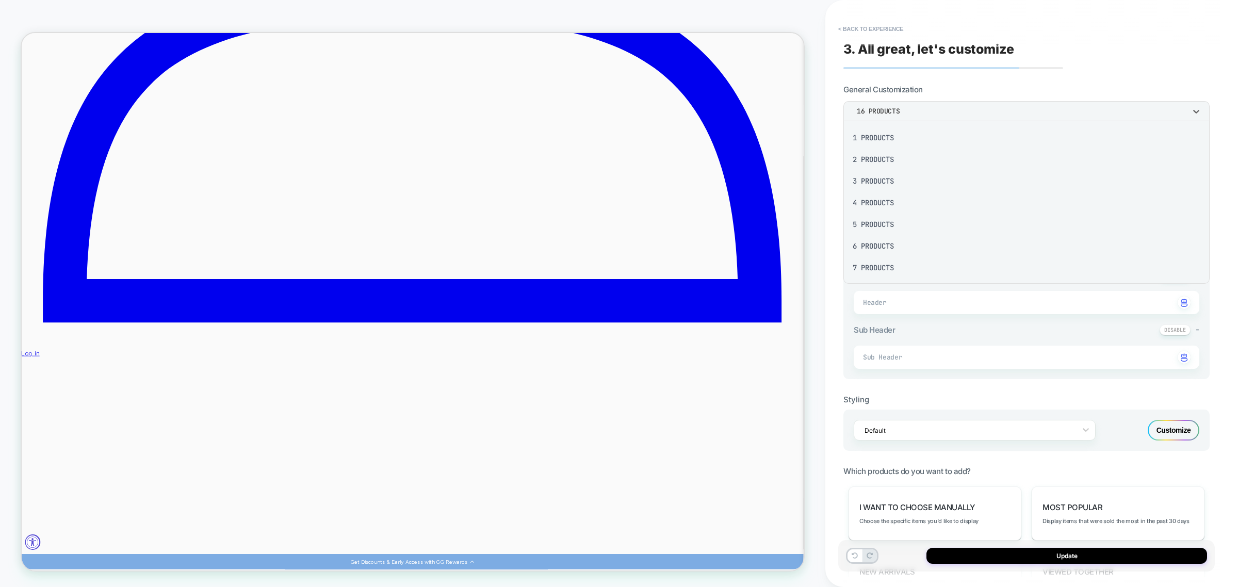
scroll to position [127, 0]
click at [1177, 59] on div at bounding box center [619, 293] width 1238 height 587
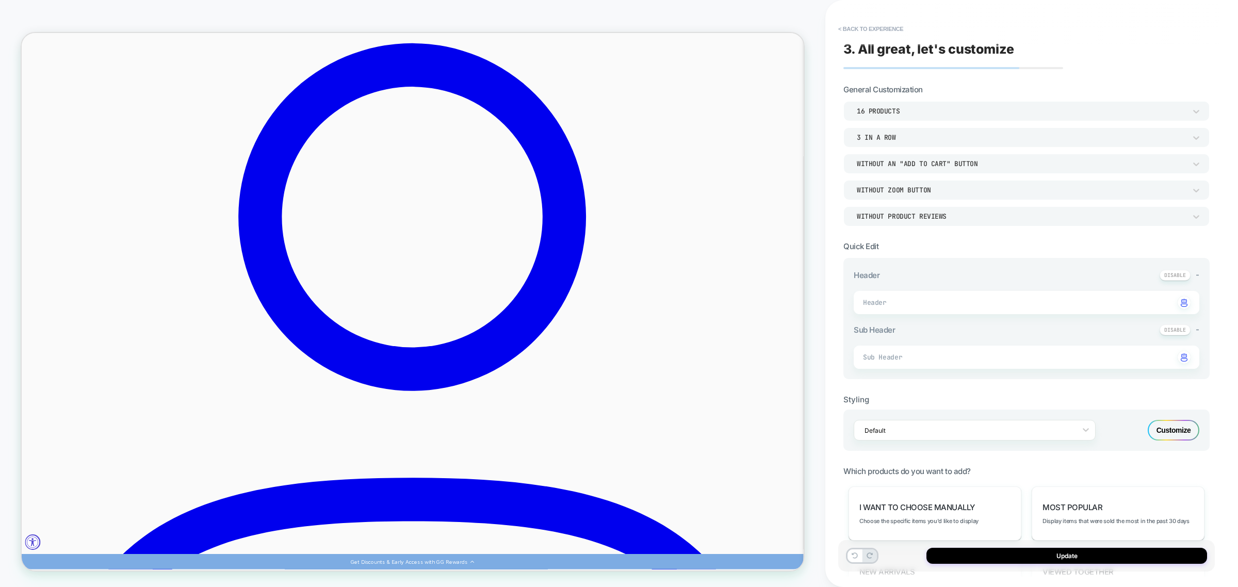
scroll to position [243, 0]
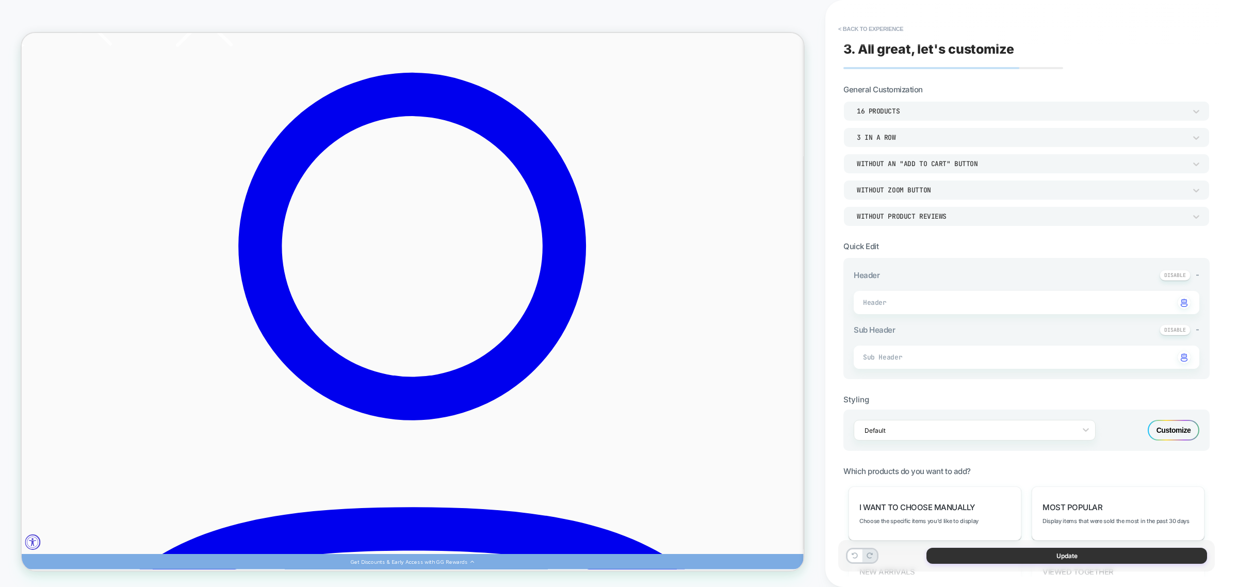
click at [1058, 555] on button "Update" at bounding box center [1067, 556] width 281 height 16
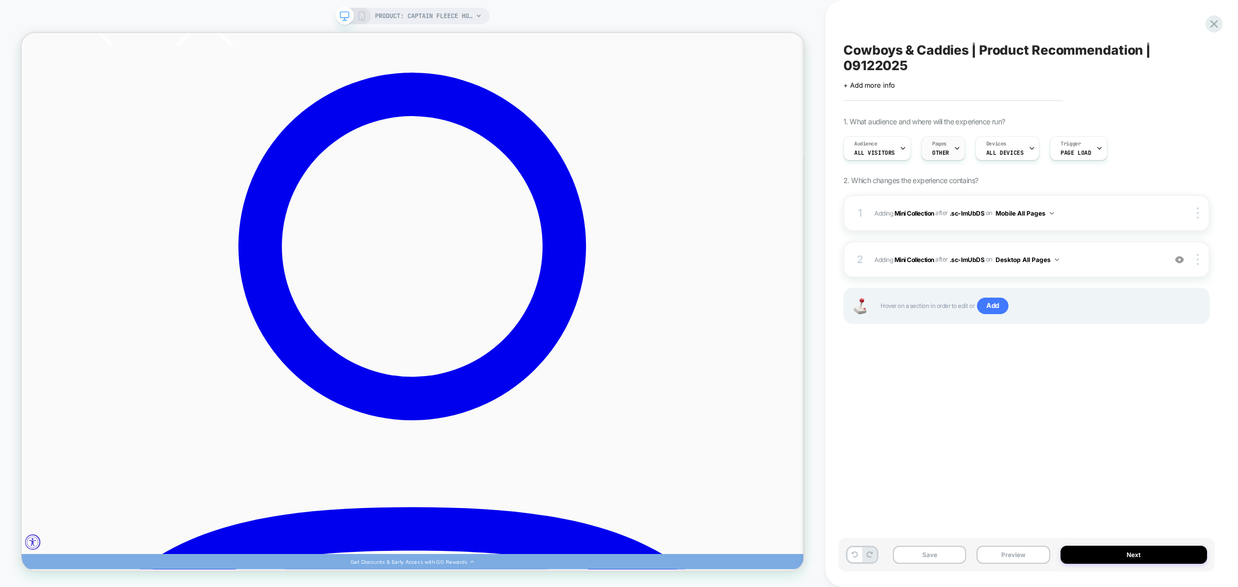
click at [934, 143] on span "Pages" at bounding box center [939, 143] width 14 height 7
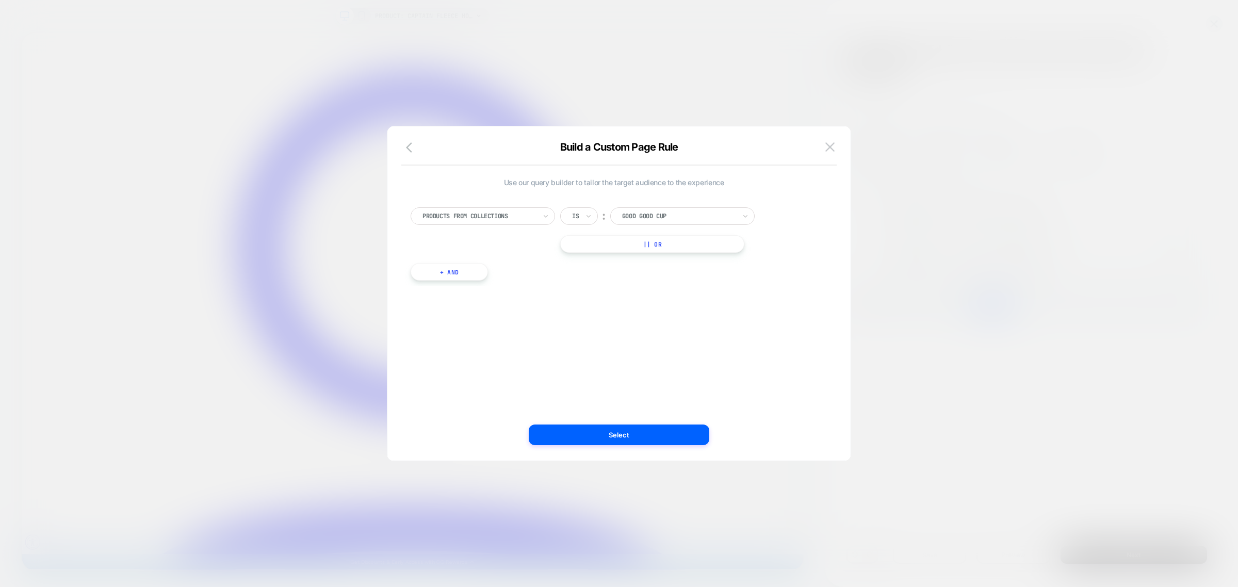
click at [643, 217] on div at bounding box center [679, 216] width 114 height 9
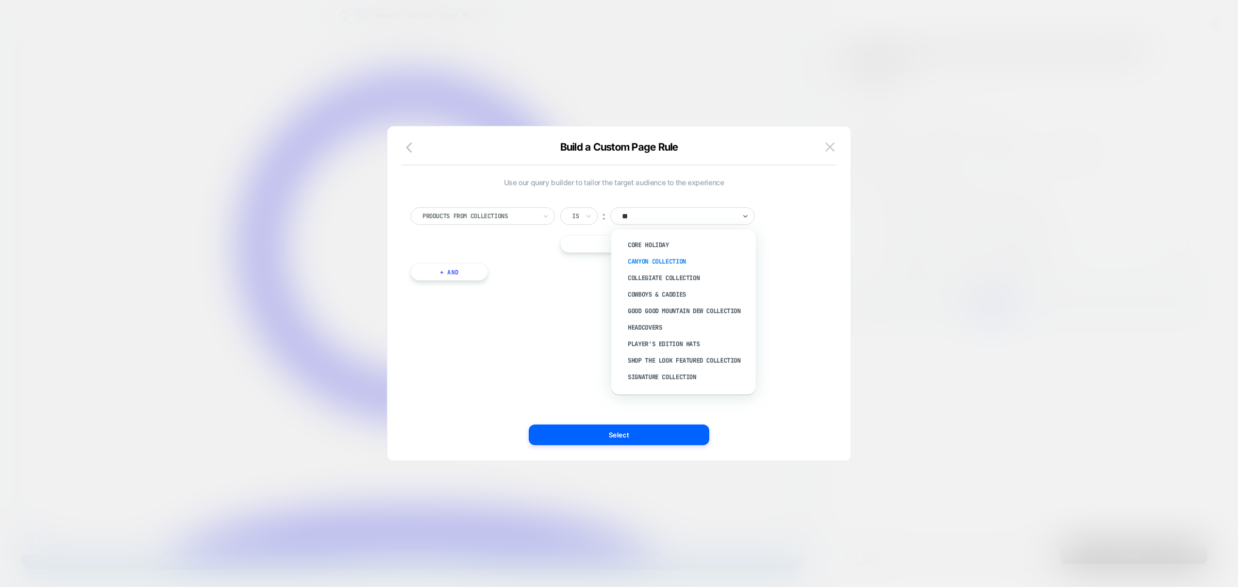
type input "***"
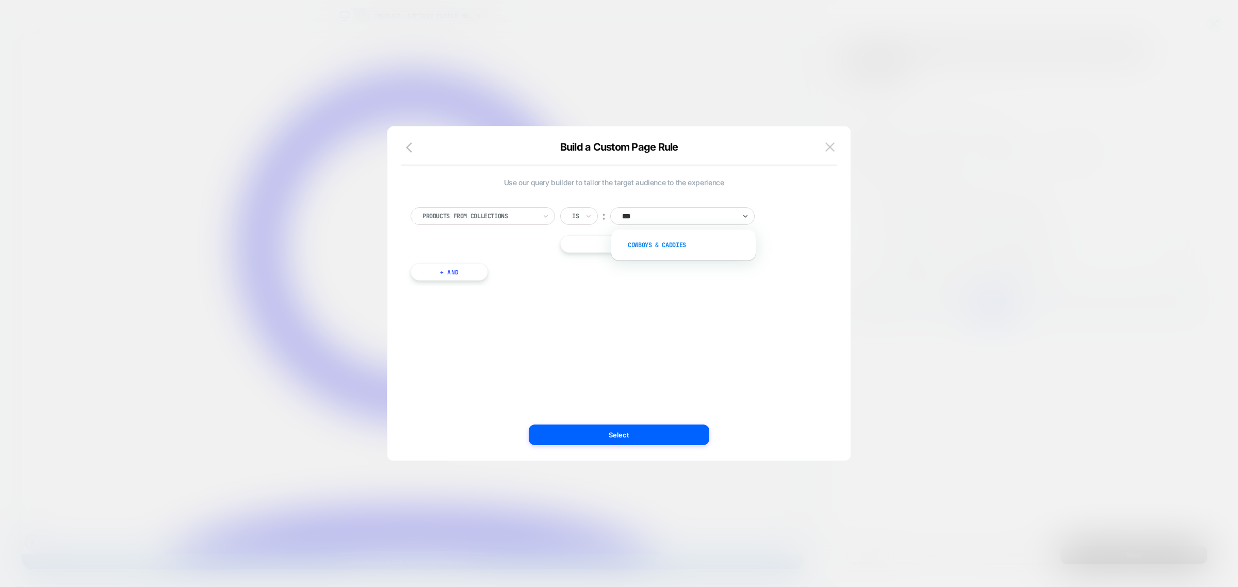
click at [664, 241] on div "Cowboys & Caddies" at bounding box center [689, 245] width 134 height 17
click at [645, 436] on button "Select" at bounding box center [619, 435] width 181 height 21
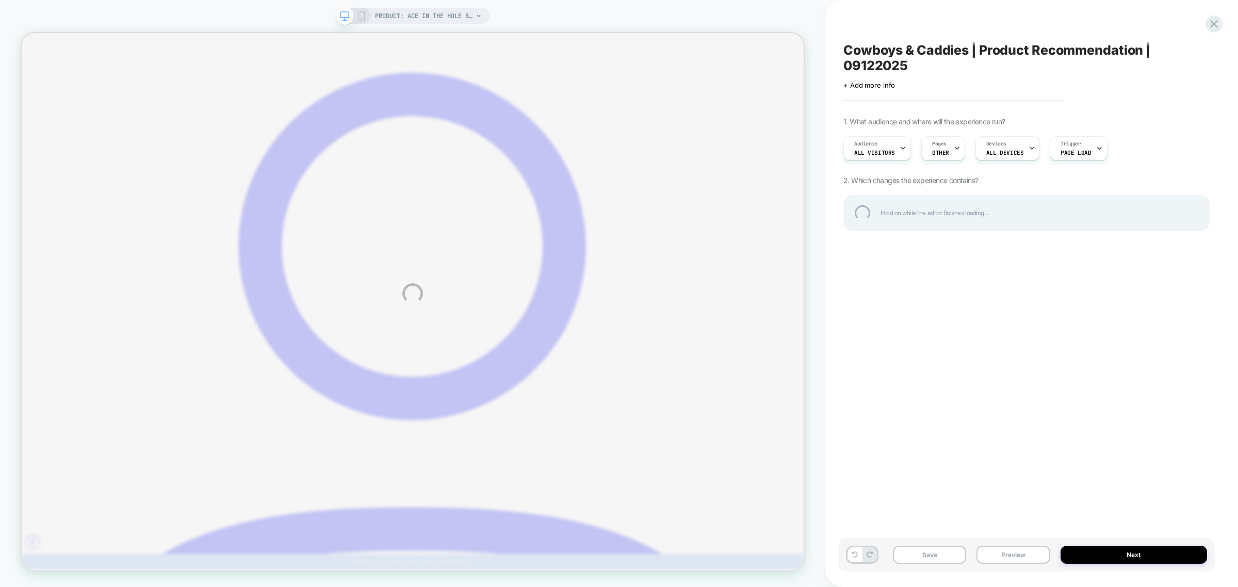
click at [1124, 558] on div "PRODUCT: Ace In The Hole Blade Cover PRODUCT: Ace In The Hole Blade Cover Cowbo…" at bounding box center [619, 293] width 1238 height 587
click at [1134, 557] on div "PRODUCT: Ace In The Hole Blade Cover PRODUCT: Ace In The Hole Blade Cover Cowbo…" at bounding box center [619, 293] width 1238 height 587
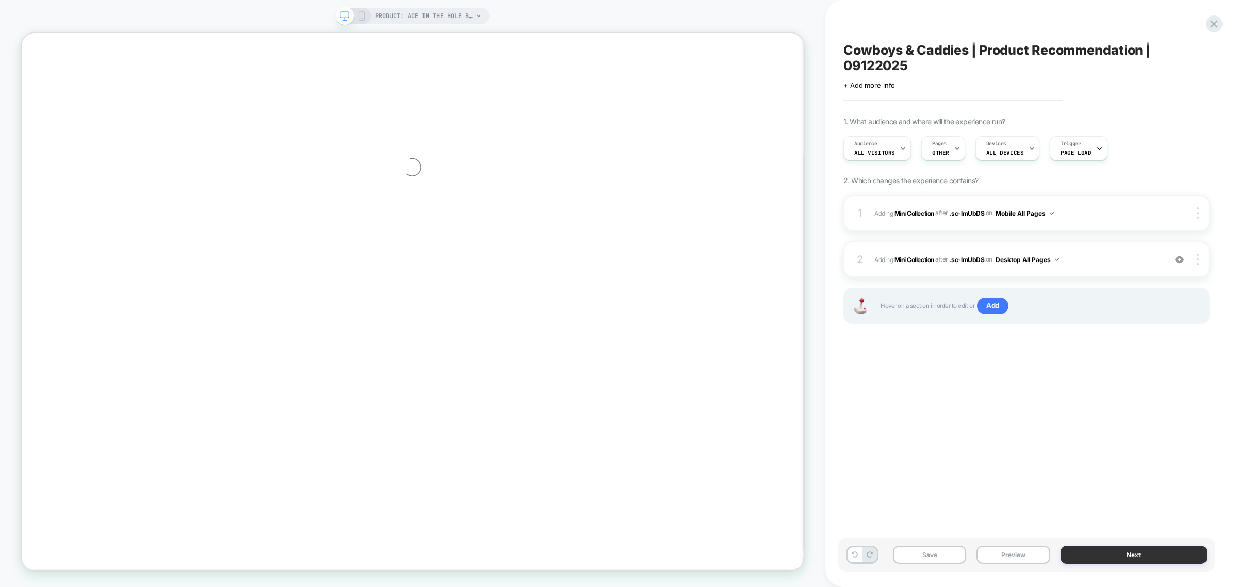
scroll to position [0, 0]
click at [1103, 560] on button "Next" at bounding box center [1134, 555] width 147 height 18
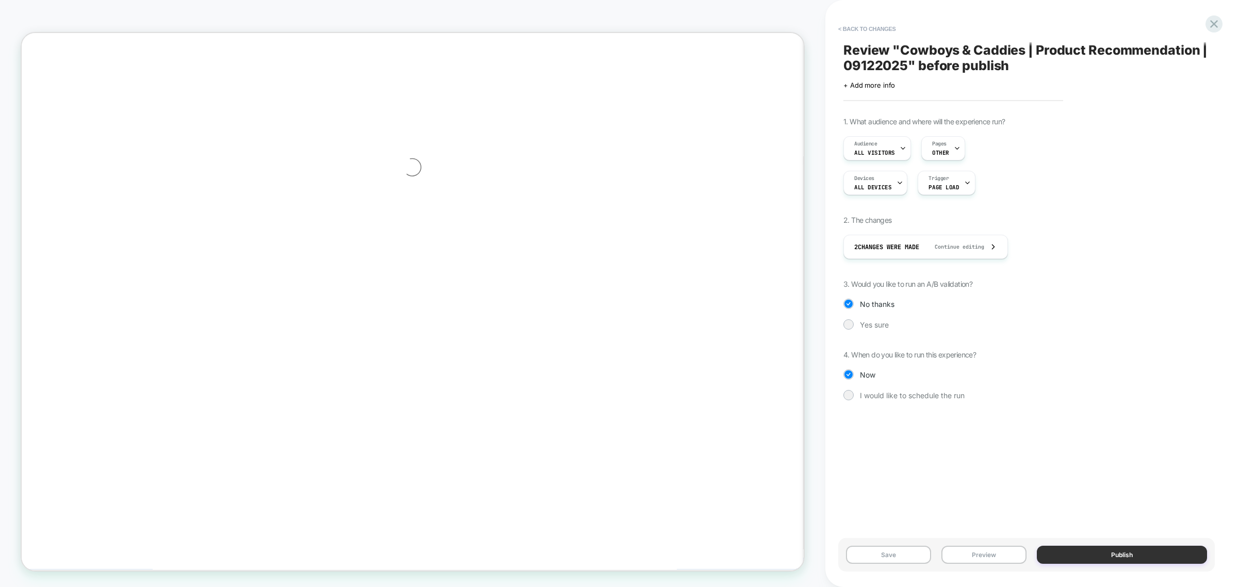
click at [1107, 558] on button "Publish" at bounding box center [1122, 555] width 170 height 18
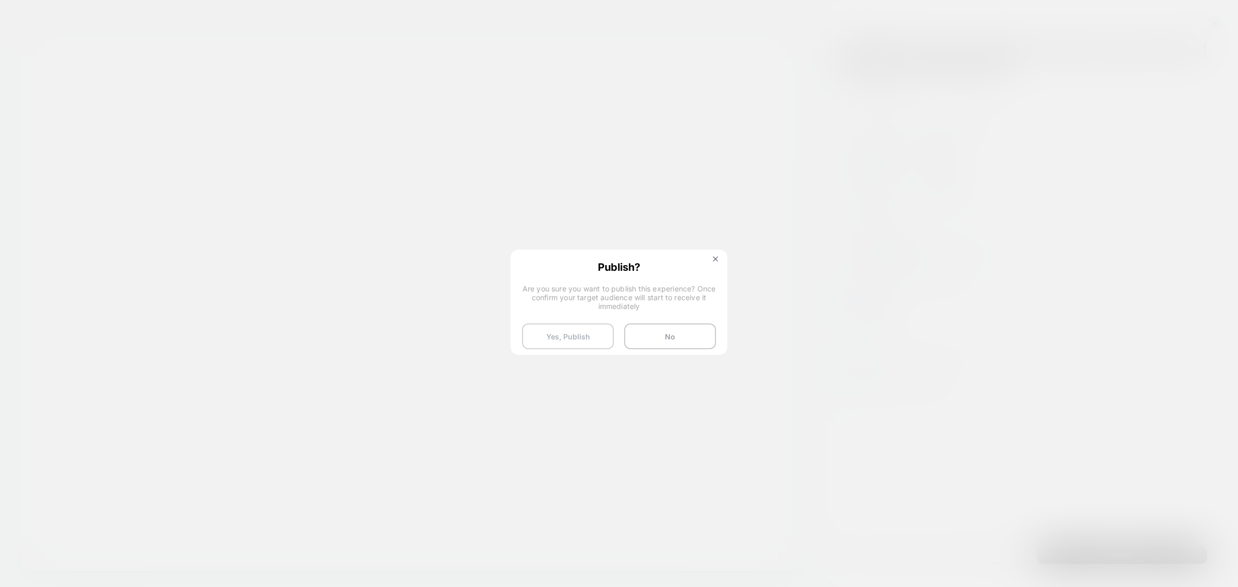
click at [566, 330] on button "Yes, Publish" at bounding box center [568, 336] width 92 height 26
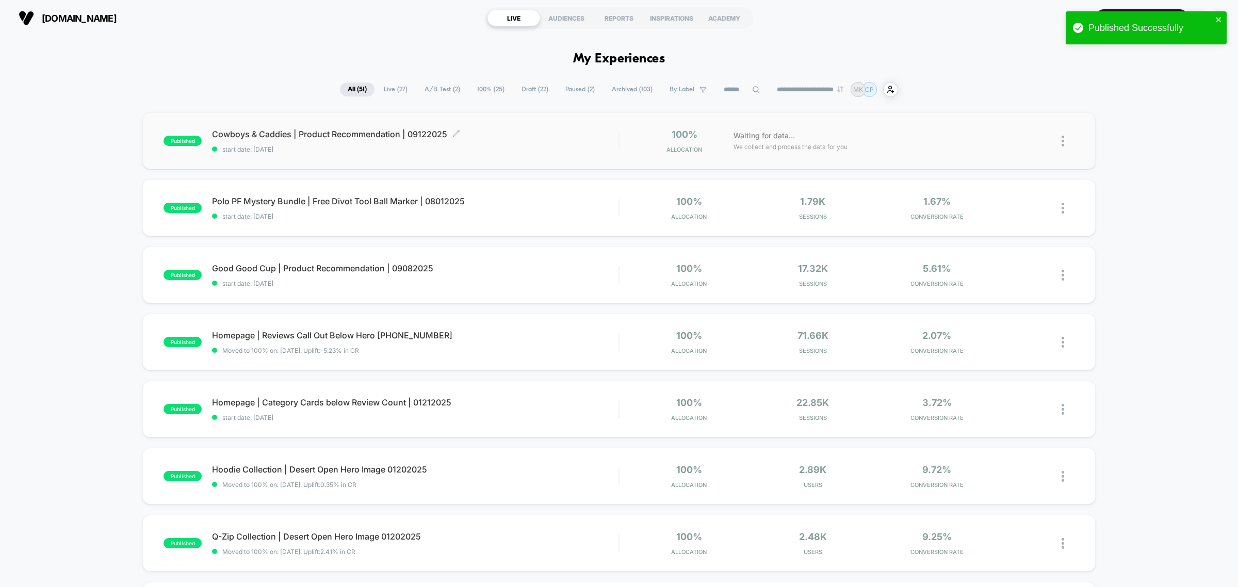
click at [341, 131] on span "Cowboys & Caddies | Product Recommendation | 09122025 Click to edit experience …" at bounding box center [415, 134] width 407 height 10
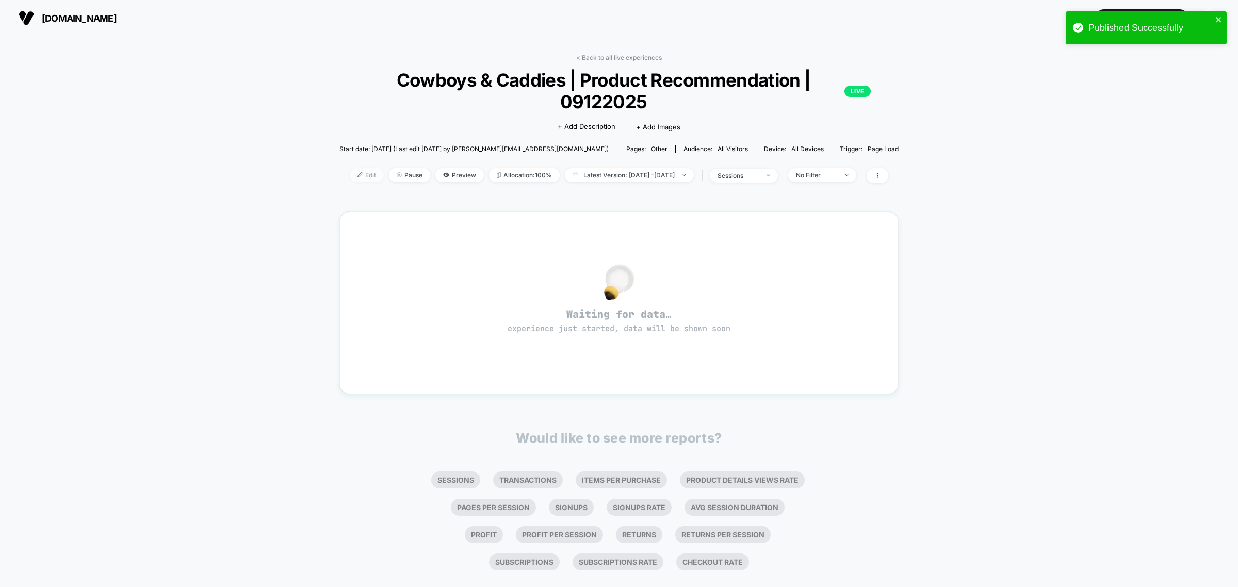
click at [354, 174] on span "Edit" at bounding box center [367, 175] width 34 height 14
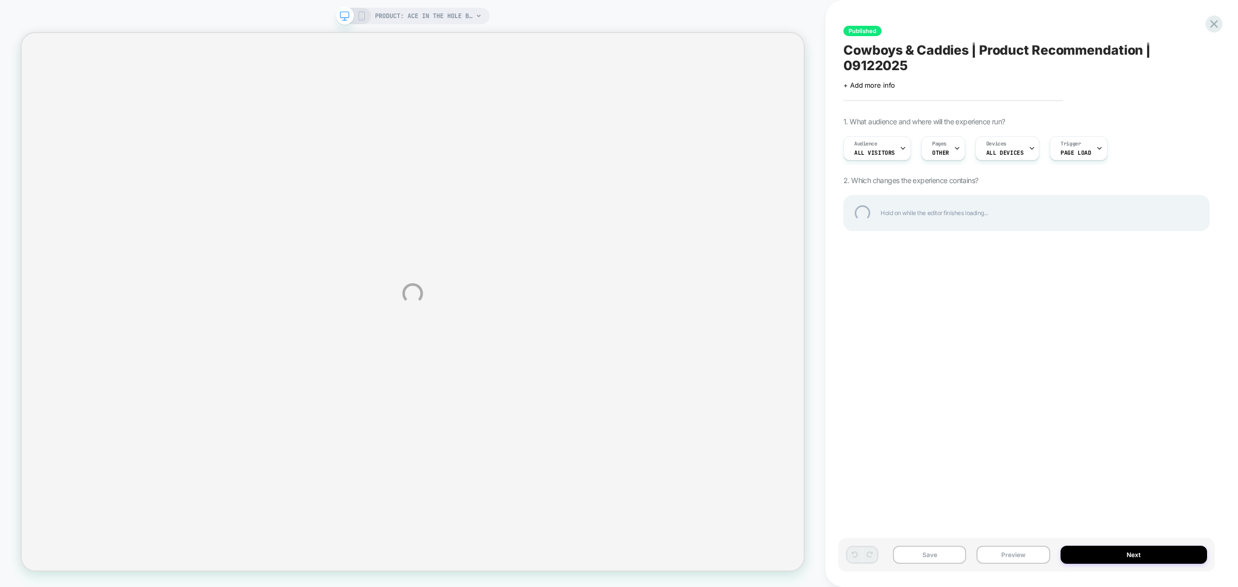
click at [946, 148] on div "PRODUCT: Ace In The Hole Blade Cover PRODUCT: Ace In The Hole Blade Cover Publi…" at bounding box center [619, 293] width 1238 height 587
click at [952, 153] on div "PRODUCT: Ace In The Hole Blade Cover PRODUCT: Ace In The Hole Blade Cover Publi…" at bounding box center [619, 293] width 1238 height 587
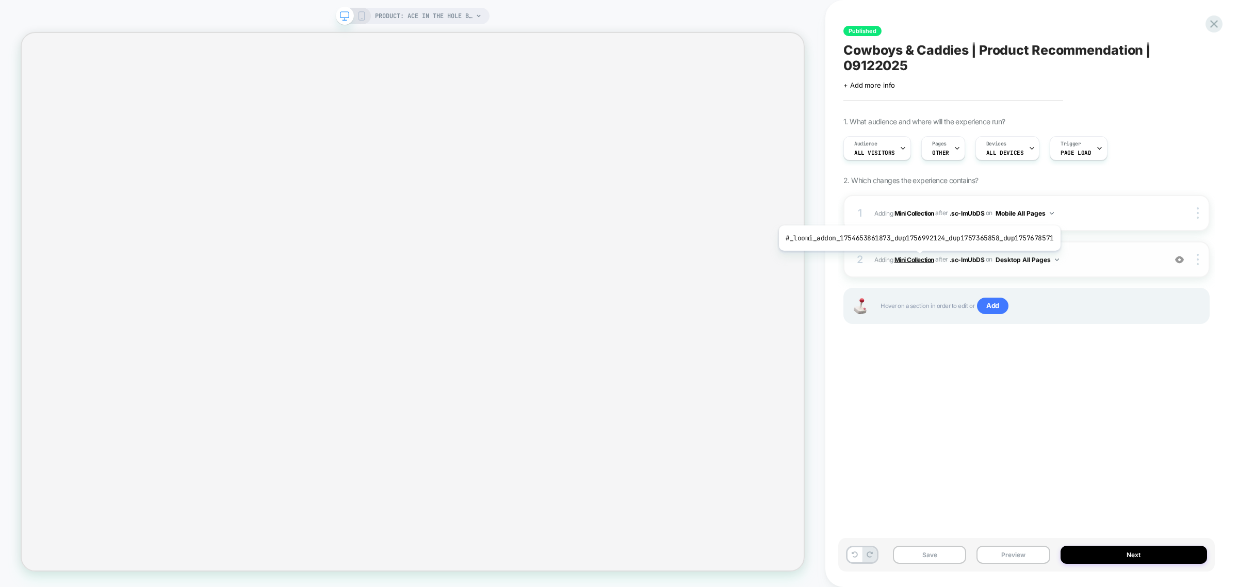
click at [916, 258] on b "Mini Collection" at bounding box center [915, 259] width 40 height 8
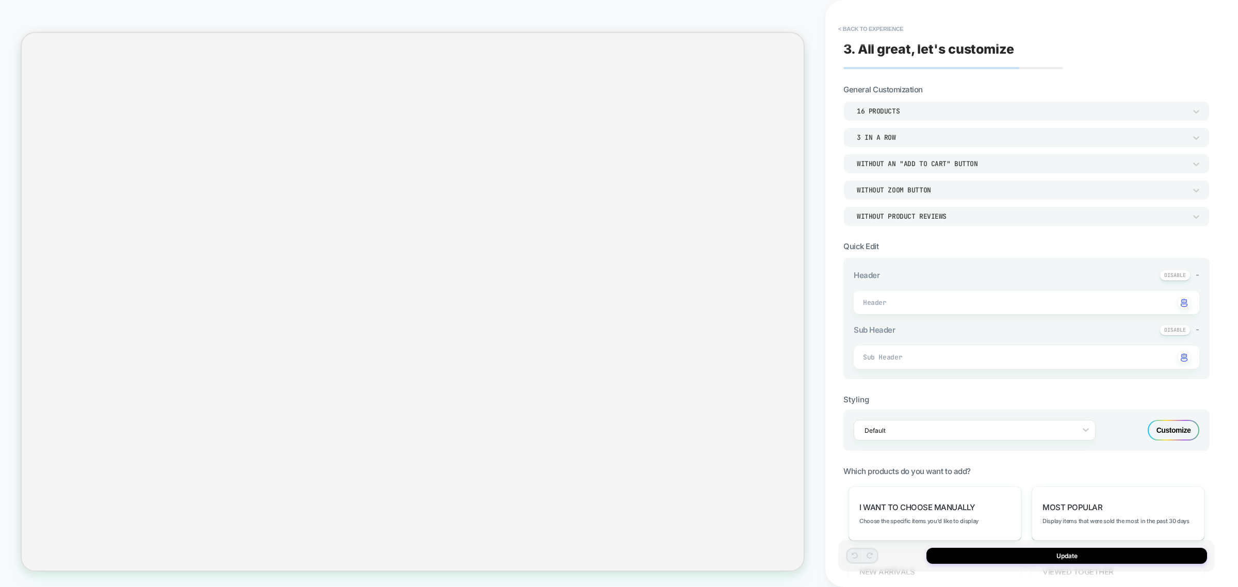
click at [899, 107] on div "16 Products" at bounding box center [1021, 111] width 329 height 9
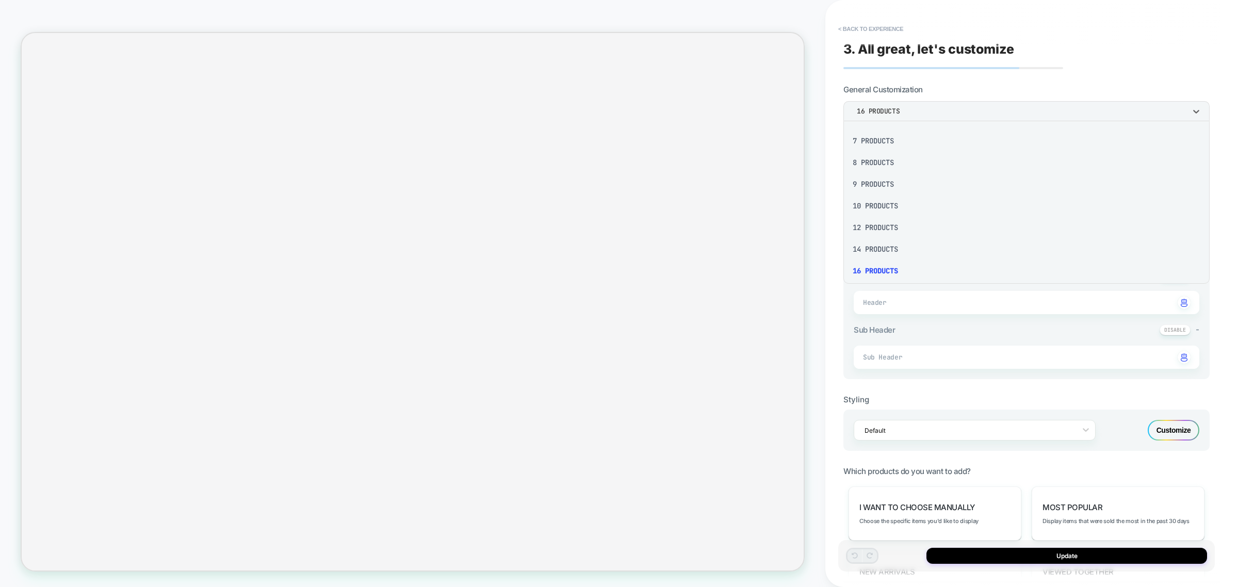
scroll to position [127, 0]
click at [880, 222] on div "12 Products" at bounding box center [1027, 227] width 358 height 22
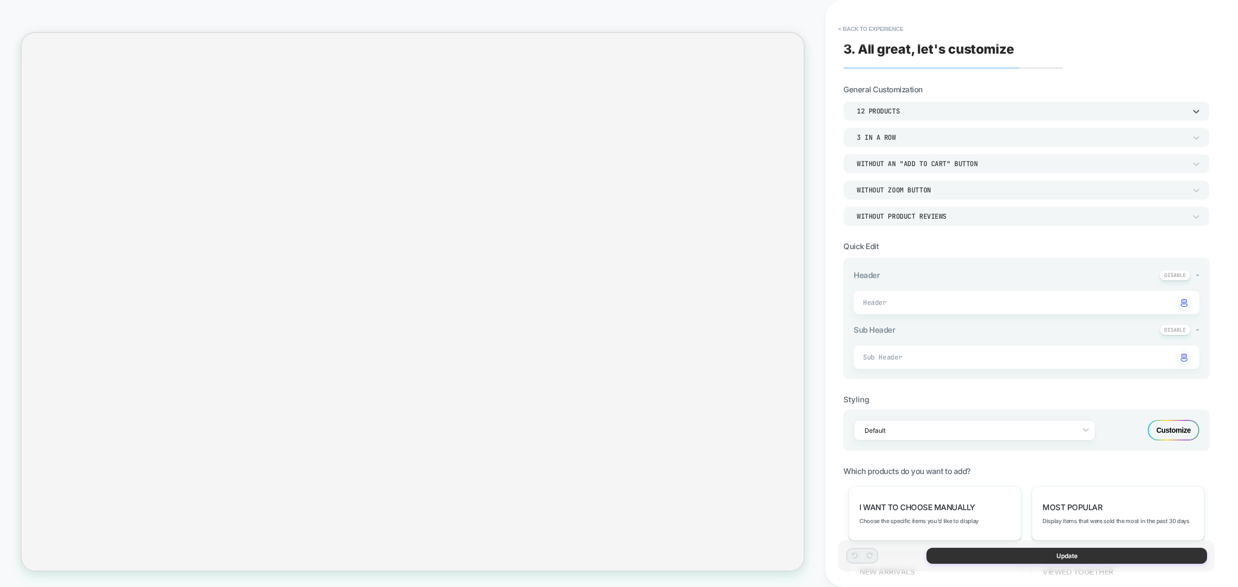
click at [1046, 560] on button "Update" at bounding box center [1067, 556] width 281 height 16
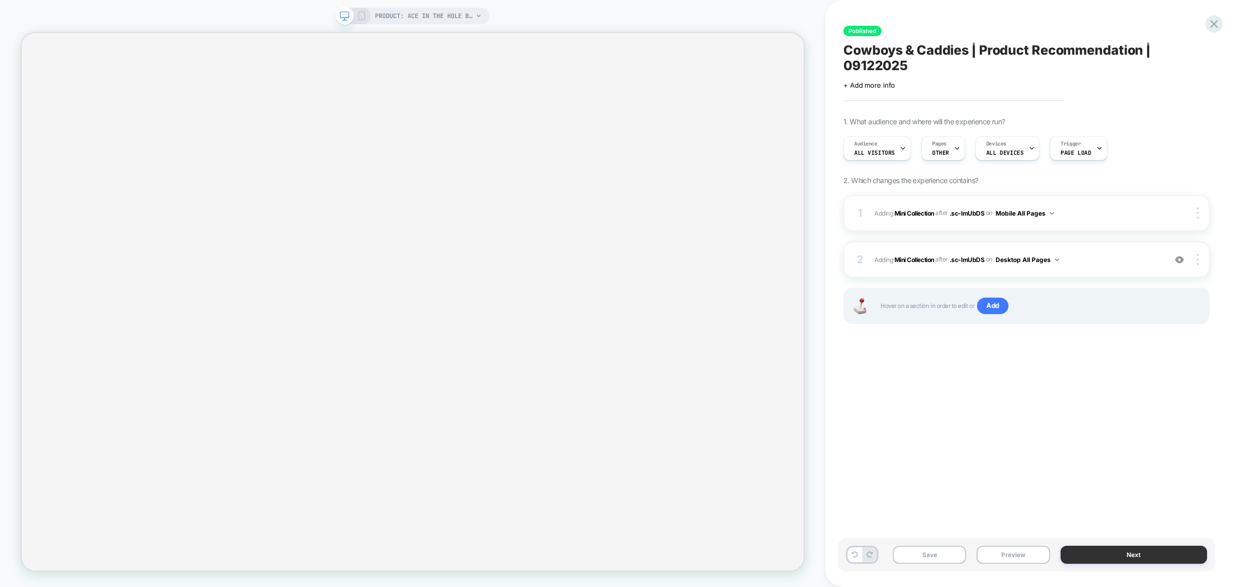
click at [1139, 555] on button "Next" at bounding box center [1134, 555] width 147 height 18
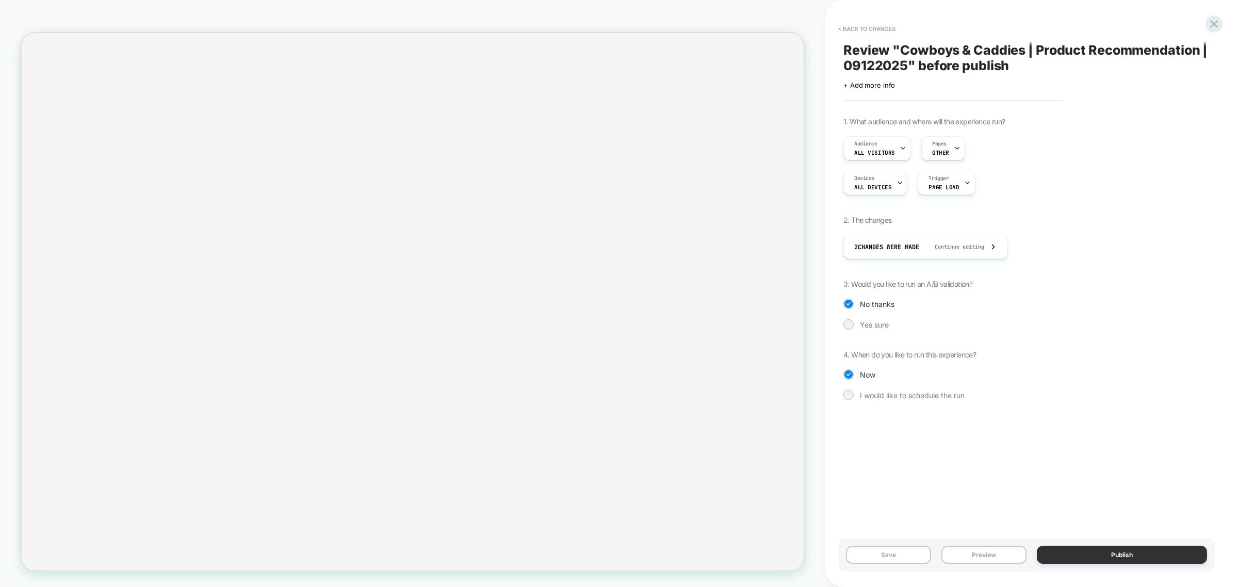
click at [1122, 555] on button "Publish" at bounding box center [1122, 555] width 170 height 18
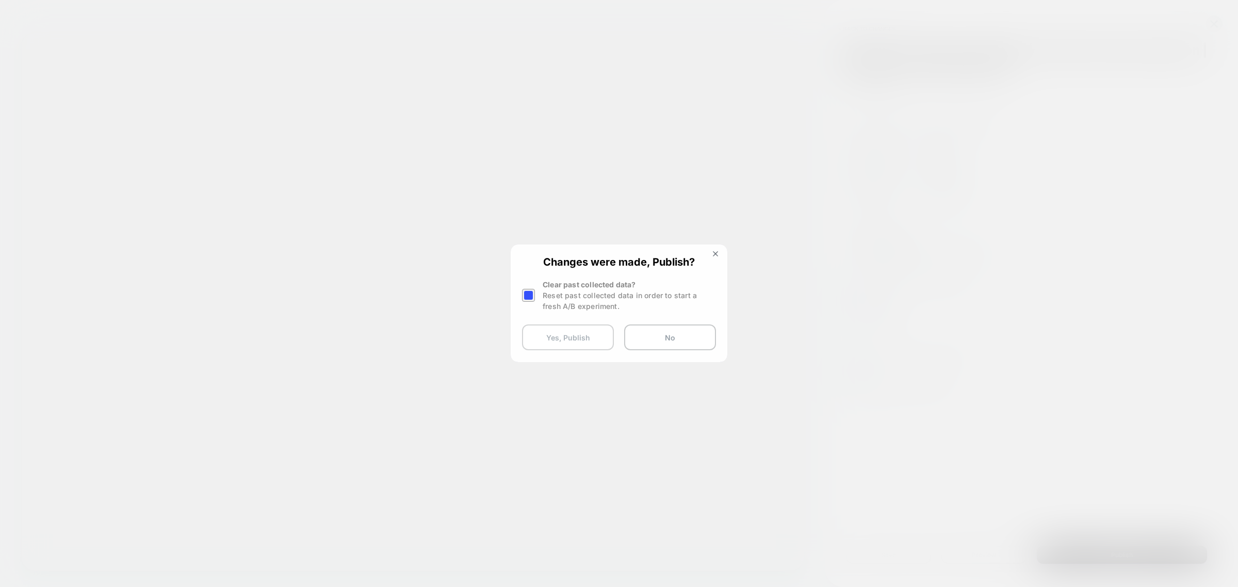
click at [575, 336] on button "Yes, Publish" at bounding box center [568, 338] width 92 height 26
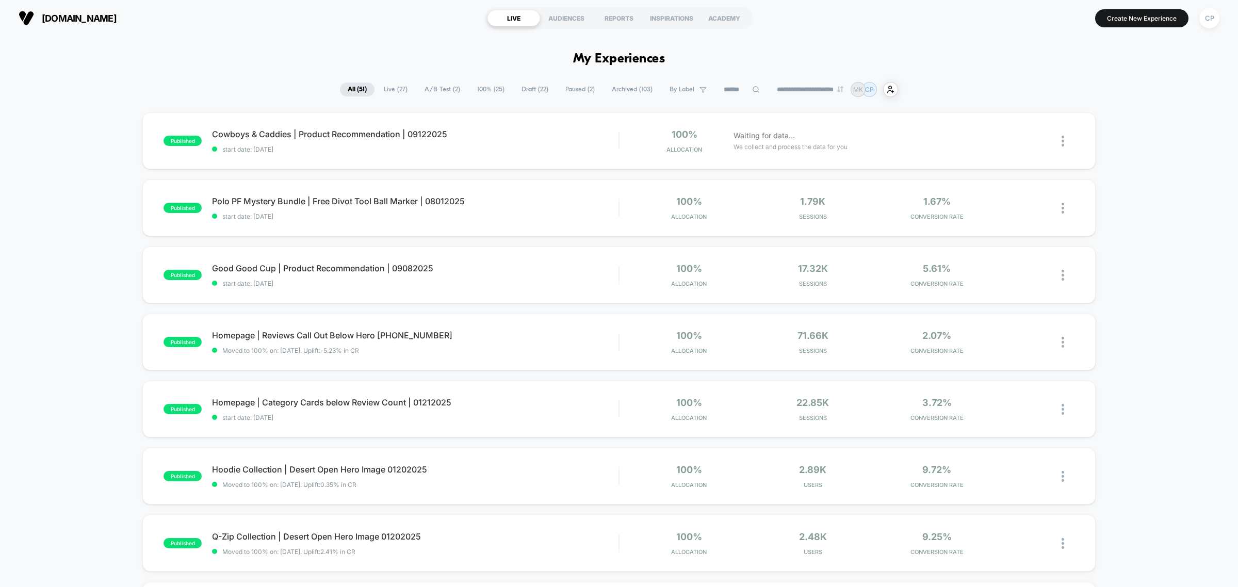
click at [742, 91] on input at bounding box center [742, 90] width 52 height 12
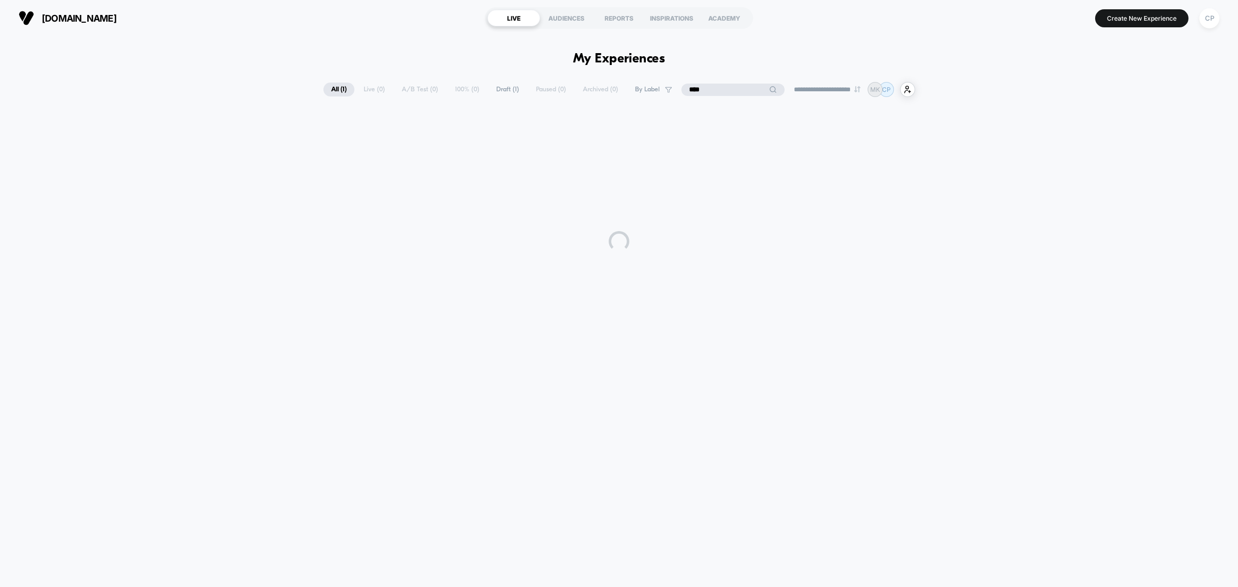
type input "****"
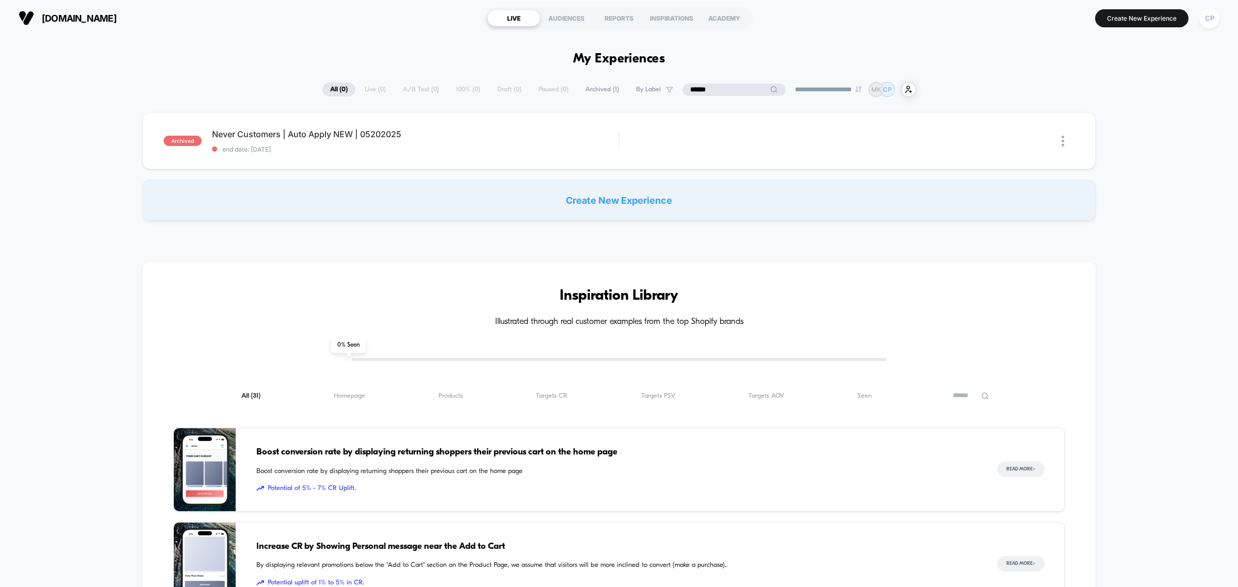
type input "******"
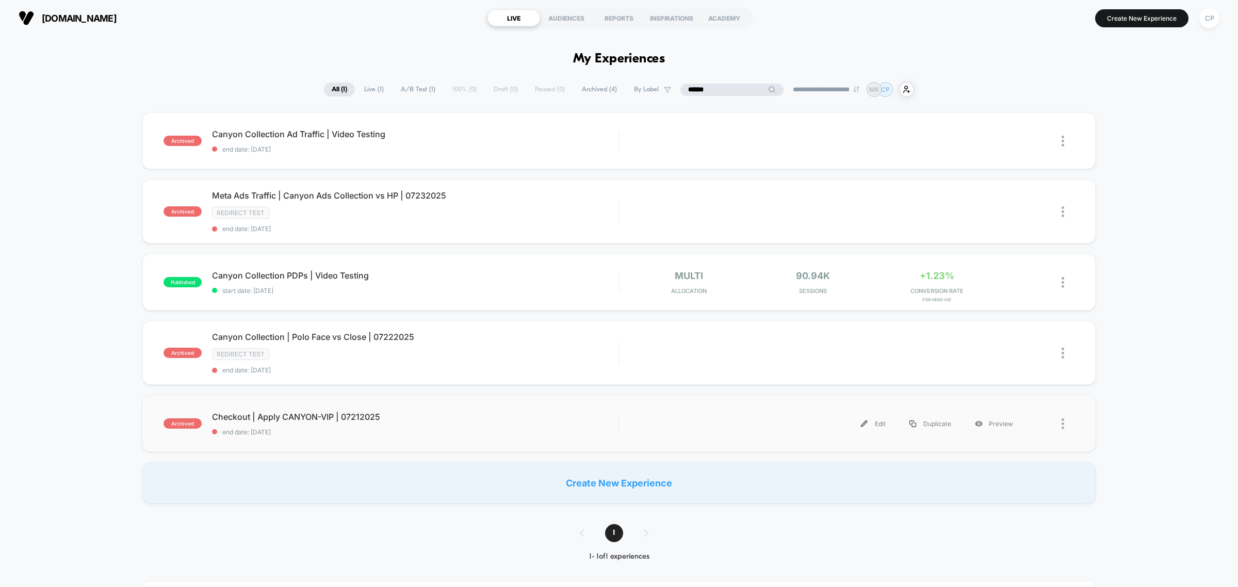
click at [1069, 418] on div at bounding box center [1068, 423] width 13 height 23
click at [1022, 409] on div "Duplicate" at bounding box center [1010, 409] width 93 height 23
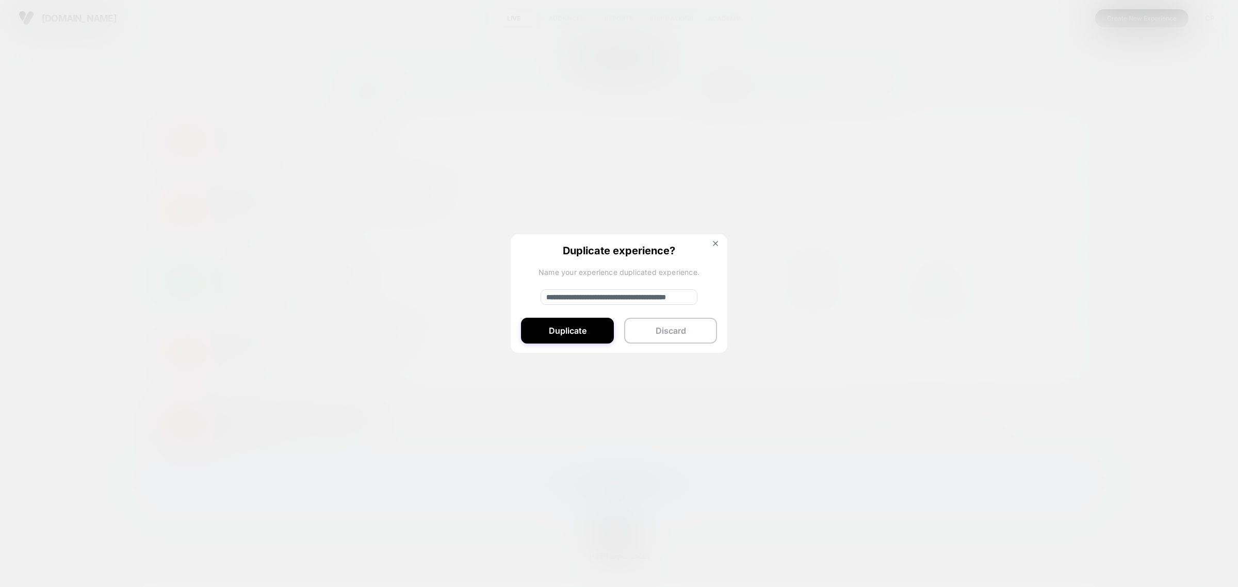
drag, startPoint x: 581, startPoint y: 295, endPoint x: 434, endPoint y: 288, distance: 147.2
click at [1062, 412] on div "**********" at bounding box center [1068, 423] width 13 height 23
type input "**********"
click at [584, 333] on button "Duplicate" at bounding box center [567, 331] width 93 height 26
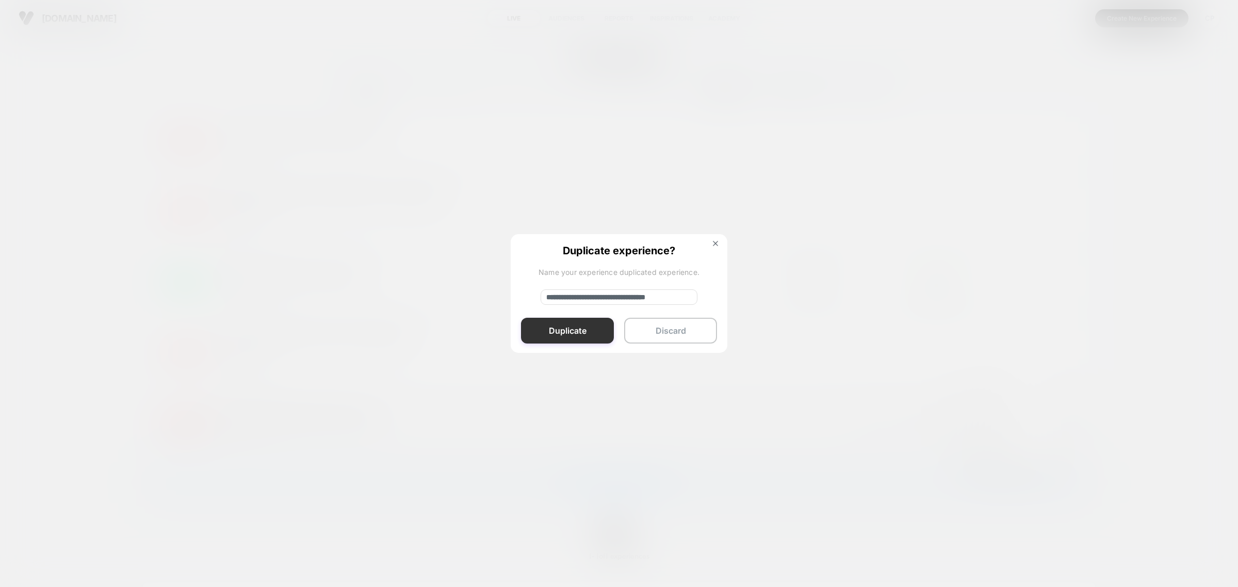
scroll to position [0, 0]
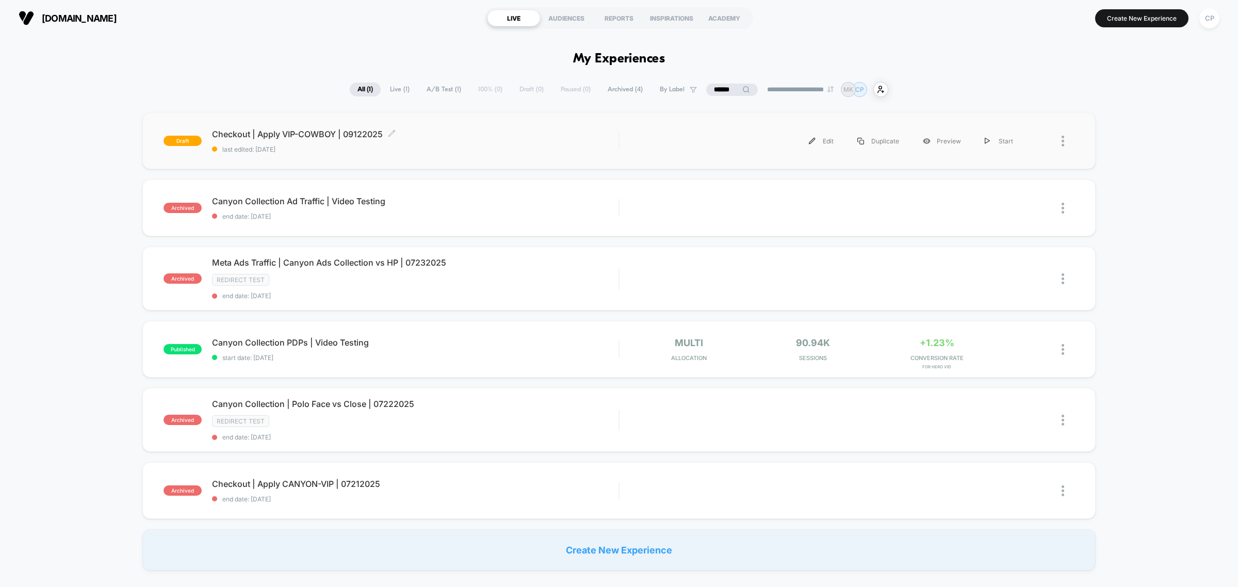
click at [312, 134] on span "Checkout | Apply VIP-COWBOY | 09122025 Click to edit experience details" at bounding box center [415, 134] width 407 height 10
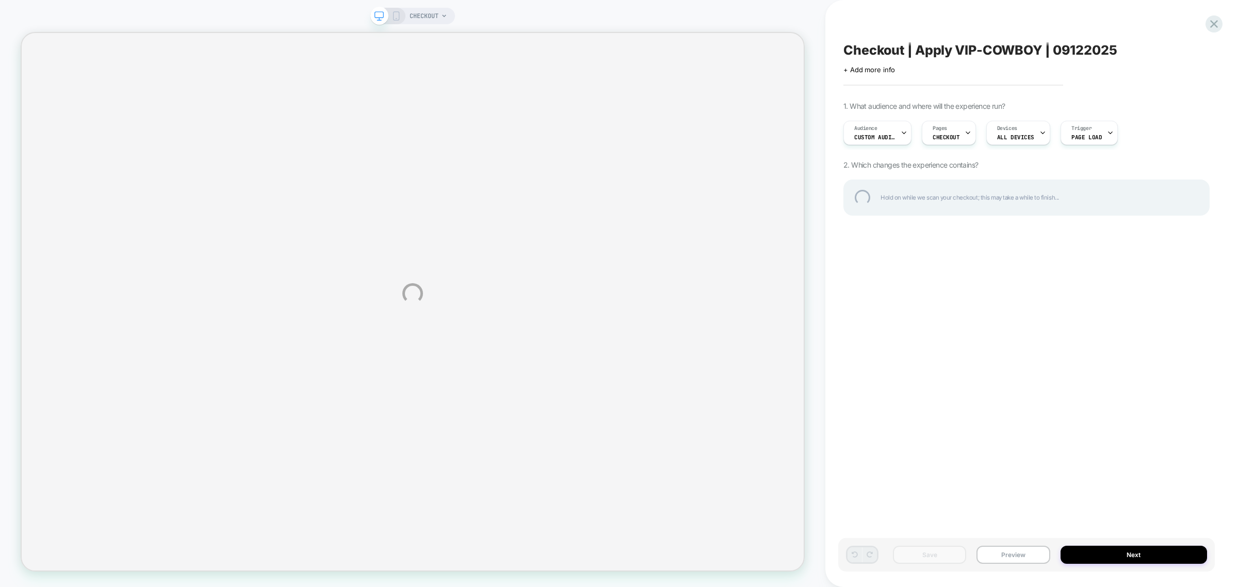
click at [878, 132] on div "CHECKOUT Checkout | Apply VIP-COWBOY | 09122025 Click to edit experience detail…" at bounding box center [619, 293] width 1238 height 587
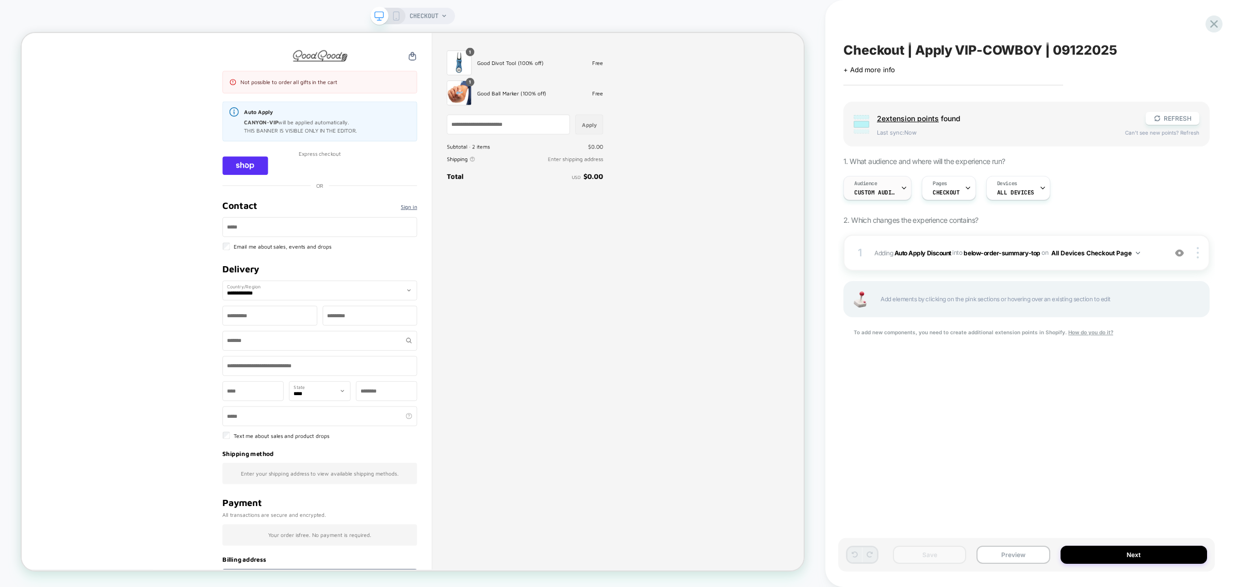
click at [884, 182] on div "Audience Custom Audience" at bounding box center [875, 187] width 62 height 23
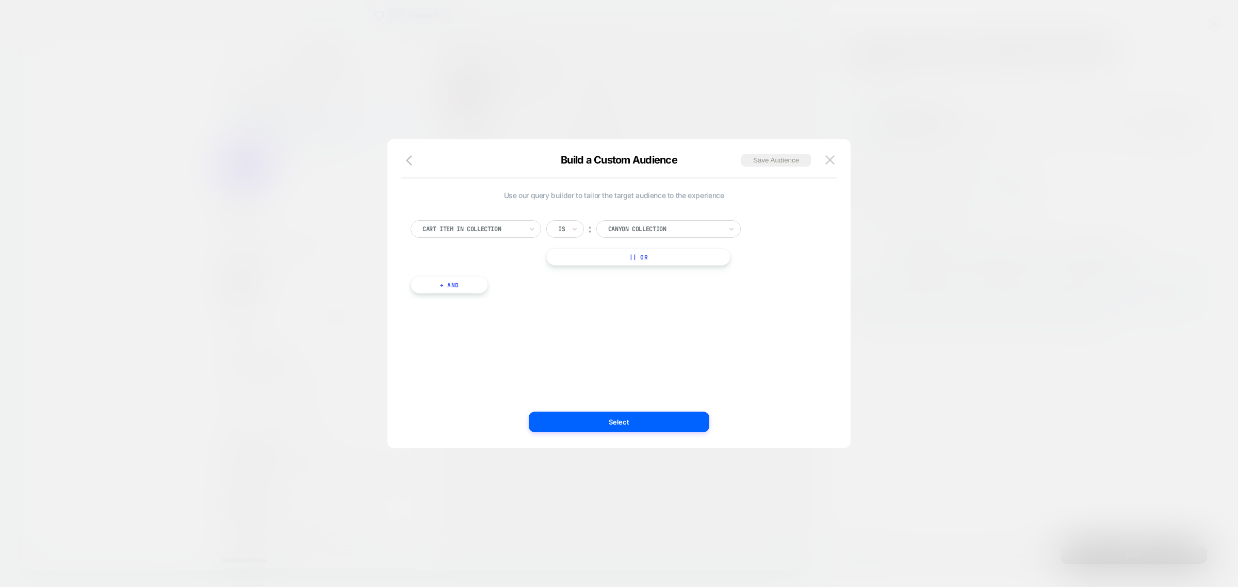
click at [703, 228] on div at bounding box center [665, 228] width 114 height 9
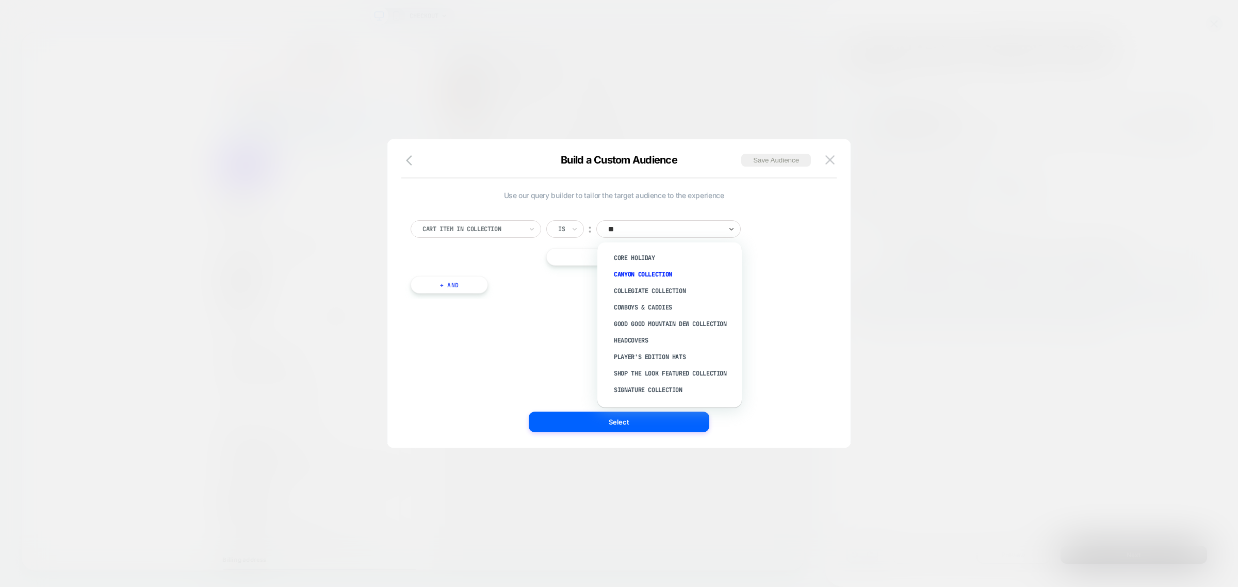
type input "***"
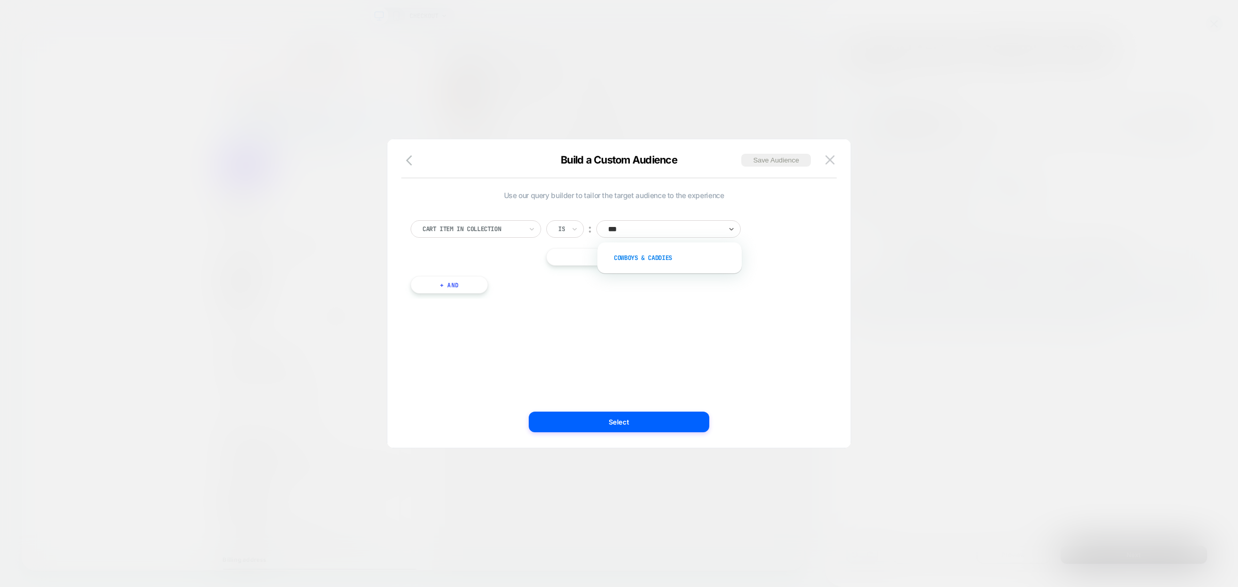
click at [658, 260] on div "Cowboys & Caddies" at bounding box center [675, 258] width 134 height 17
click at [638, 403] on div "Use our query builder to tailor the target audience to the experience Cart Item…" at bounding box center [614, 293] width 432 height 267
drag, startPoint x: 635, startPoint y: 414, endPoint x: 818, endPoint y: 510, distance: 206.8
click at [635, 414] on button "Select" at bounding box center [619, 422] width 181 height 21
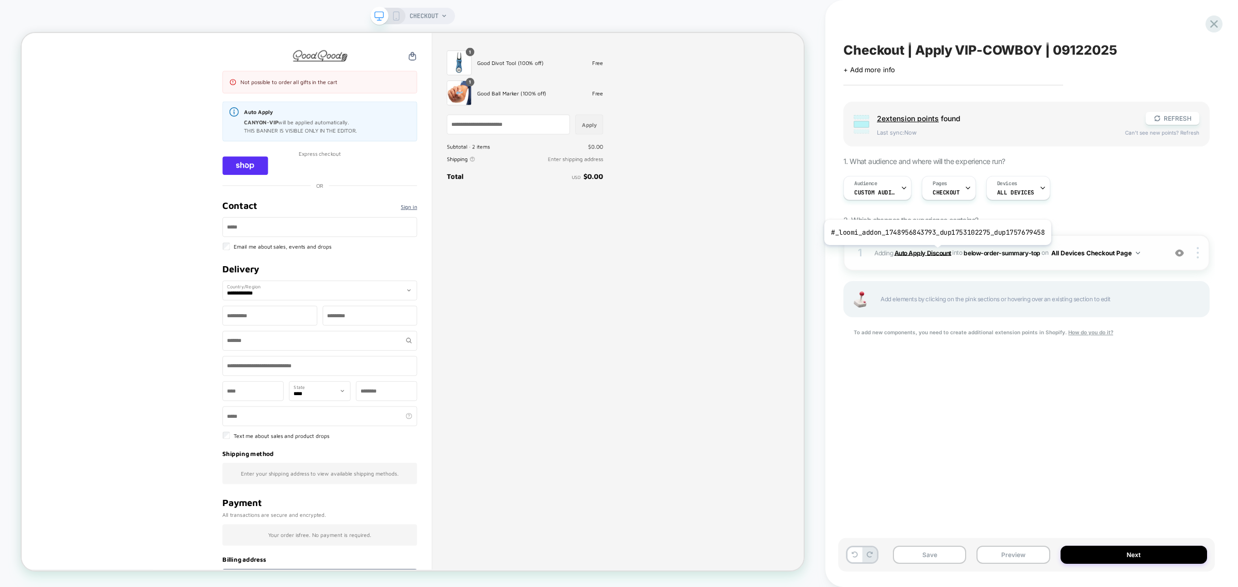
click at [935, 253] on b "Auto Apply Discount" at bounding box center [923, 253] width 57 height 8
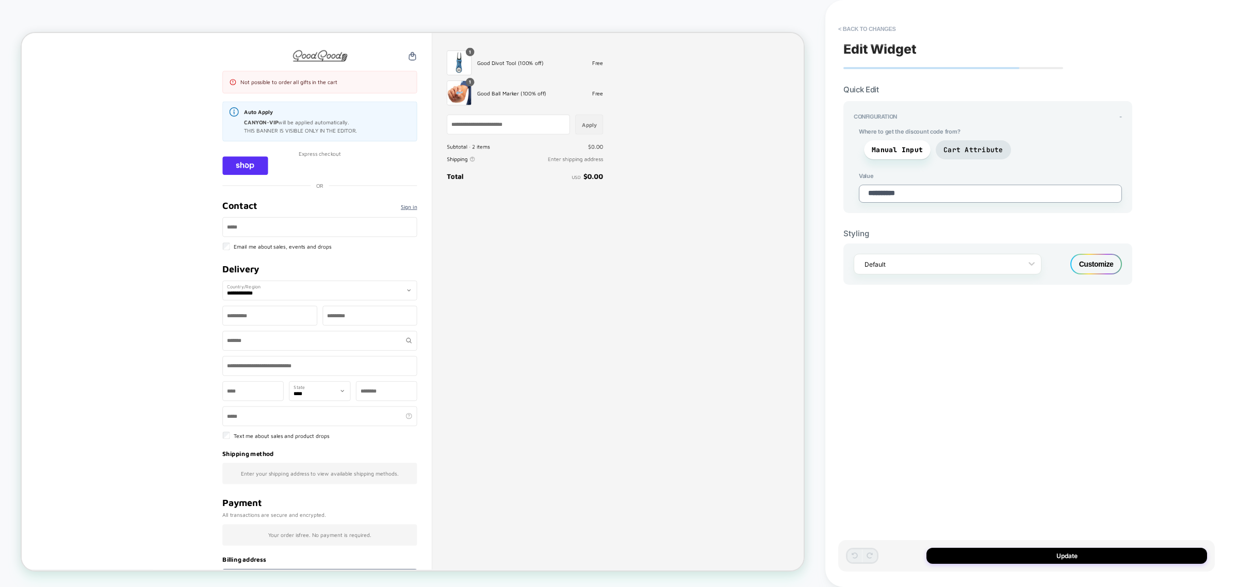
click at [921, 195] on textarea "**********" at bounding box center [990, 194] width 263 height 18
type textarea "*"
type textarea "**"
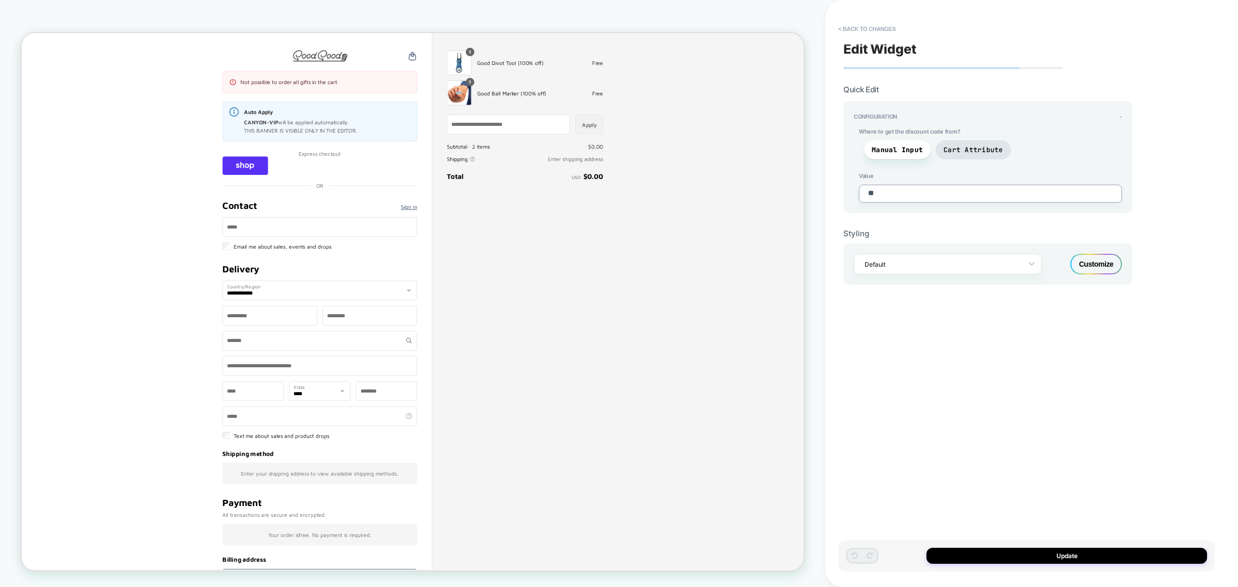
type textarea "*"
type textarea "***"
type textarea "*"
type textarea "****"
type textarea "*"
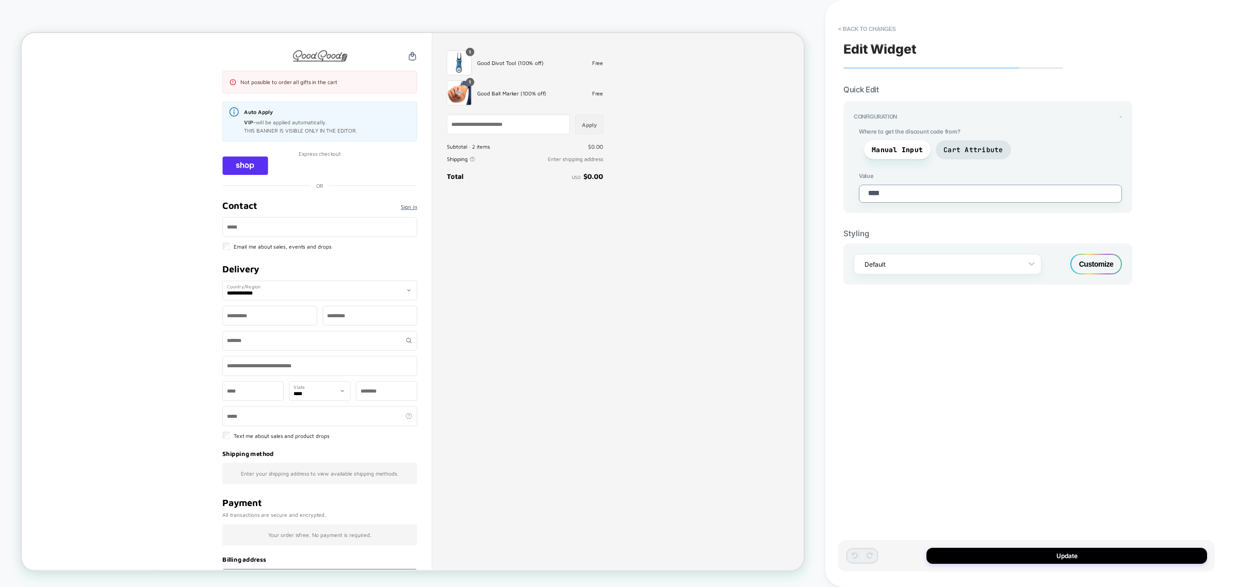
type textarea "*****"
type textarea "*"
type textarea "******"
type textarea "*"
type textarea "*******"
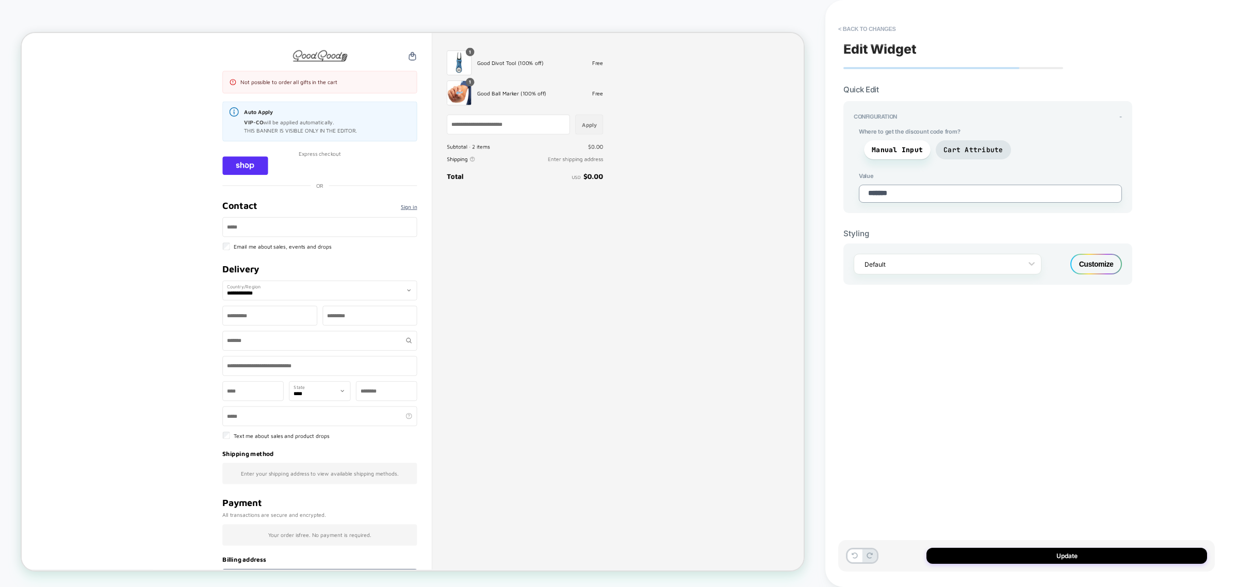
type textarea "*"
type textarea "********"
type textarea "*"
type textarea "*********"
type textarea "*"
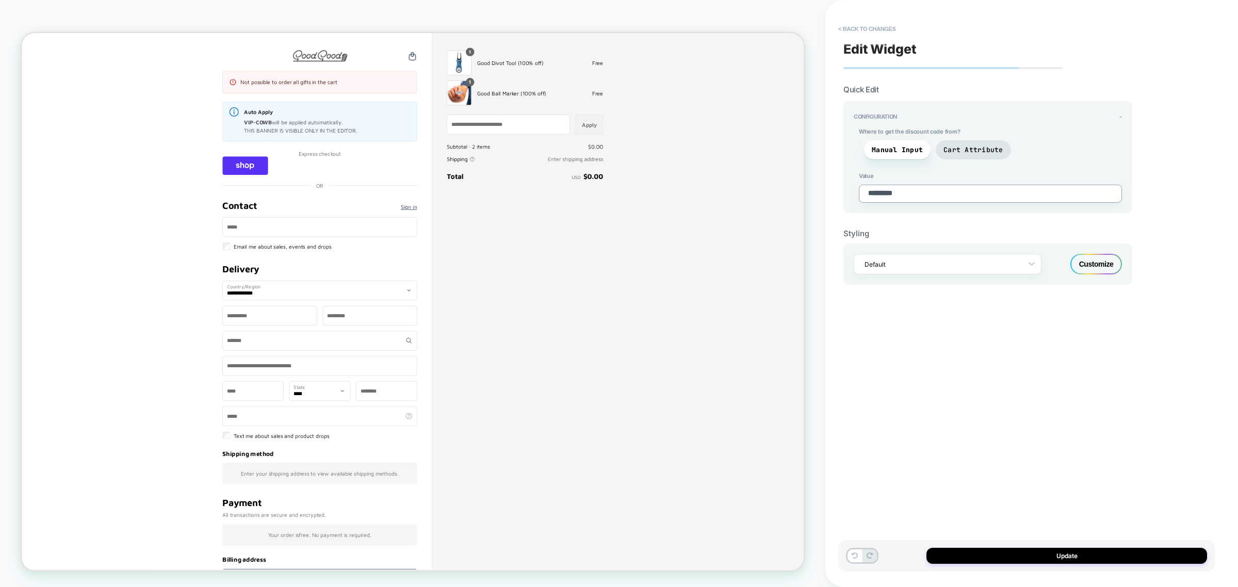
type textarea "**********"
type textarea "*"
type textarea "**********"
click at [1041, 559] on button "Update" at bounding box center [1067, 556] width 281 height 16
type textarea "*"
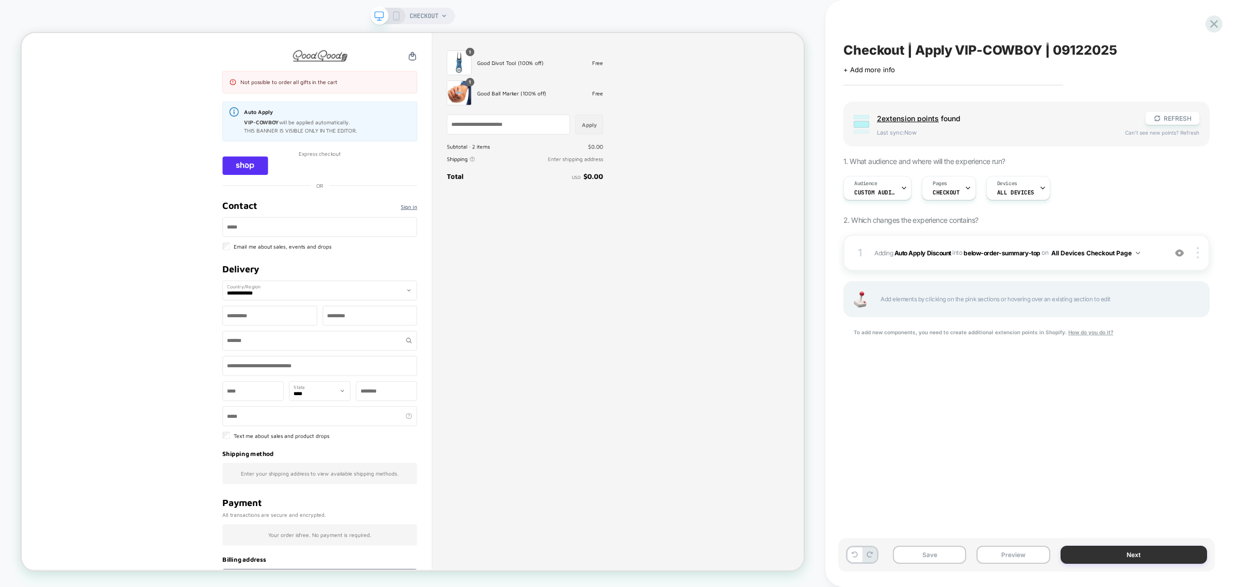
click at [1111, 553] on button "Next" at bounding box center [1134, 555] width 147 height 18
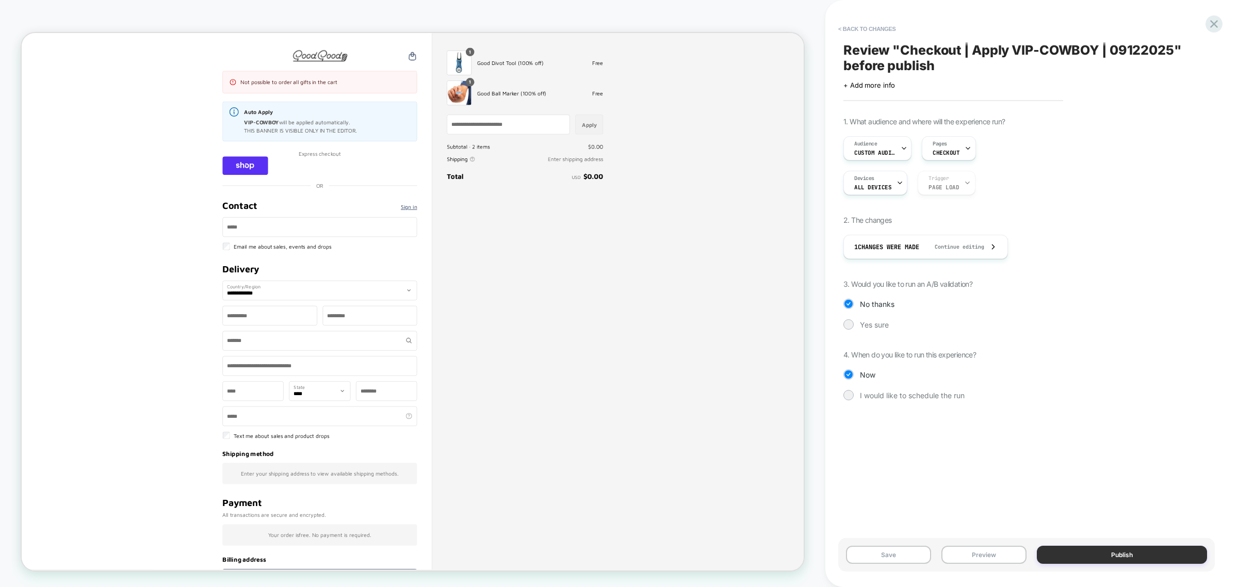
click at [1129, 550] on button "Publish" at bounding box center [1122, 555] width 170 height 18
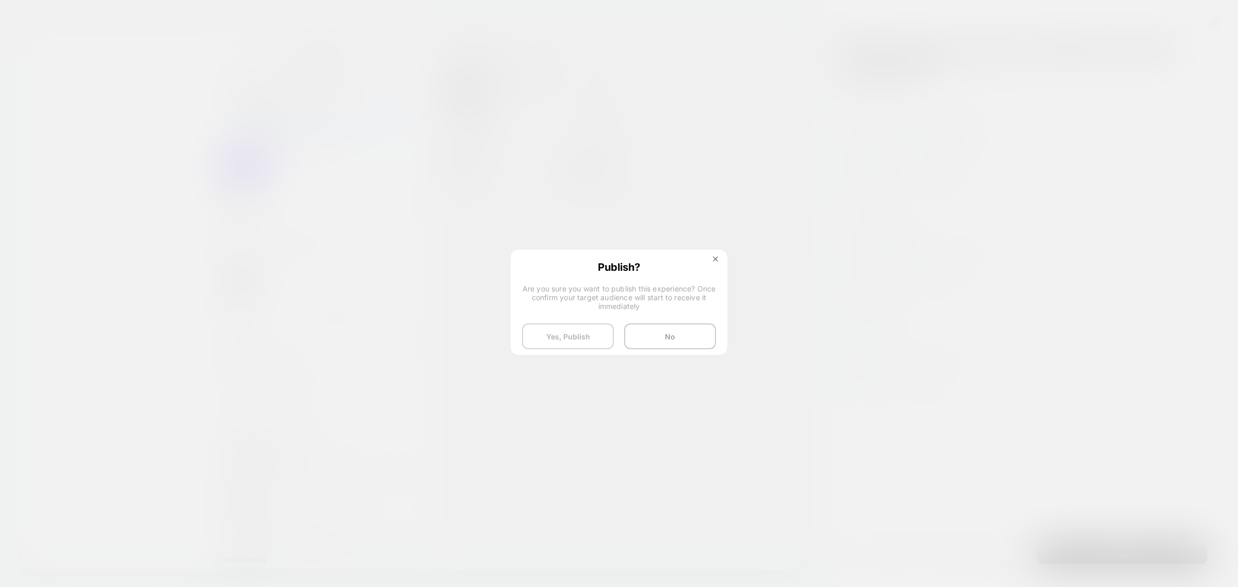
click at [581, 346] on button "Yes, Publish" at bounding box center [568, 336] width 92 height 26
